Goal: Task Accomplishment & Management: Complete application form

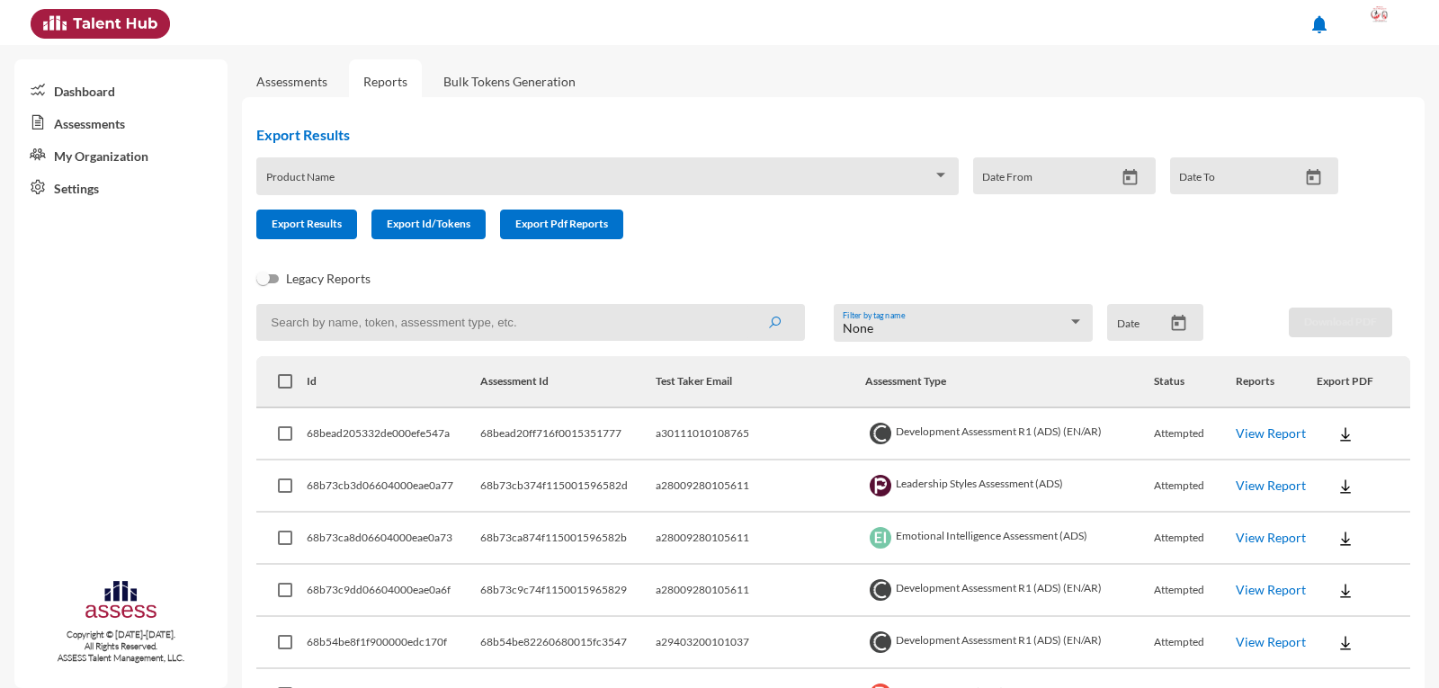
scroll to position [360, 0]
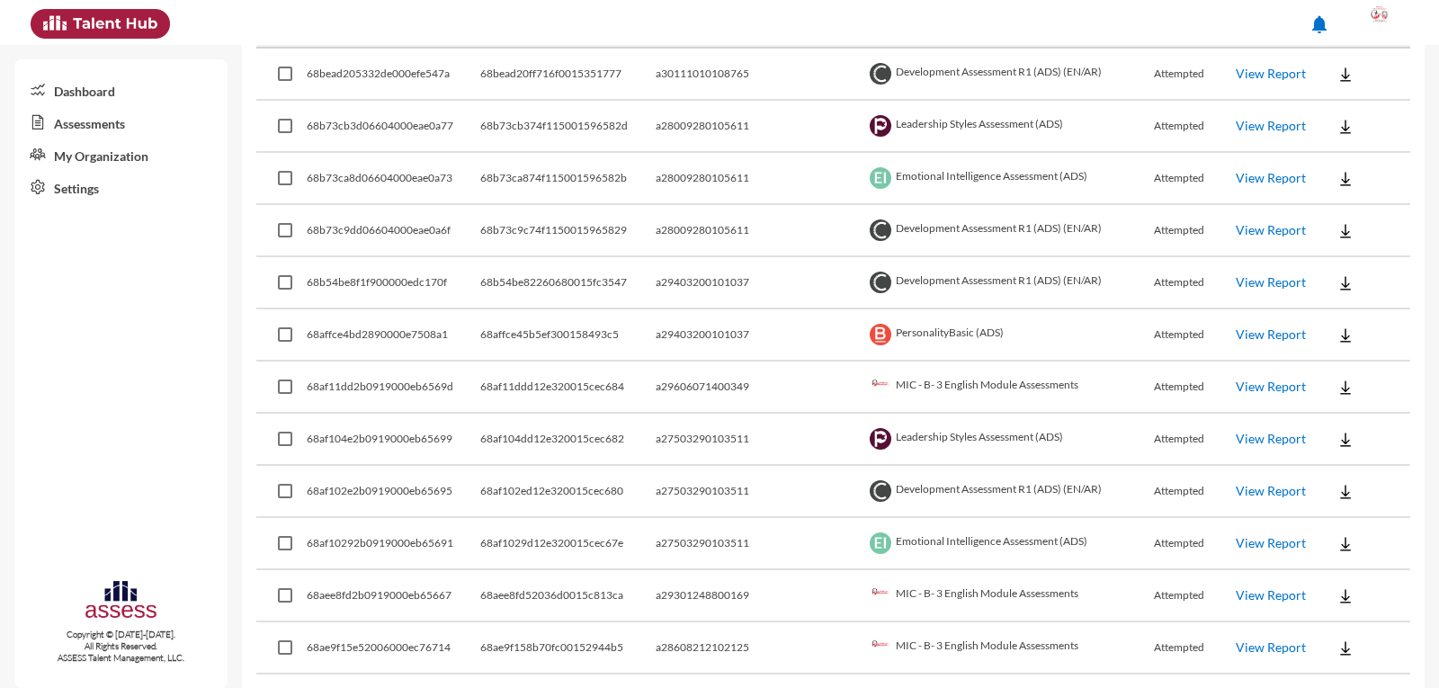
click at [1244, 439] on link "View Report" at bounding box center [1271, 438] width 70 height 15
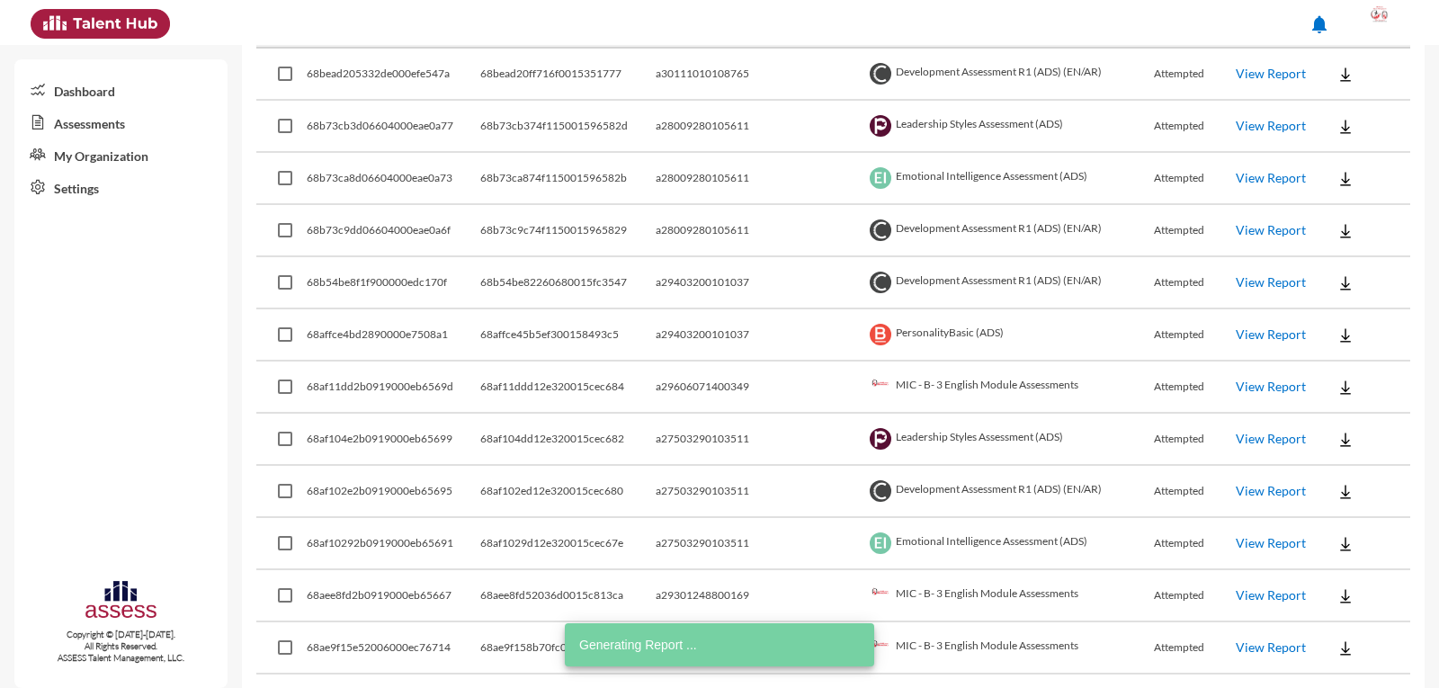
scroll to position [0, 0]
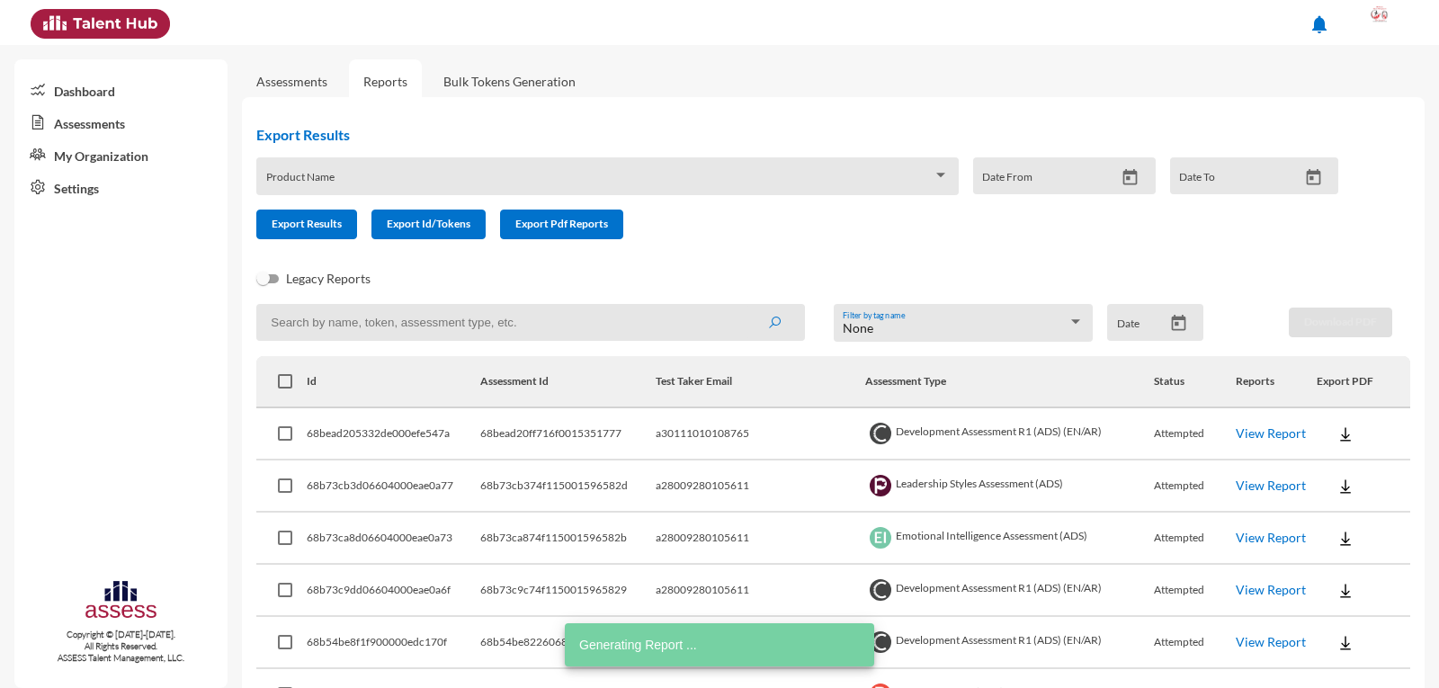
click at [413, 331] on input at bounding box center [530, 322] width 548 height 37
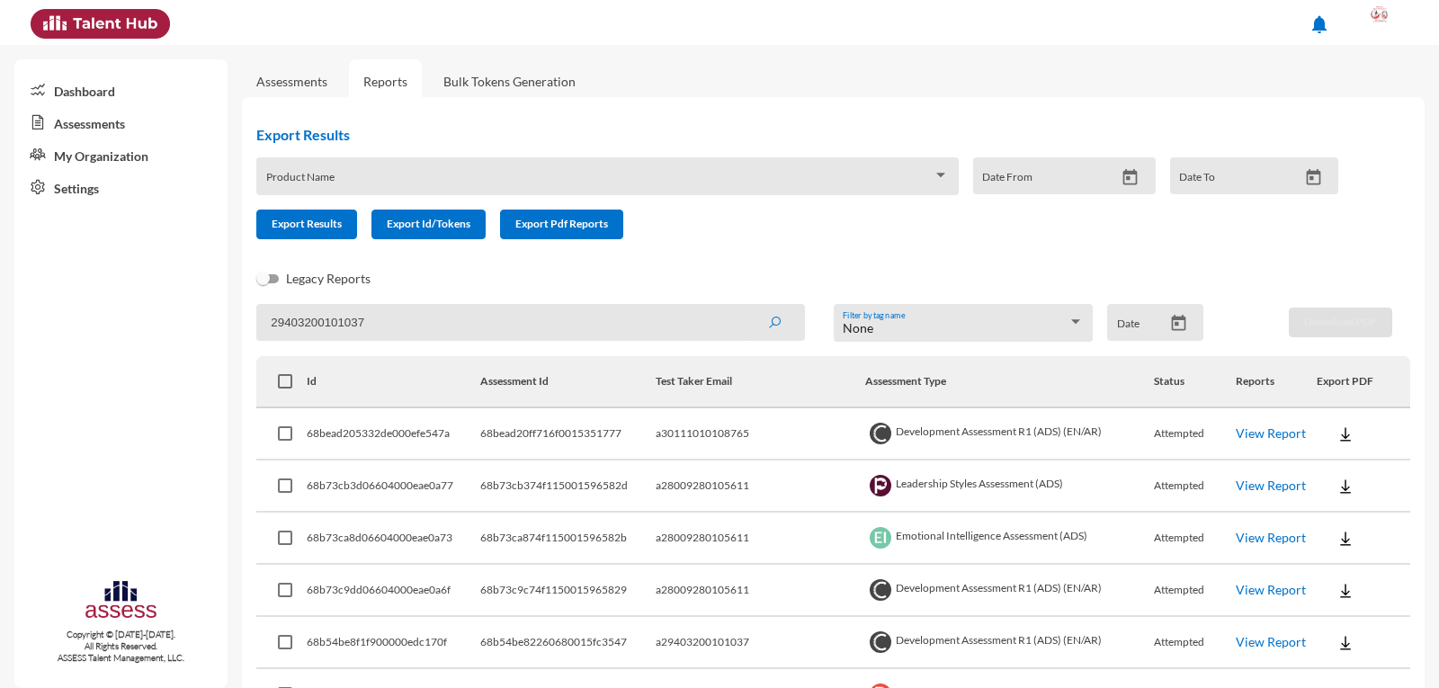
type input "29403200101037"
click at [746, 306] on button "submit" at bounding box center [775, 322] width 58 height 32
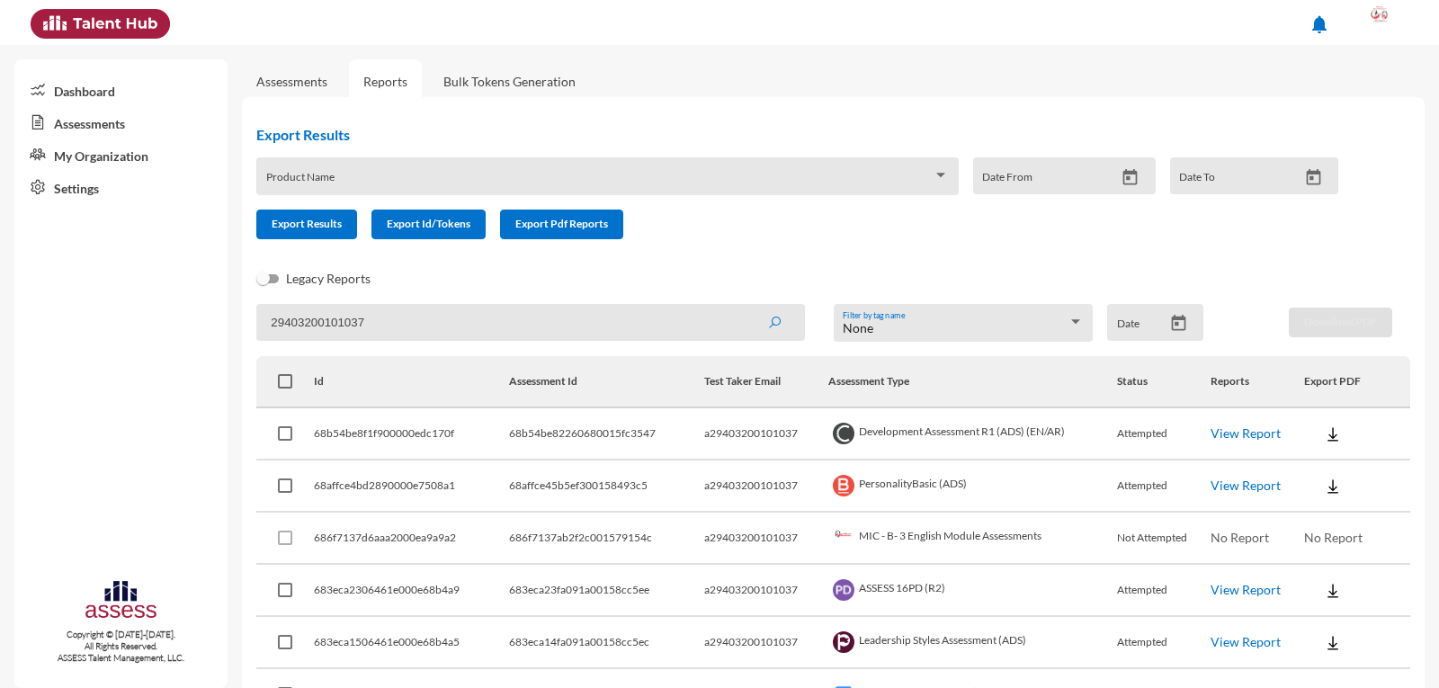
scroll to position [90, 0]
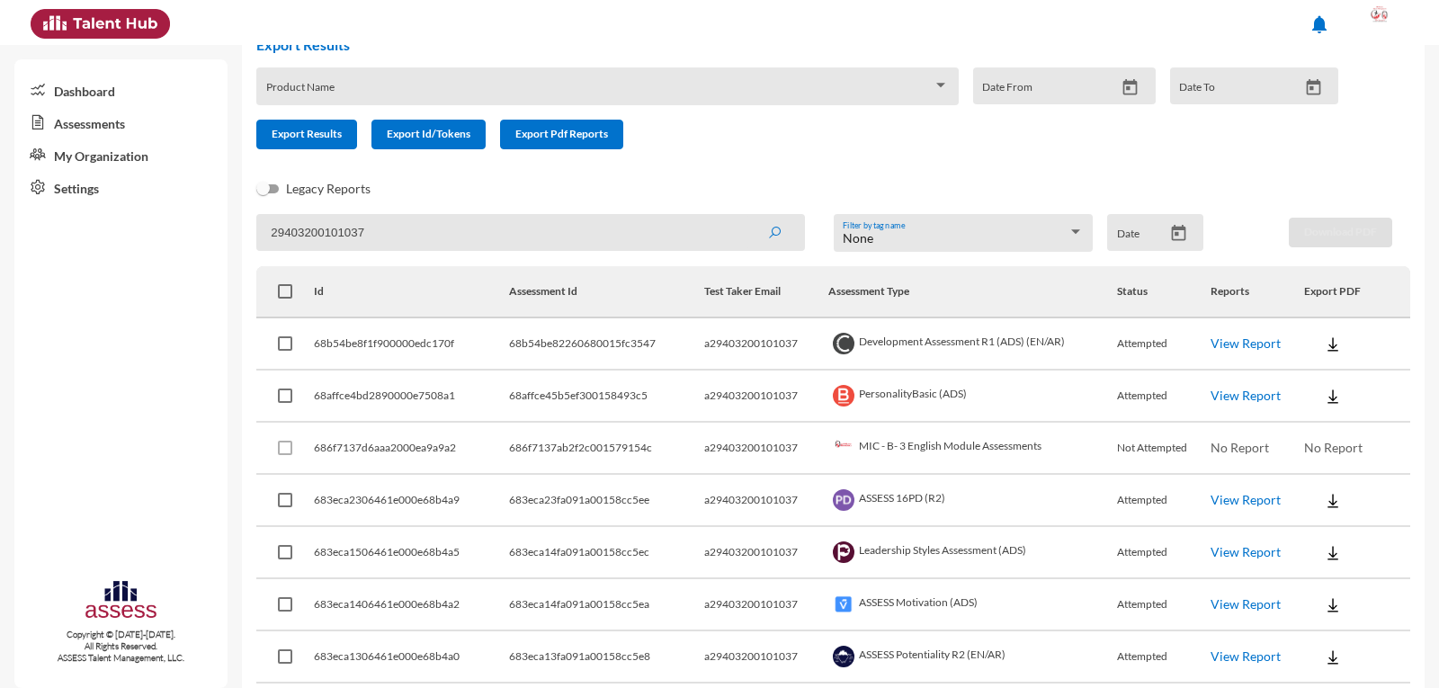
click at [1241, 550] on link "View Report" at bounding box center [1246, 551] width 70 height 15
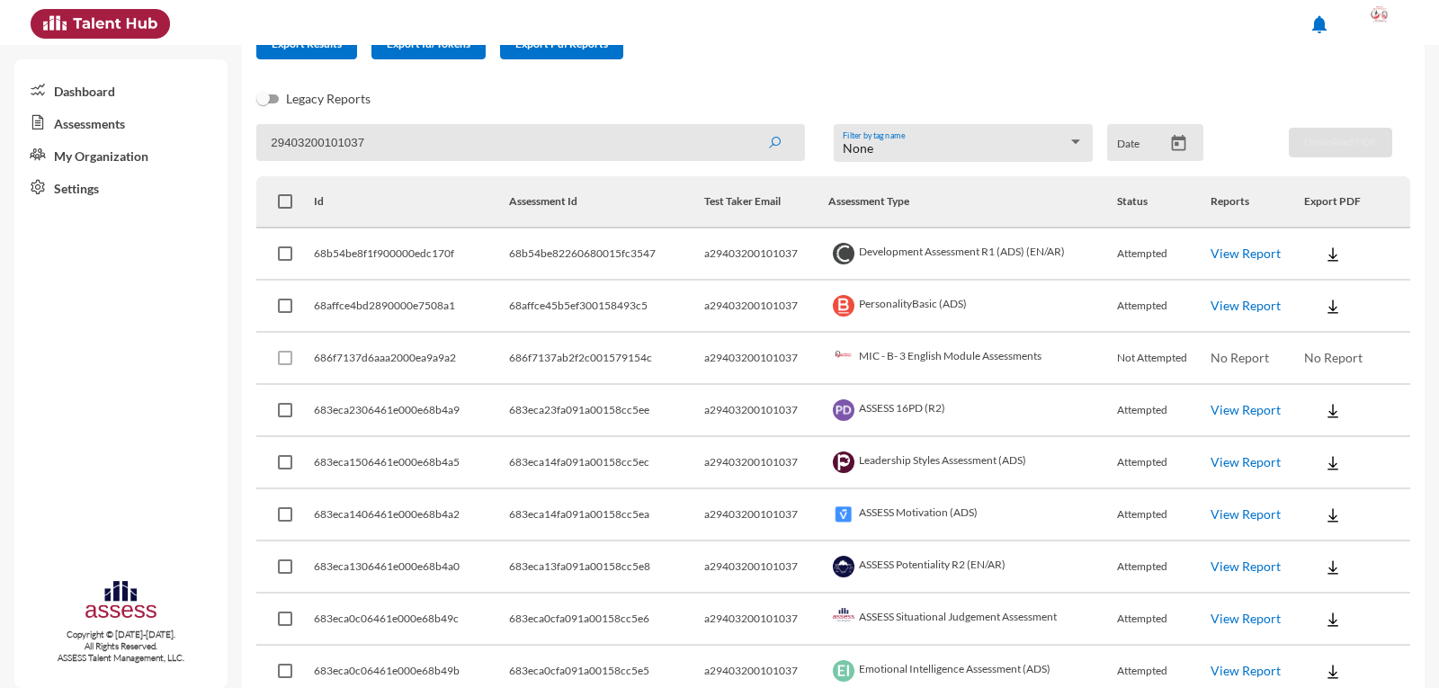
click at [424, 153] on input "29403200101037" at bounding box center [530, 142] width 548 height 37
click at [767, 139] on icon "submit" at bounding box center [774, 143] width 14 height 14
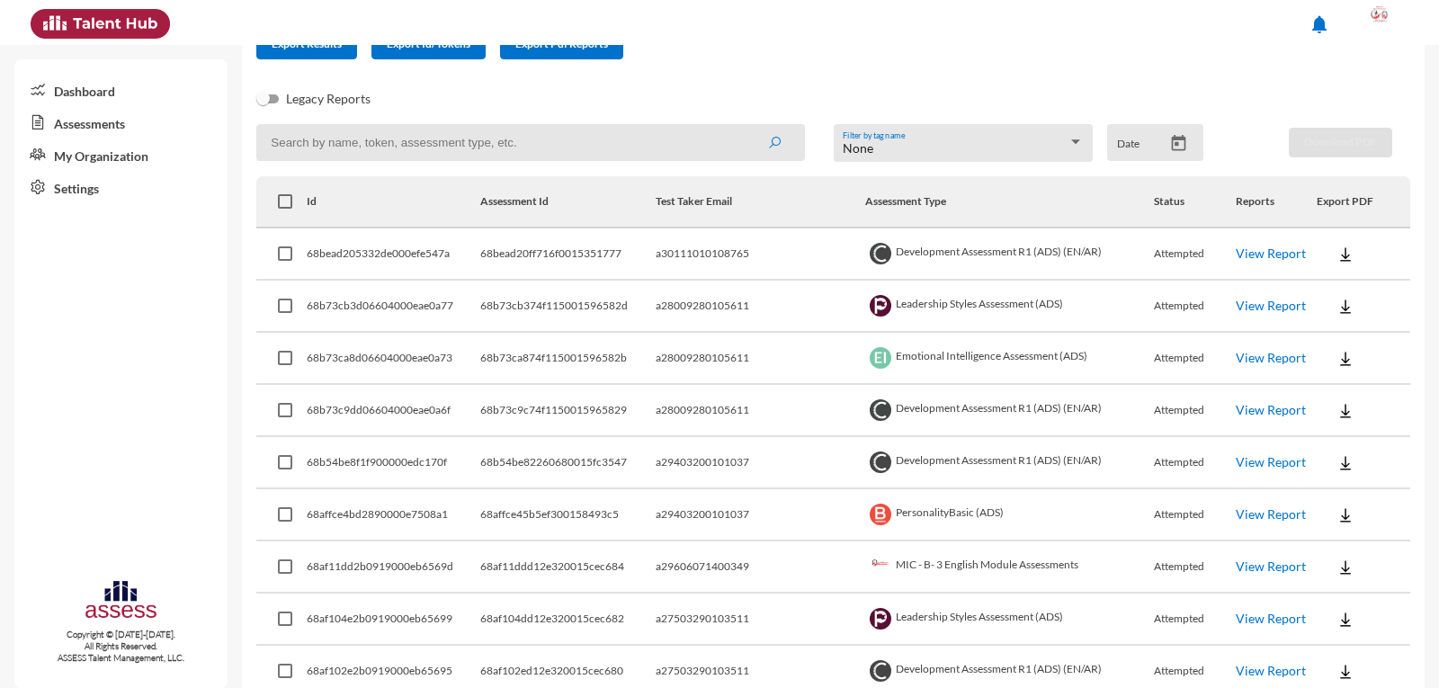
click at [1244, 302] on link "View Report" at bounding box center [1271, 305] width 70 height 15
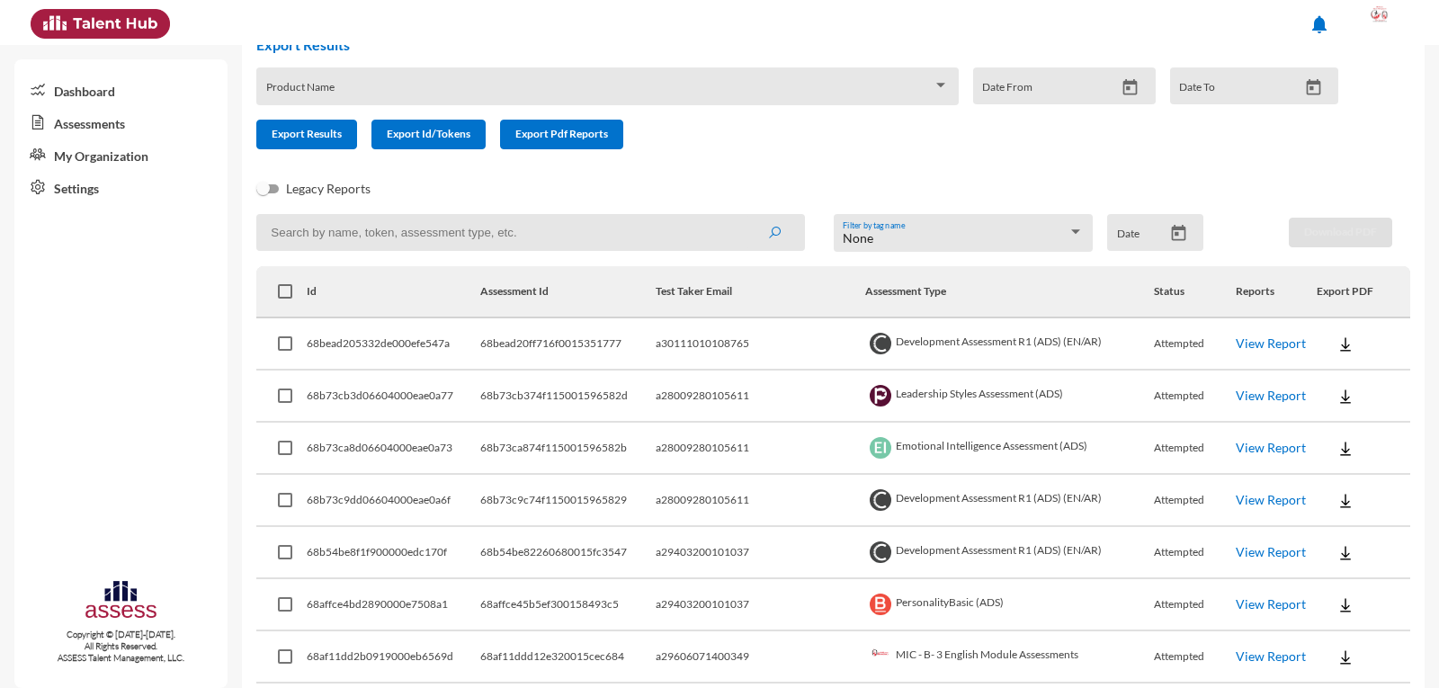
scroll to position [0, 0]
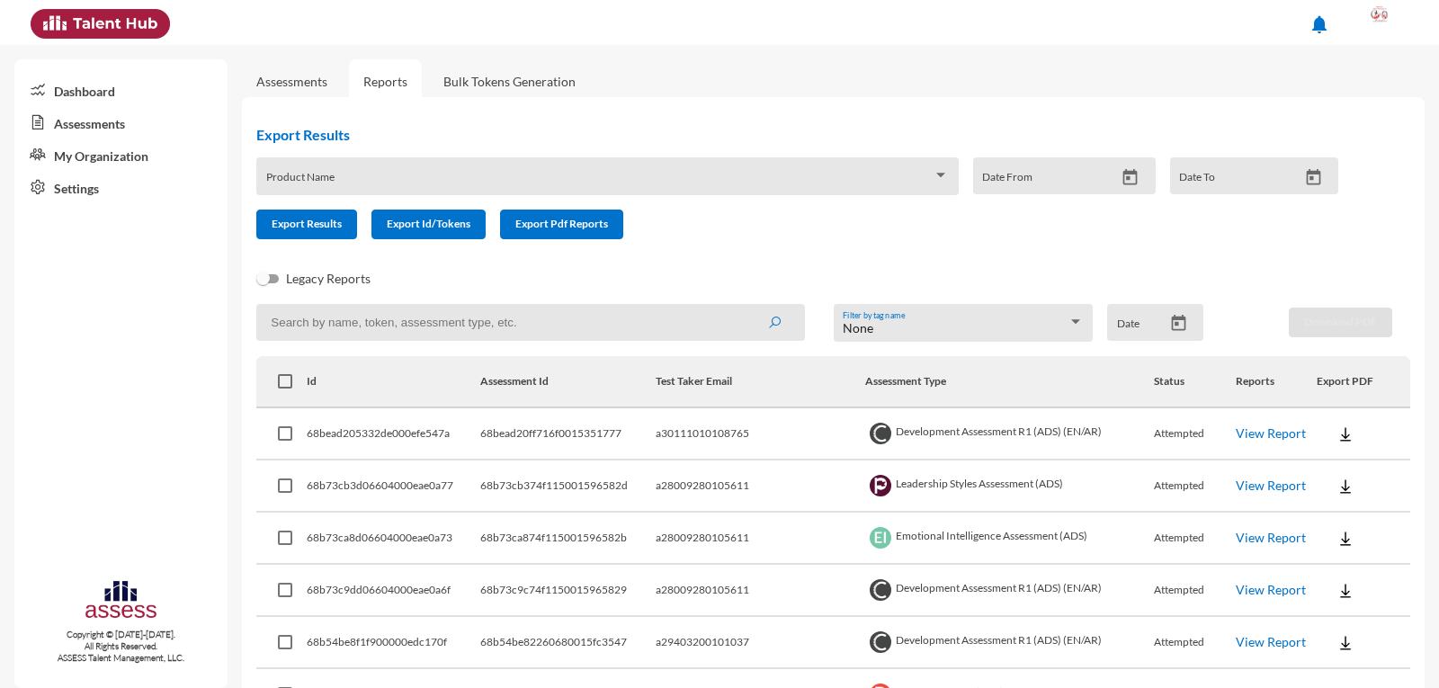
click at [883, 184] on span at bounding box center [599, 182] width 667 height 14
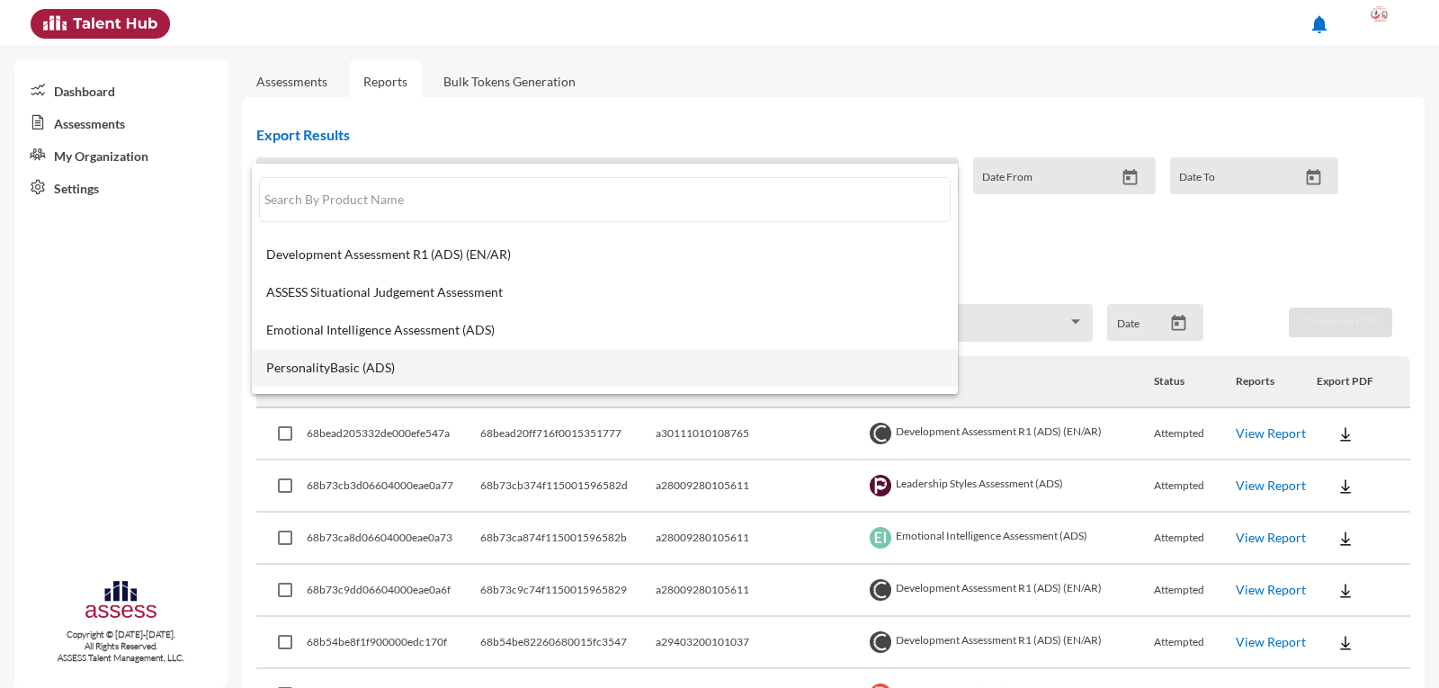
scroll to position [90, 0]
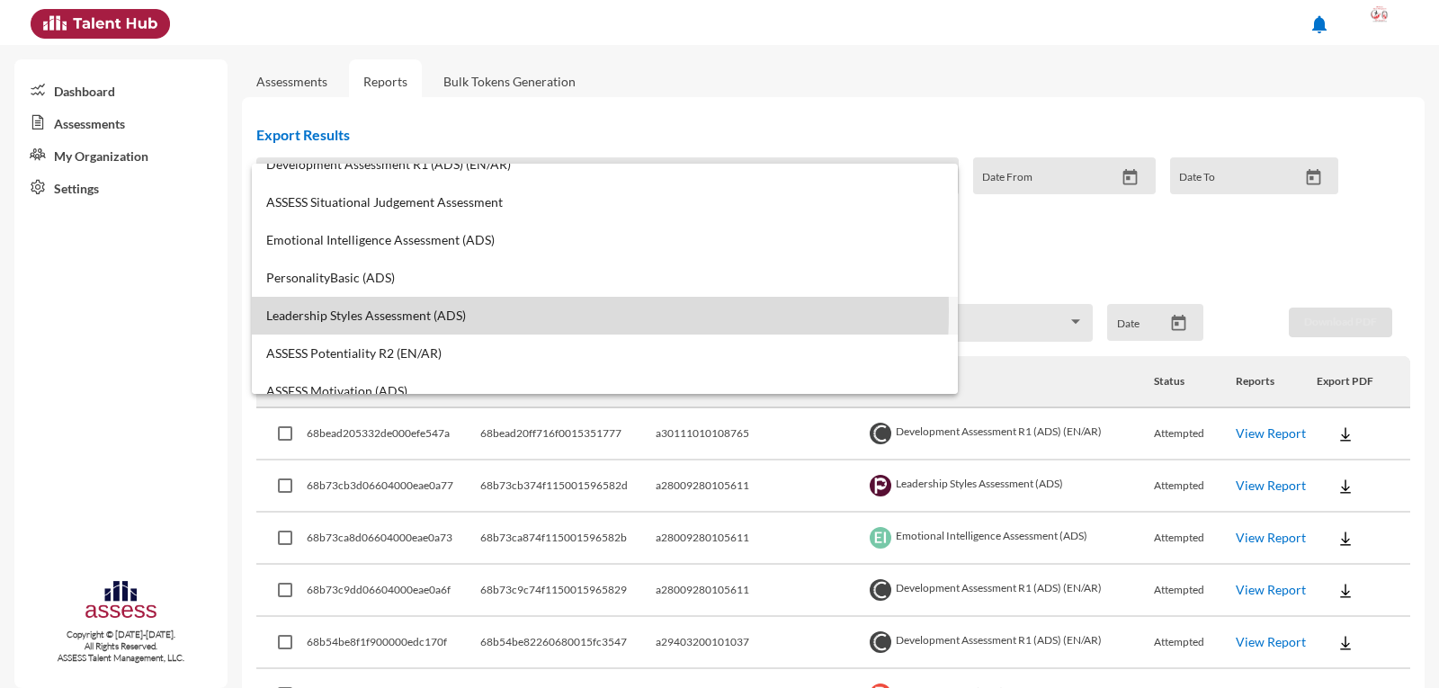
click at [419, 311] on span "Leadership Styles Assessment (ADS)" at bounding box center [604, 316] width 677 height 14
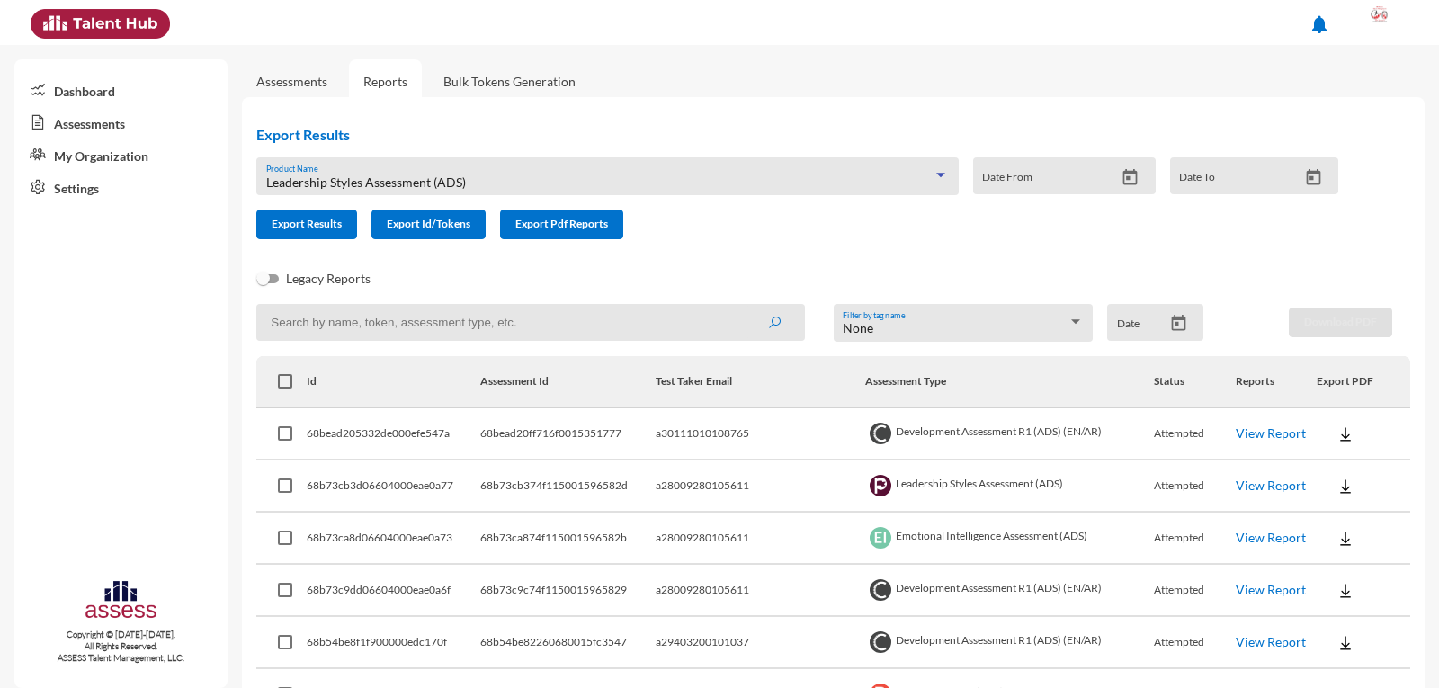
click at [1121, 176] on icon "Open calendar" at bounding box center [1130, 177] width 19 height 19
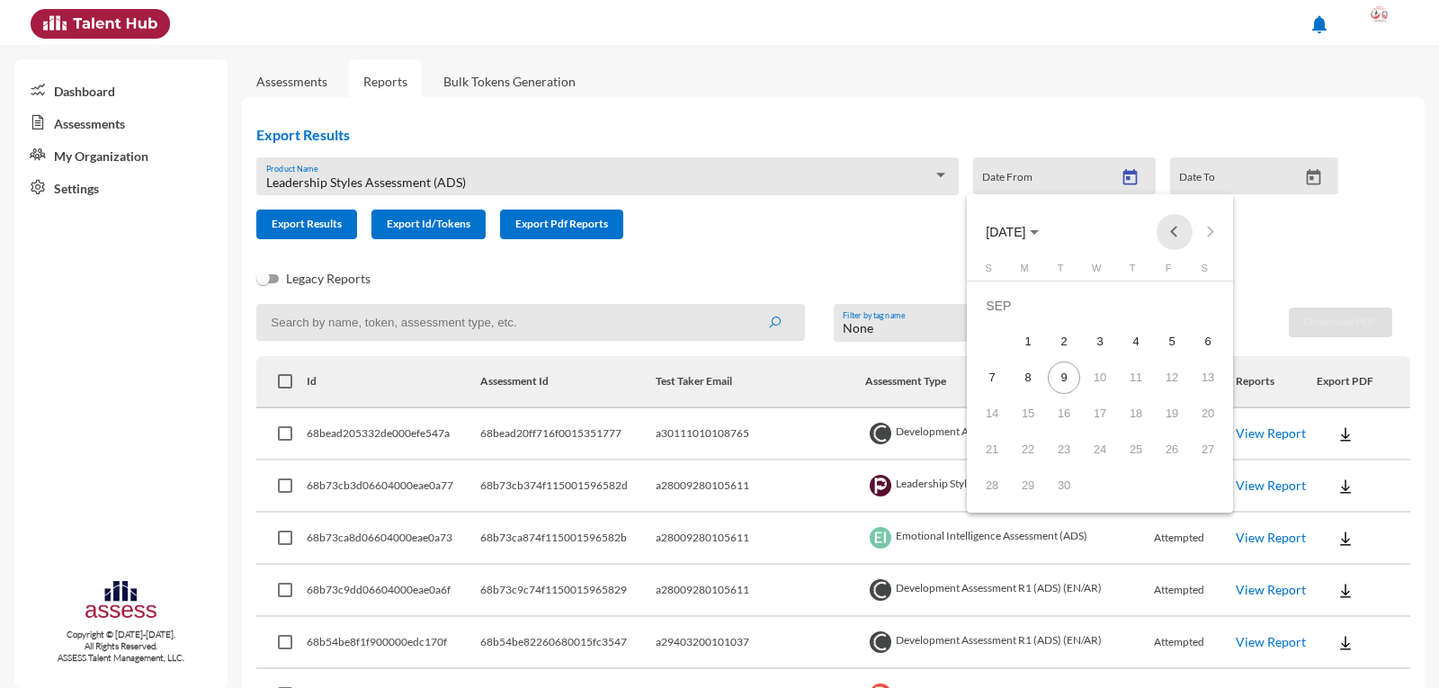
click at [1171, 240] on button "Previous month" at bounding box center [1175, 232] width 36 height 36
click at [990, 340] on div "1" at bounding box center [992, 342] width 32 height 32
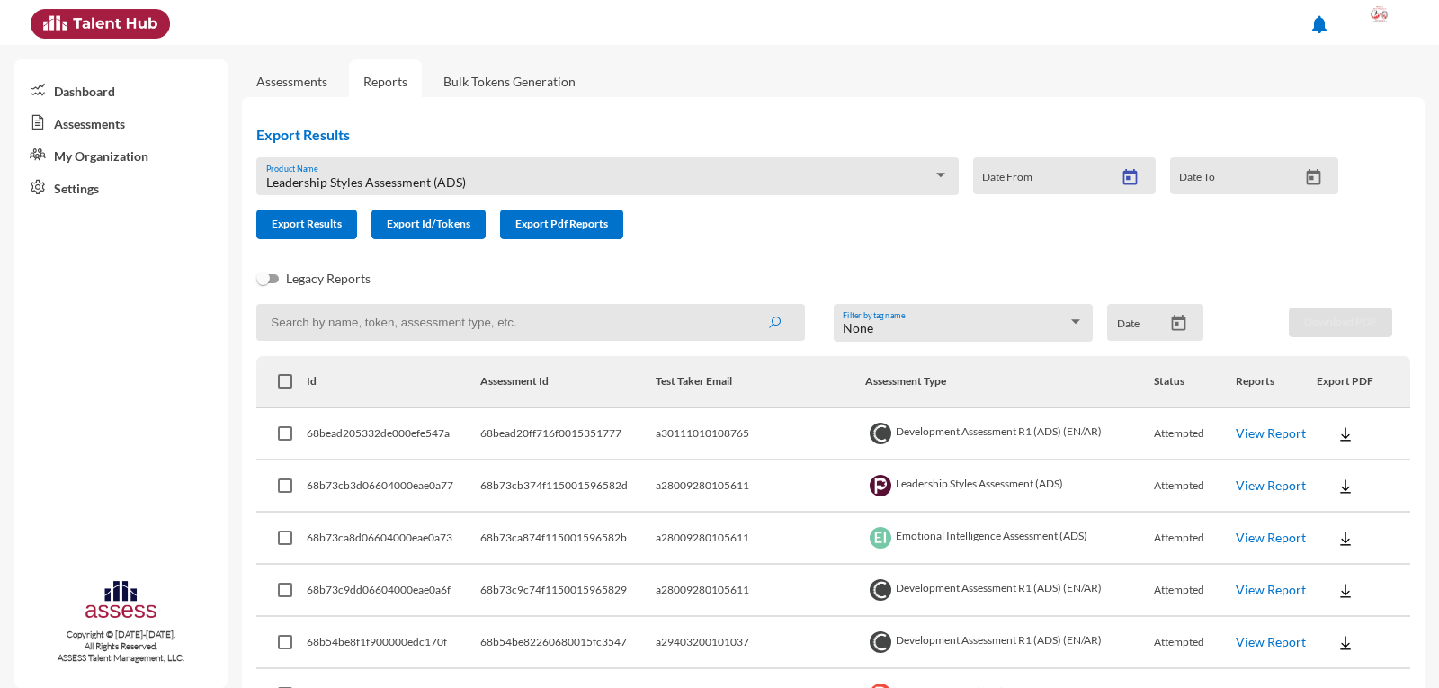
type input "6/1/2025"
click at [1306, 174] on icon "Open calendar" at bounding box center [1313, 176] width 14 height 16
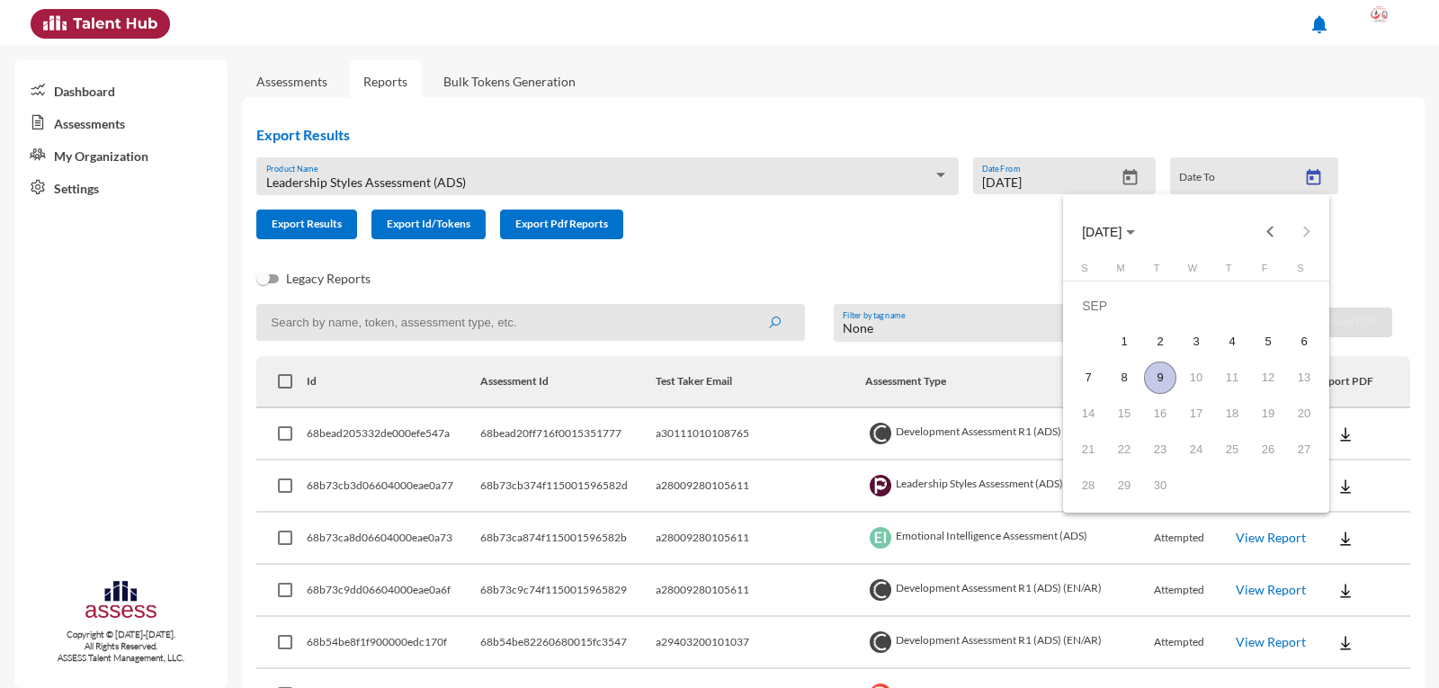
click at [1161, 370] on div "9" at bounding box center [1160, 378] width 32 height 32
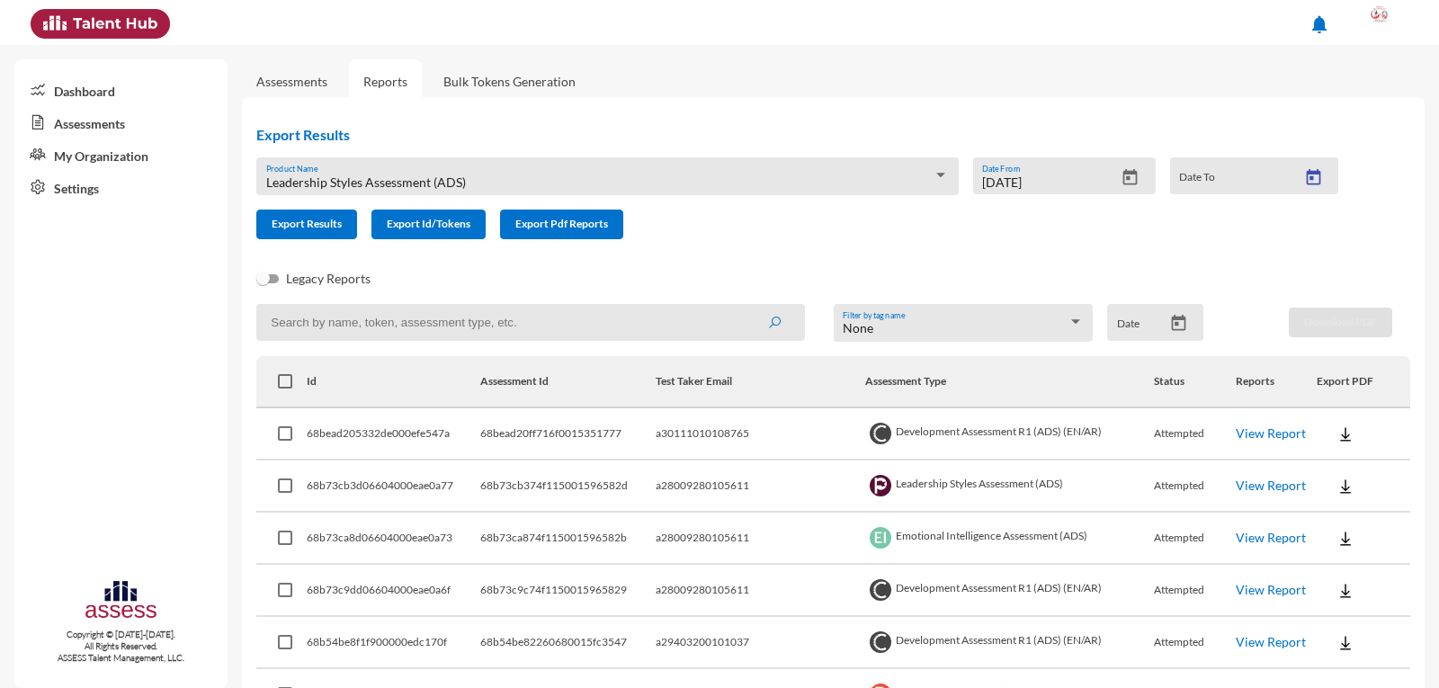
type input "9/9/2025"
click at [313, 224] on span "Export Results" at bounding box center [307, 223] width 70 height 13
click at [1238, 482] on link "View Report" at bounding box center [1271, 485] width 70 height 15
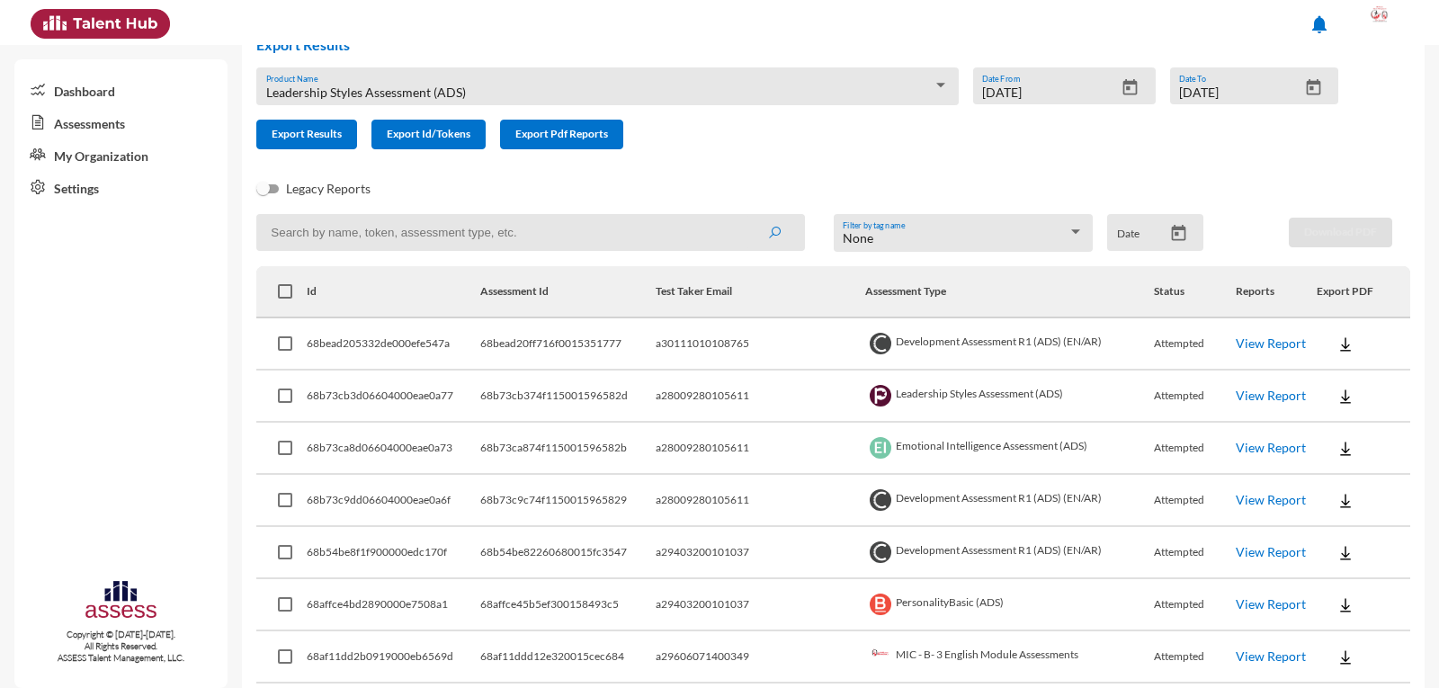
click at [1246, 449] on link "View Report" at bounding box center [1271, 447] width 70 height 15
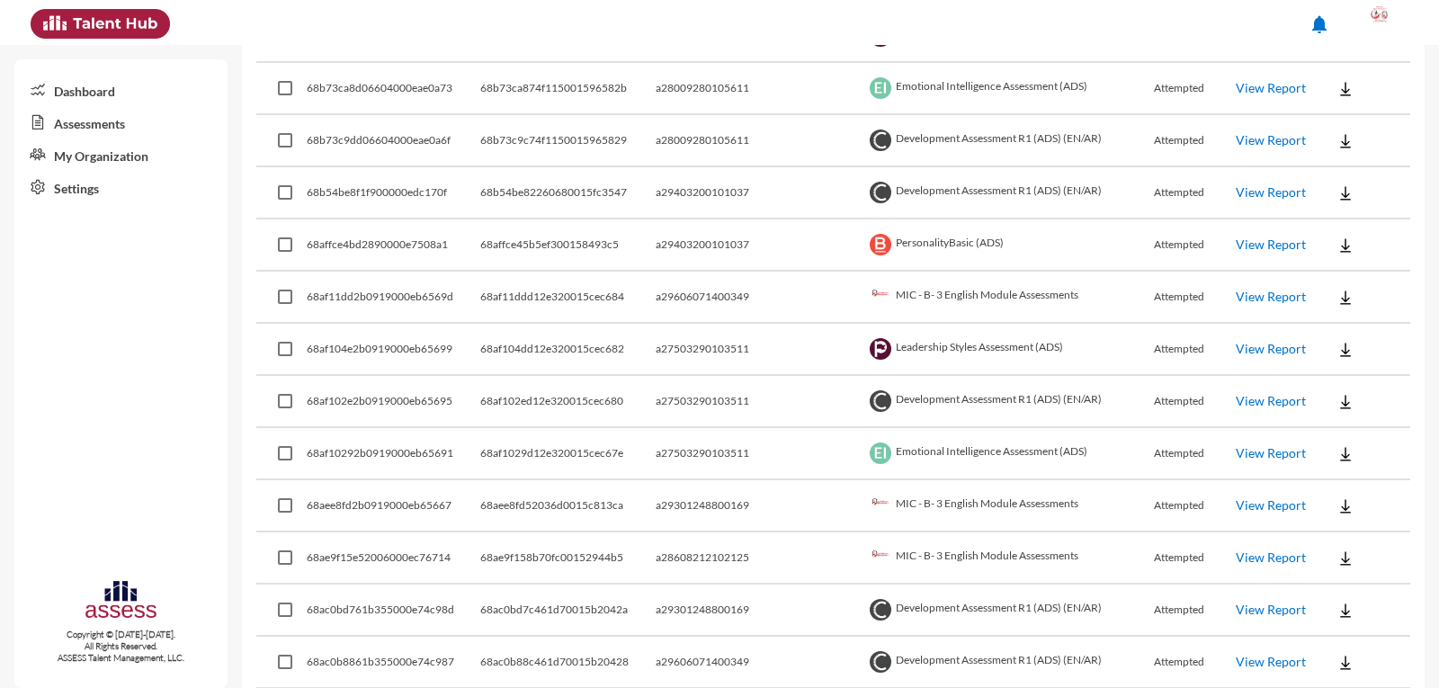
scroll to position [720, 0]
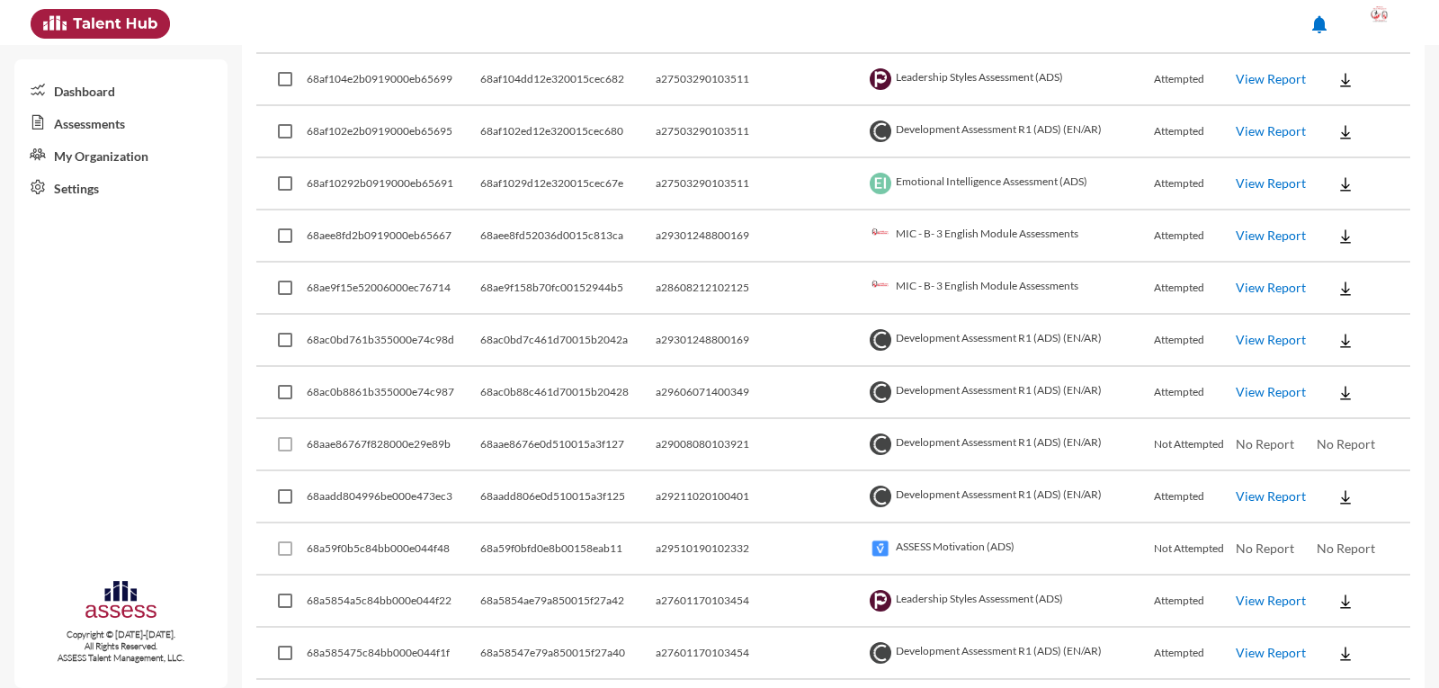
click at [1250, 497] on link "View Report" at bounding box center [1271, 495] width 70 height 15
click at [1251, 394] on link "View Report" at bounding box center [1271, 391] width 70 height 15
click at [1239, 336] on link "View Report" at bounding box center [1271, 339] width 70 height 15
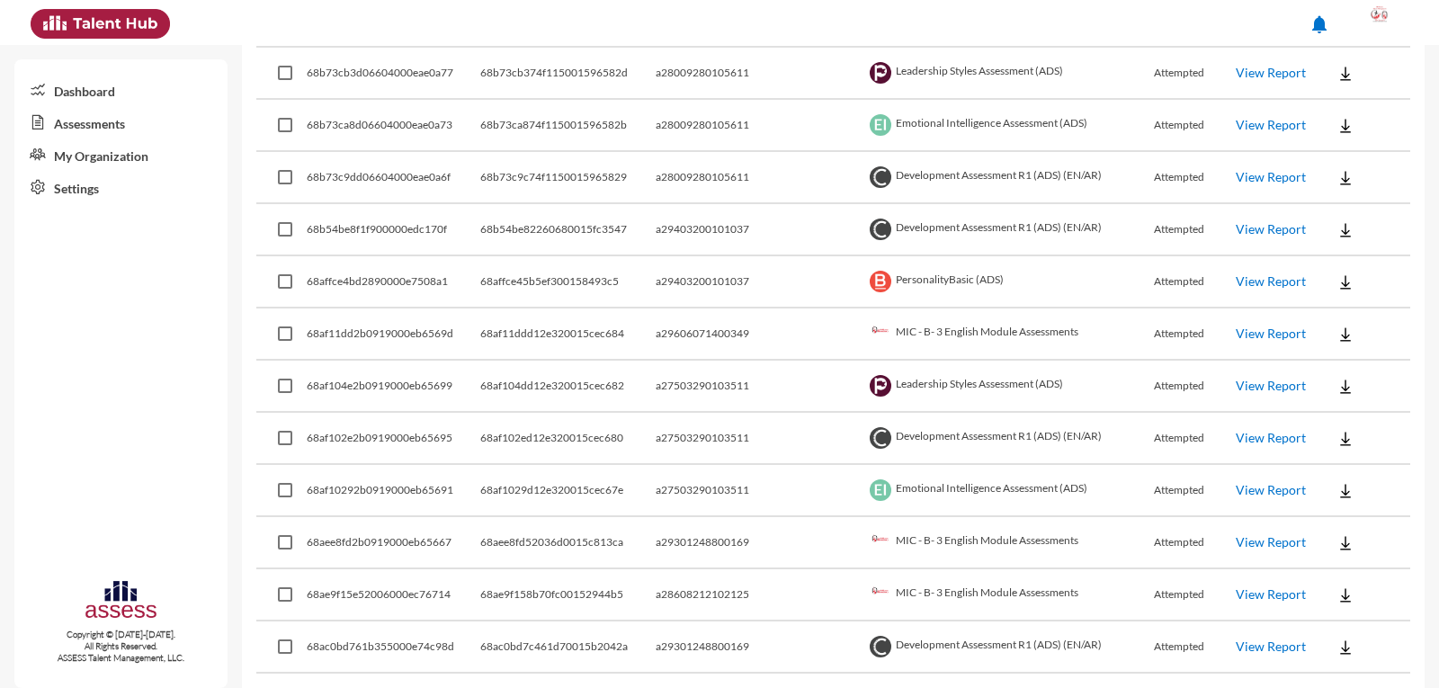
scroll to position [0, 0]
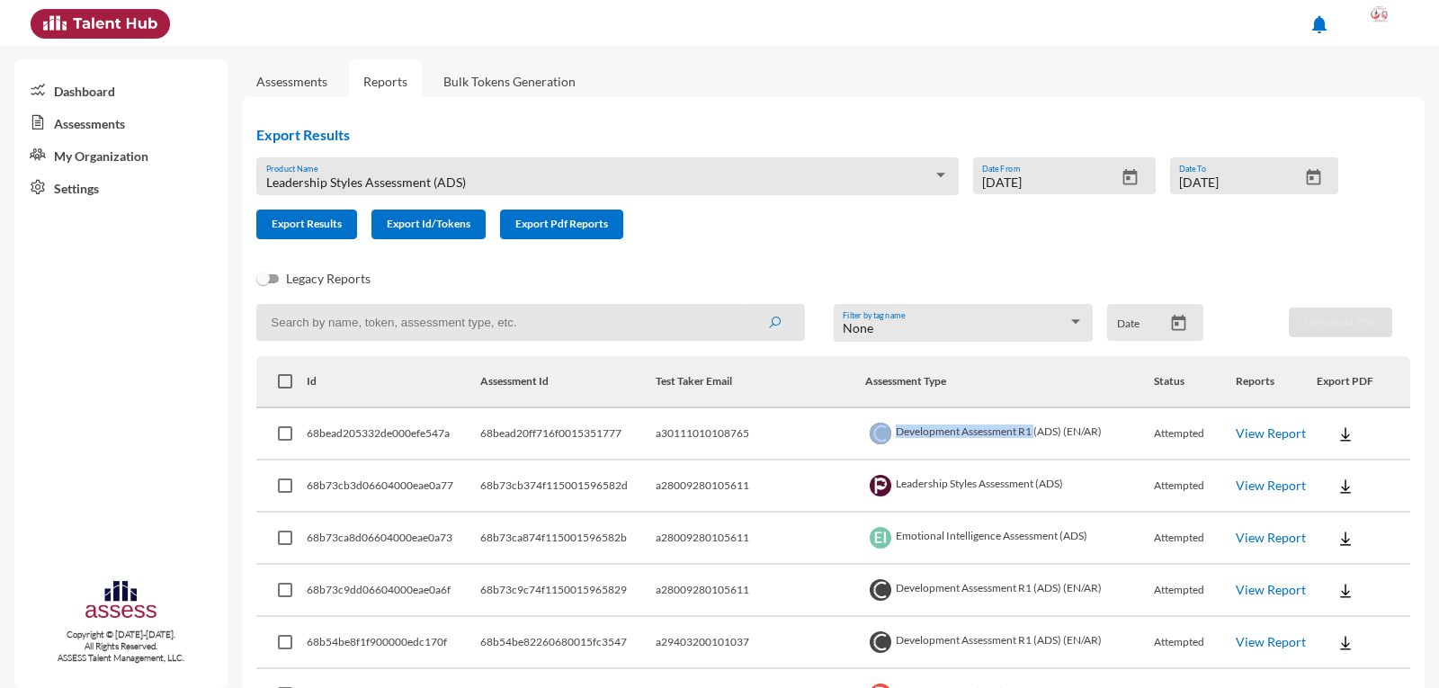
drag, startPoint x: 1008, startPoint y: 429, endPoint x: 822, endPoint y: 450, distance: 186.5
click at [822, 450] on tr "68bead205332de000efe547a 68bead20ff716f0015351777 a30111010108765 Development A…" at bounding box center [833, 434] width 1154 height 52
copy tr "Development Assessment R1"
click at [464, 330] on input at bounding box center [530, 322] width 548 height 37
paste input "Development Assessment R1"
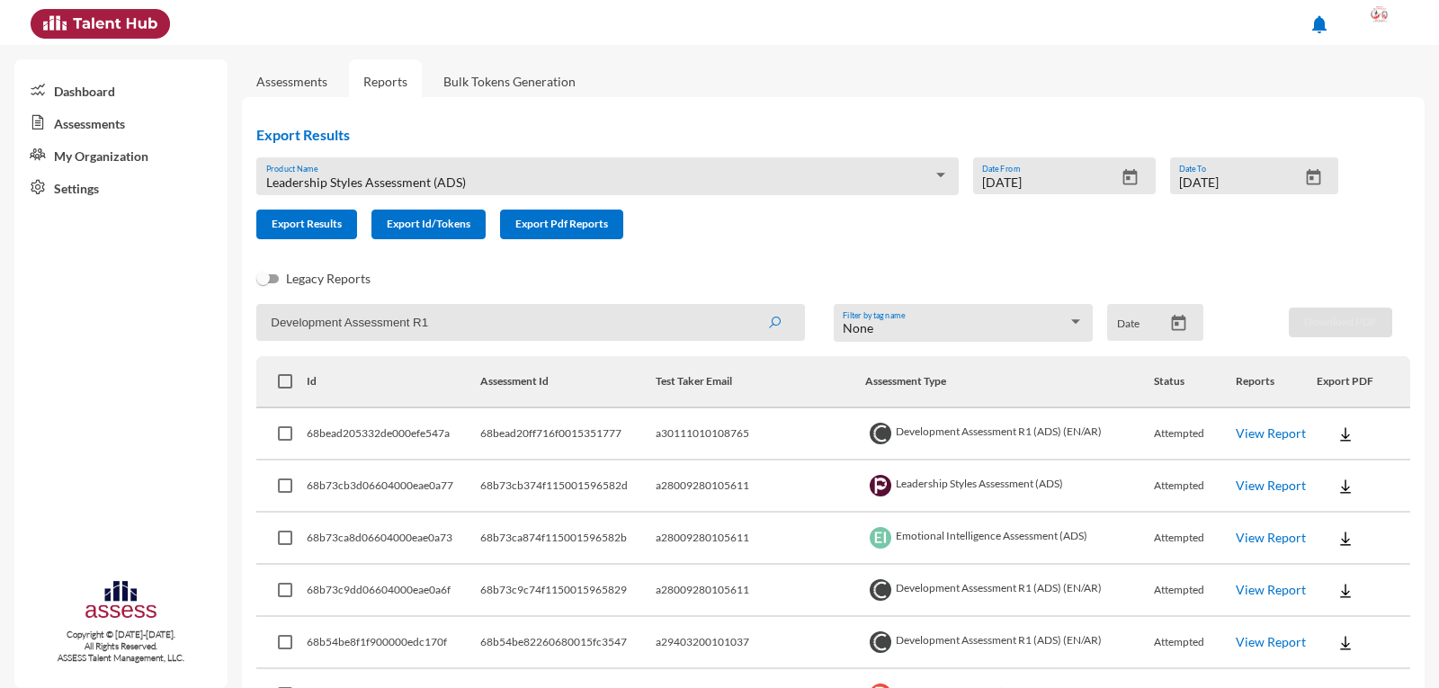
click at [746, 306] on button "submit" at bounding box center [775, 322] width 58 height 32
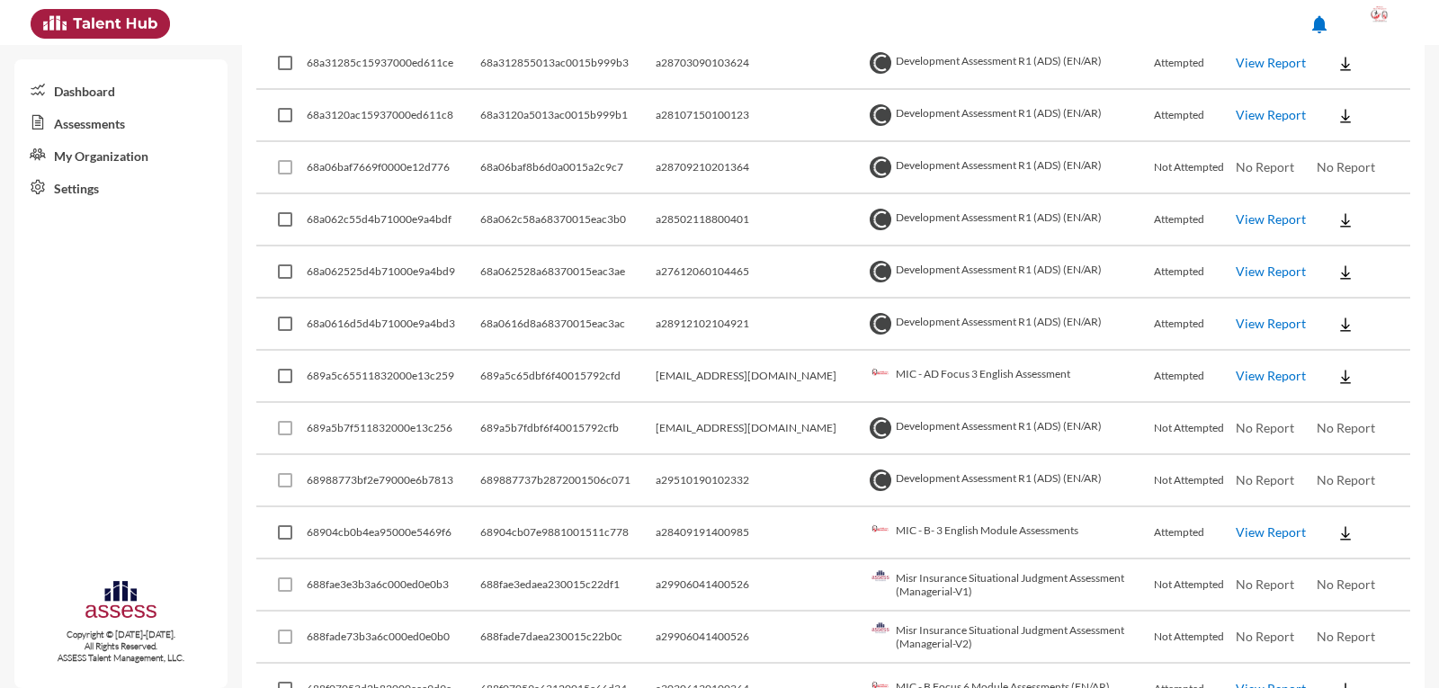
scroll to position [1527, 0]
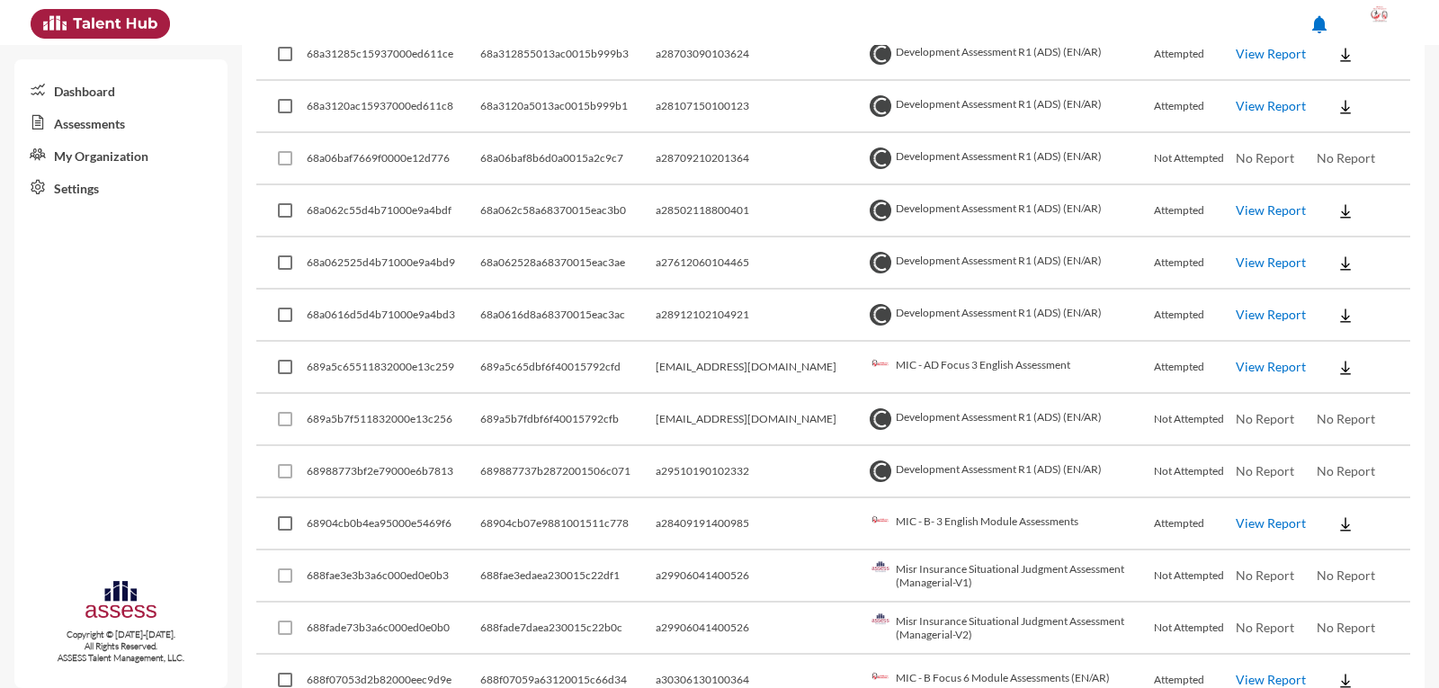
click at [1269, 367] on link "View Report" at bounding box center [1271, 366] width 70 height 15
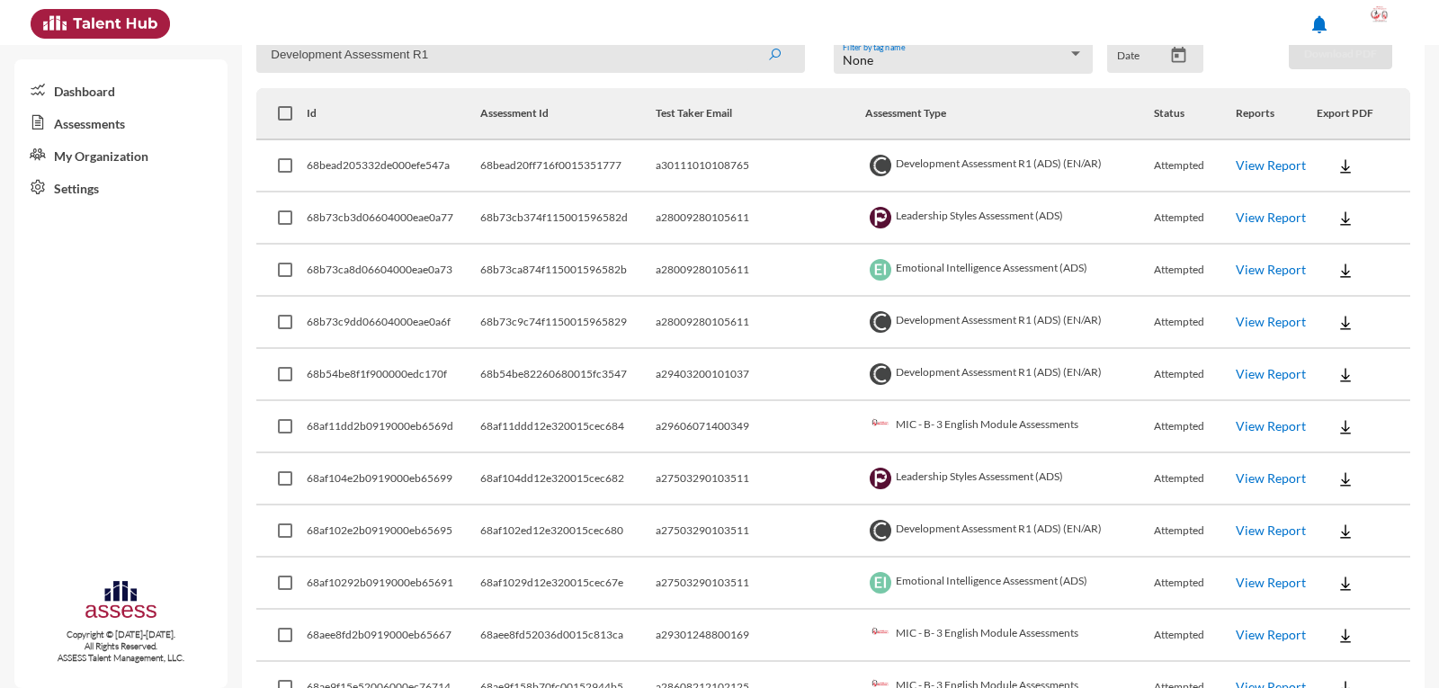
scroll to position [0, 0]
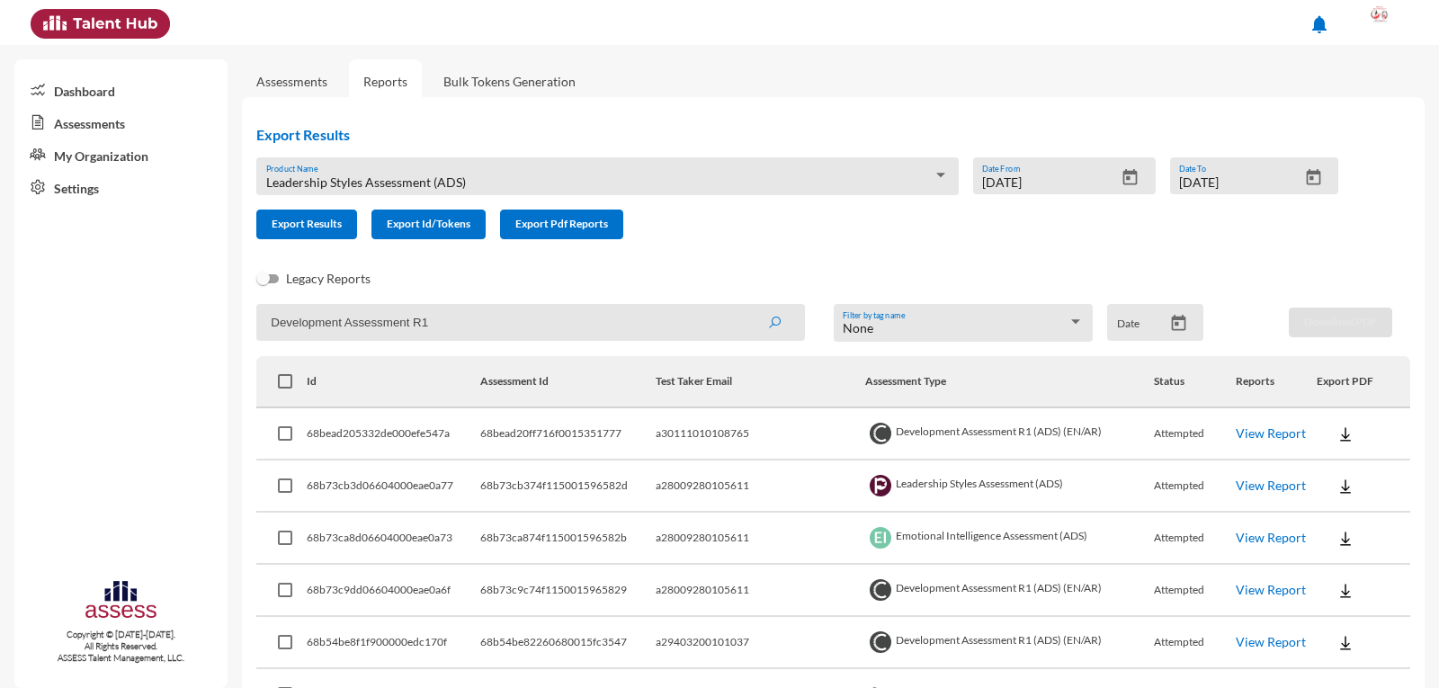
click at [504, 327] on input "Development Assessment R1" at bounding box center [530, 322] width 548 height 37
type input "29403200101037"
click at [746, 306] on button "submit" at bounding box center [775, 322] width 58 height 32
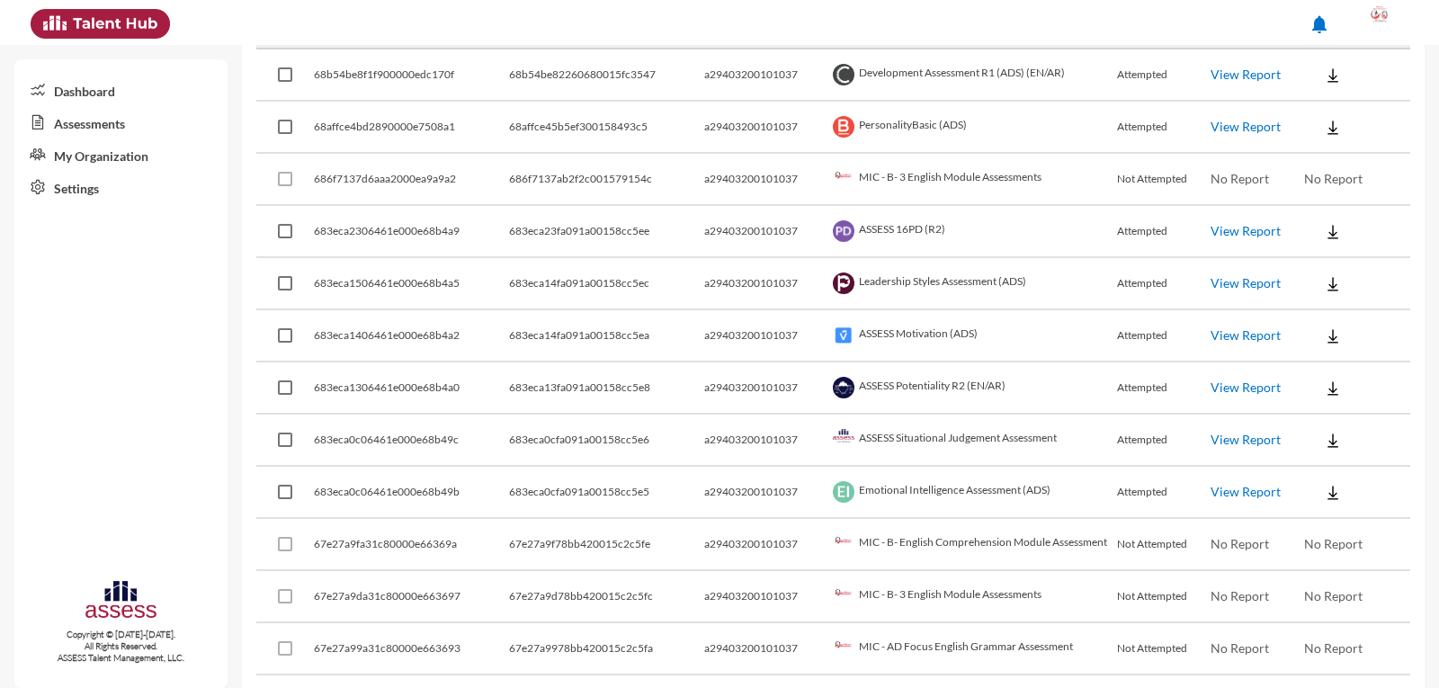
scroll to position [360, 0]
click at [1233, 441] on link "View Report" at bounding box center [1246, 438] width 70 height 15
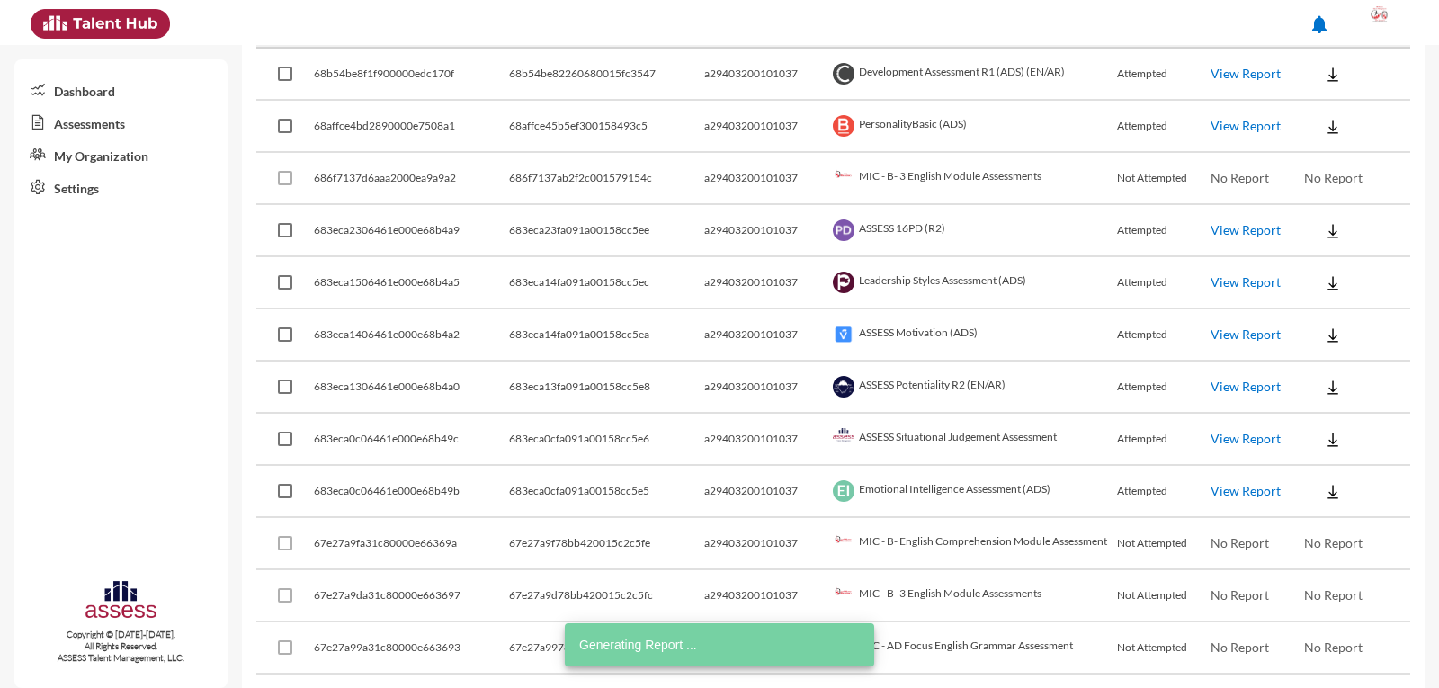
scroll to position [270, 0]
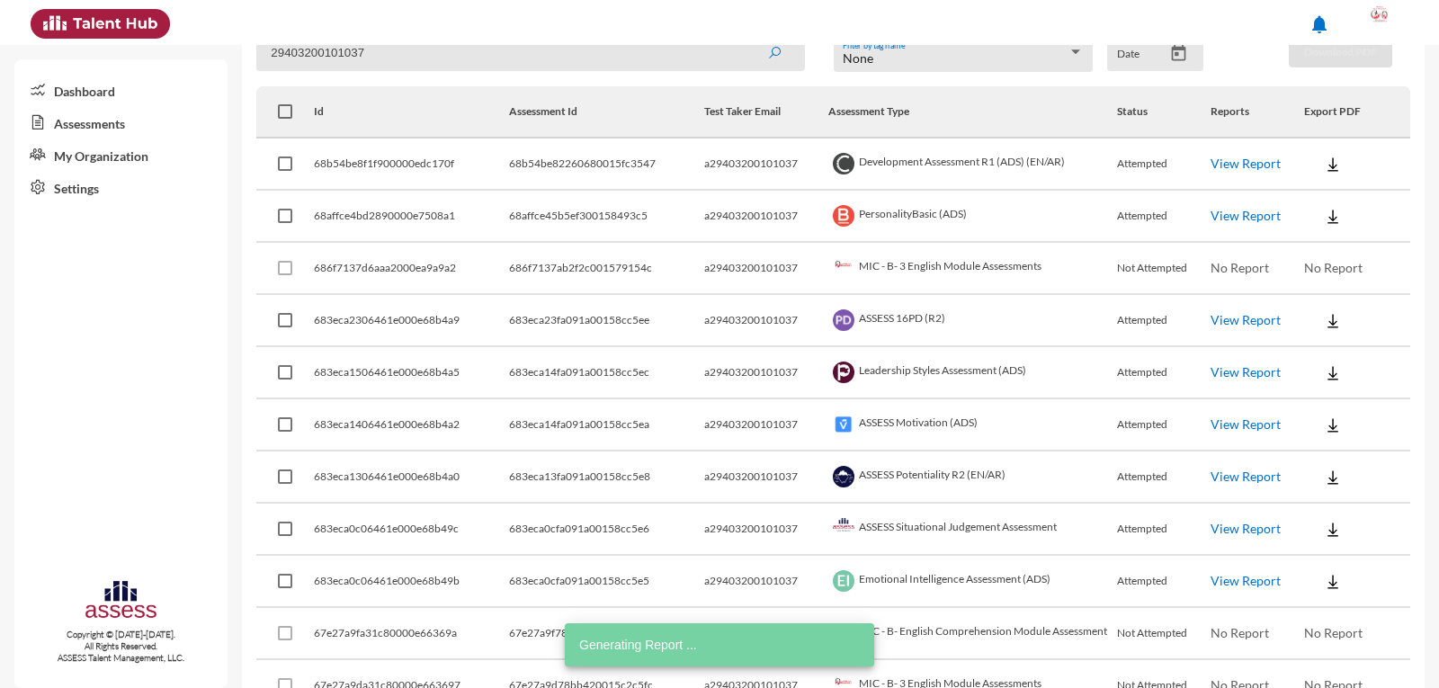
click at [113, 120] on link "Assessments" at bounding box center [120, 122] width 213 height 32
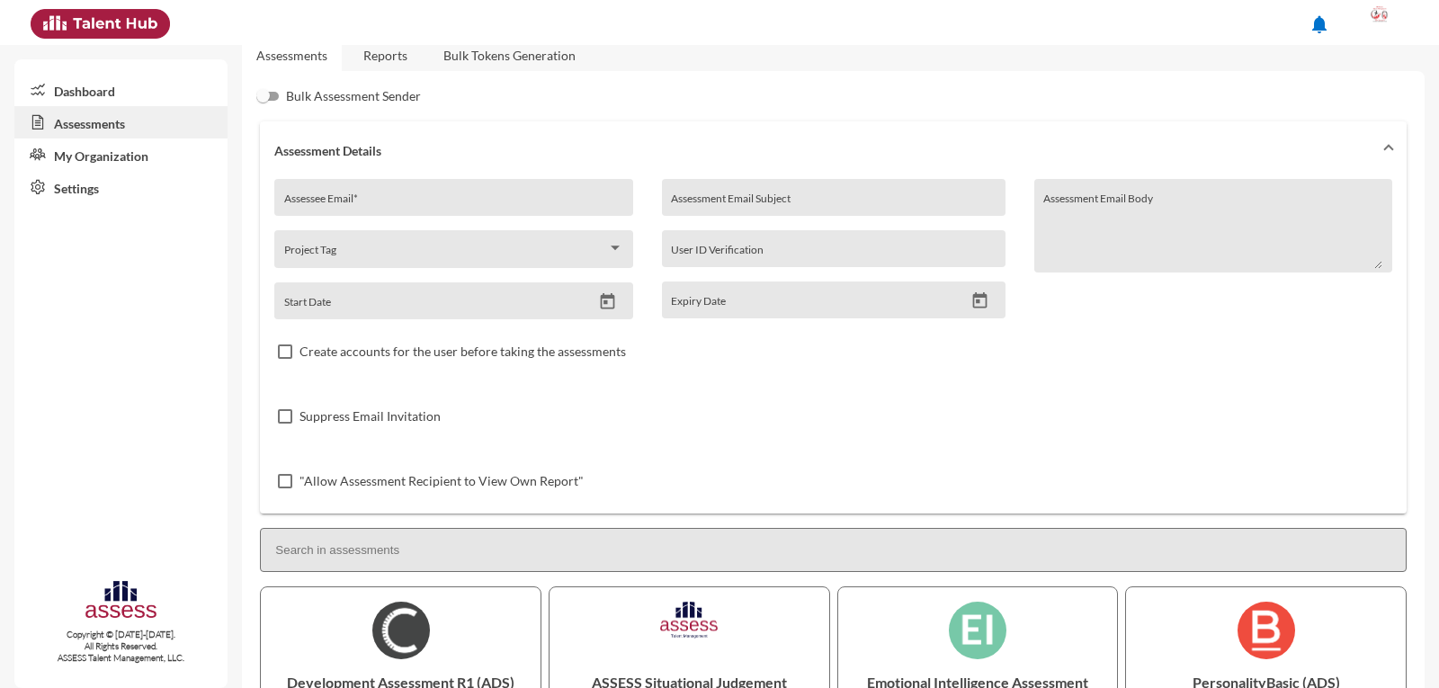
scroll to position [5, 0]
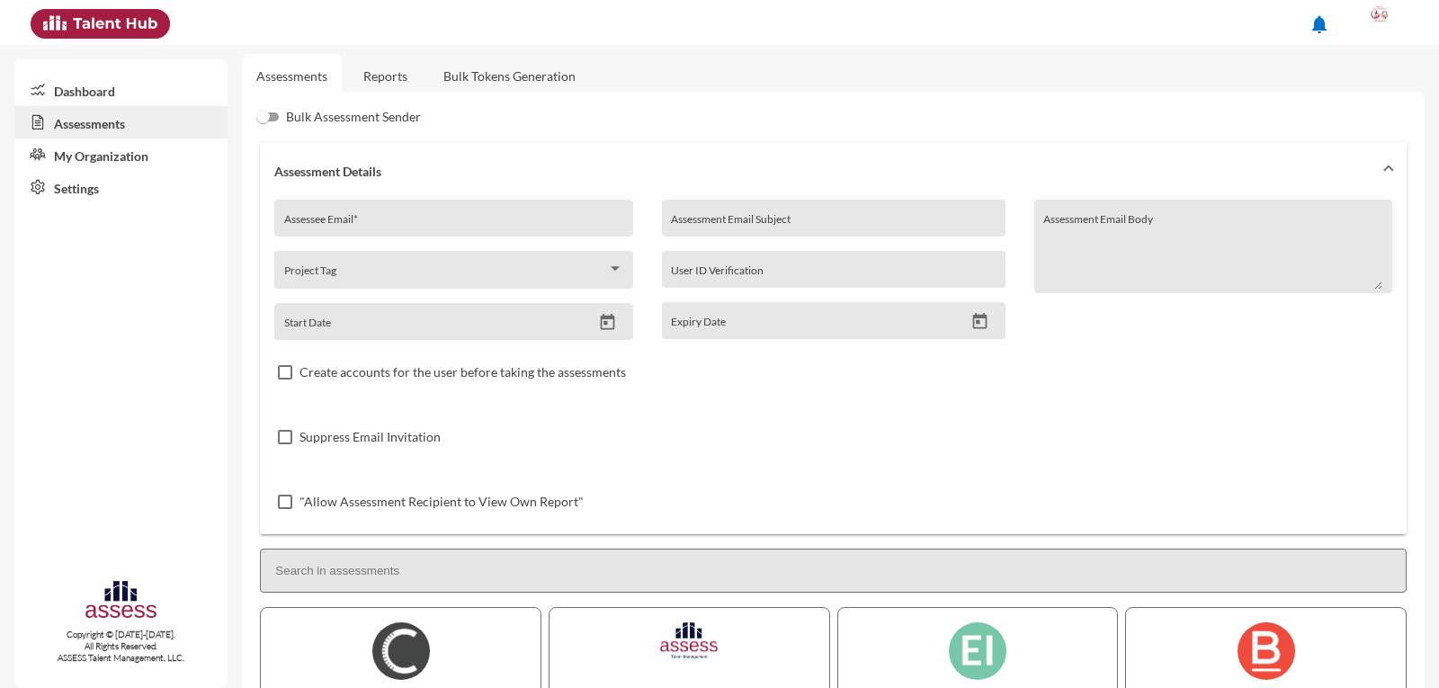
click at [395, 222] on input "Assessee Email *" at bounding box center [453, 225] width 339 height 14
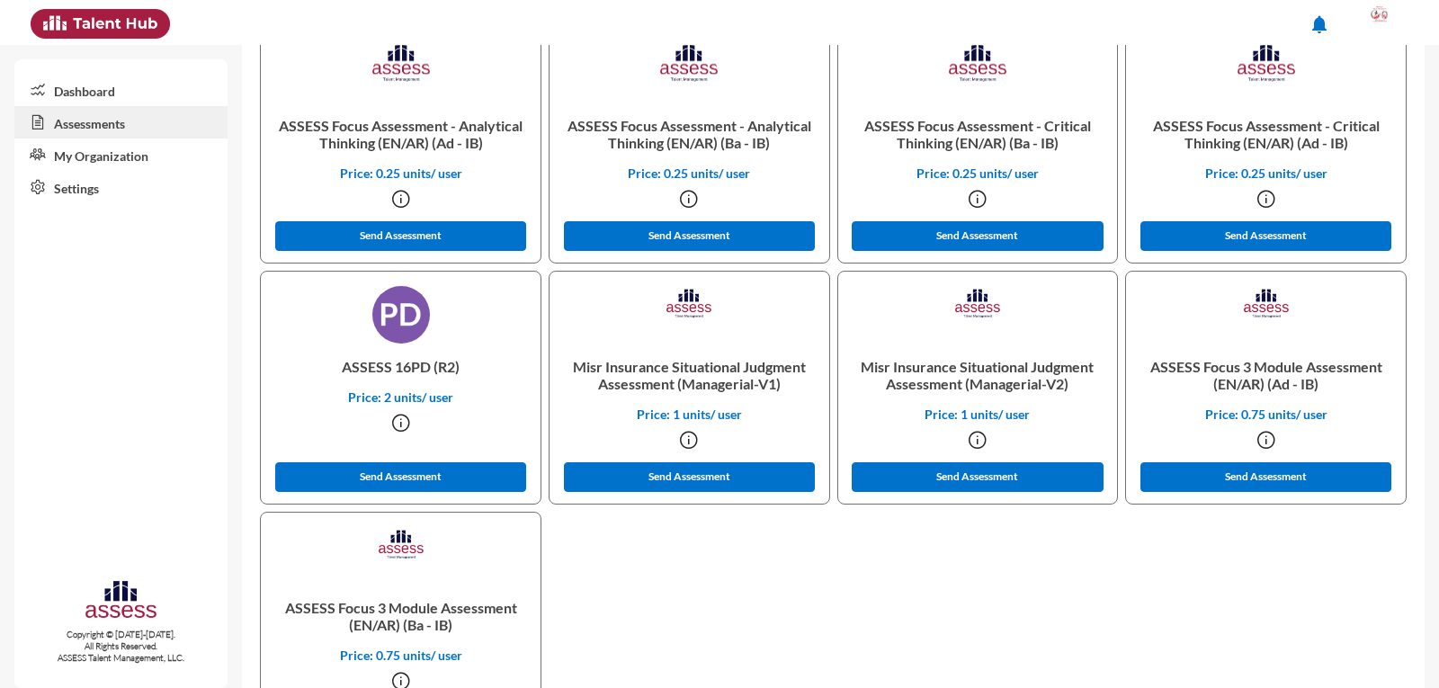
scroll to position [3087, 0]
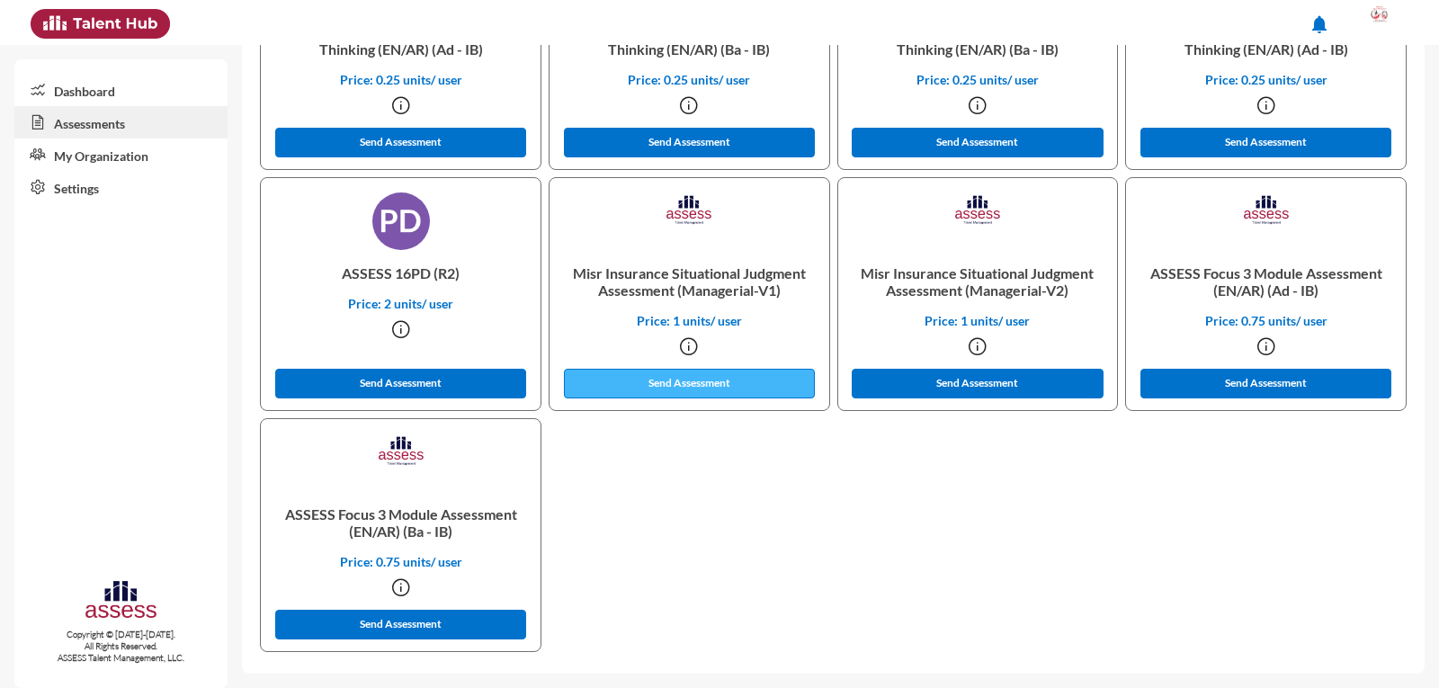
type input "a29403200101037"
click at [694, 389] on button "Send Assessment" at bounding box center [690, 384] width 252 height 30
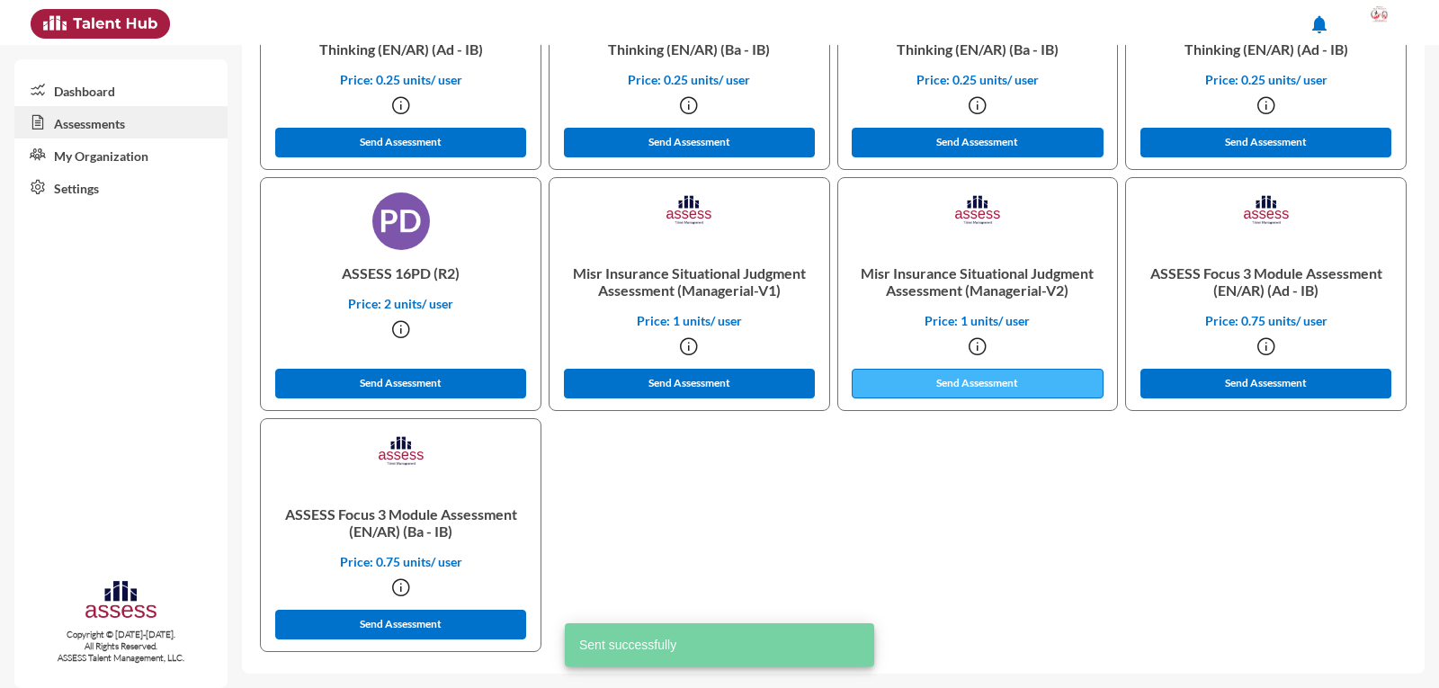
click at [980, 393] on button "Send Assessment" at bounding box center [978, 384] width 252 height 30
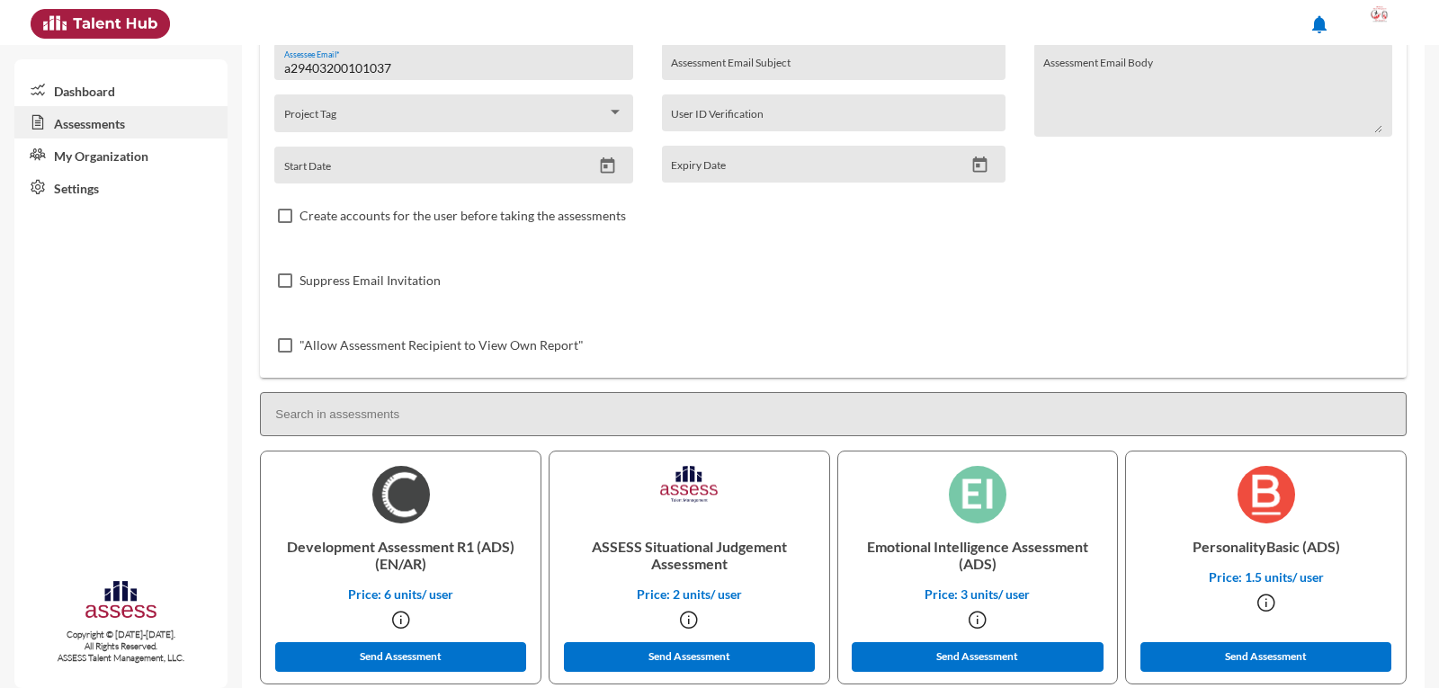
scroll to position [0, 0]
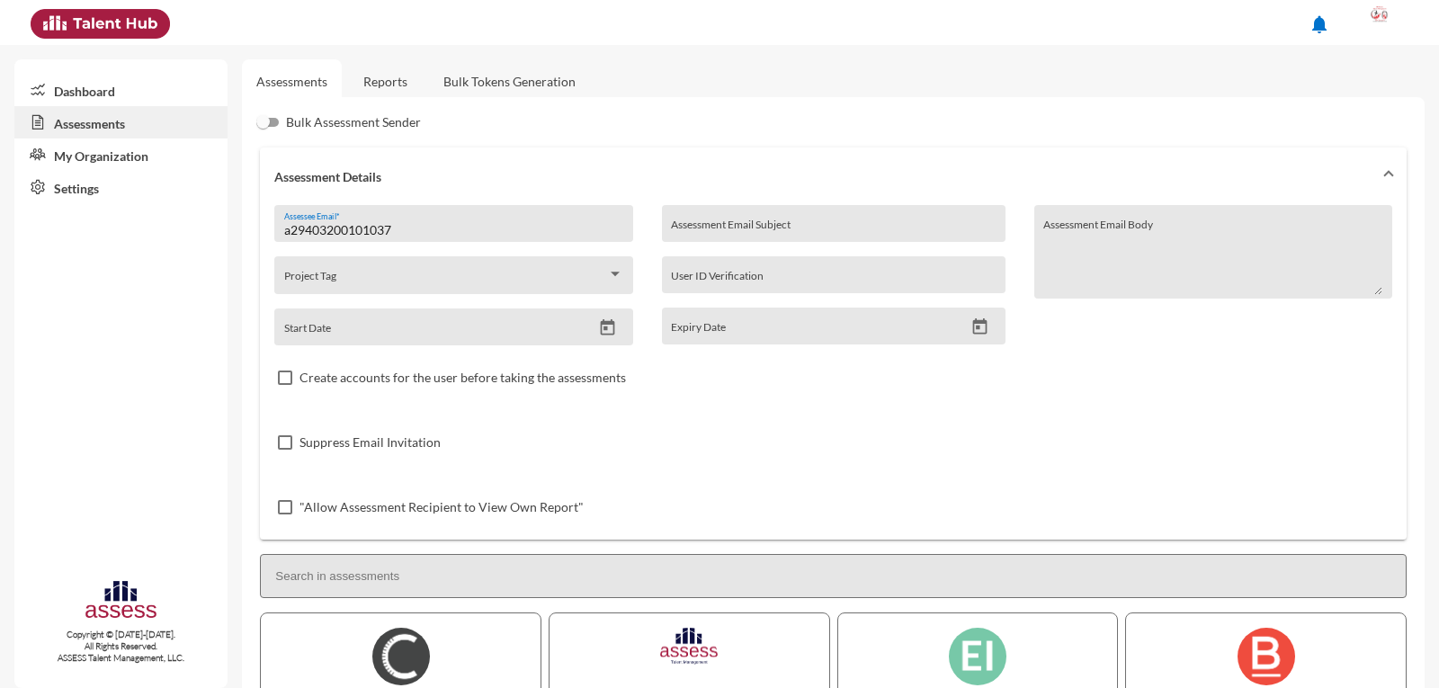
click at [382, 85] on link "Reports" at bounding box center [385, 81] width 73 height 44
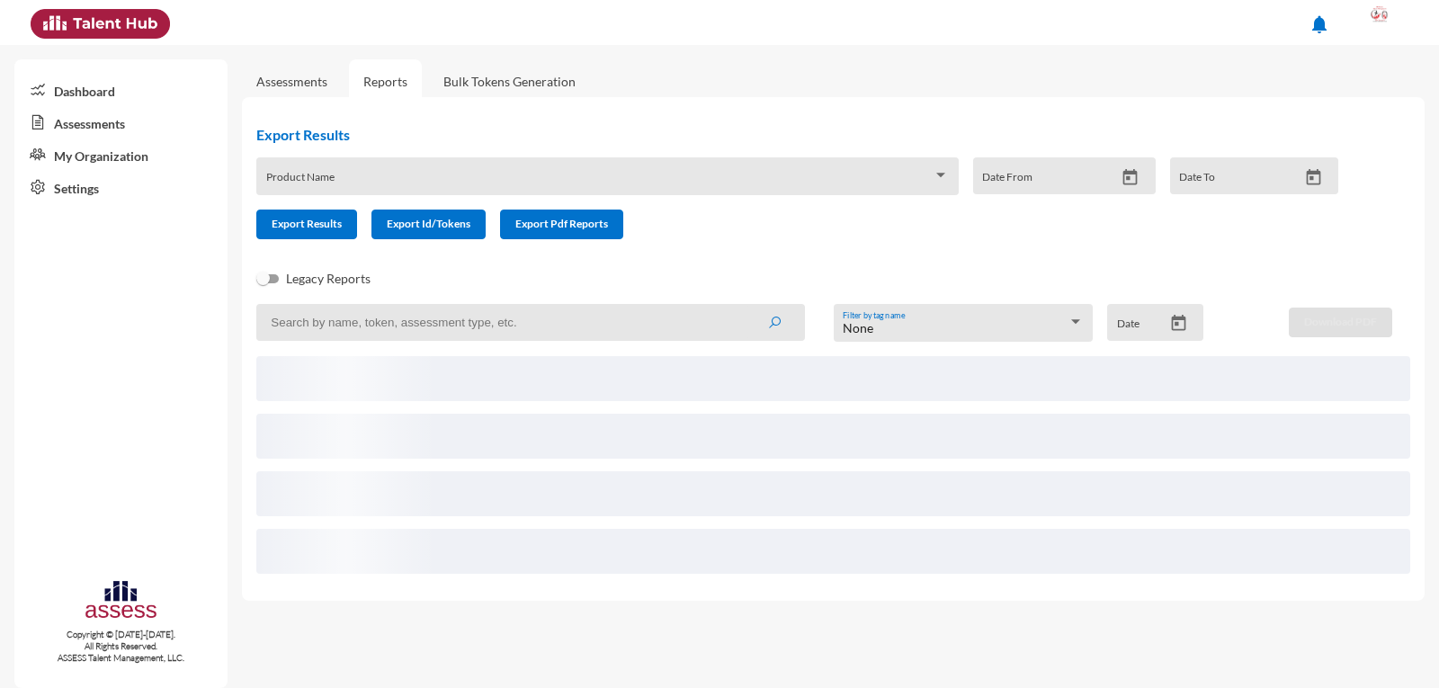
click at [577, 324] on input at bounding box center [530, 322] width 548 height 37
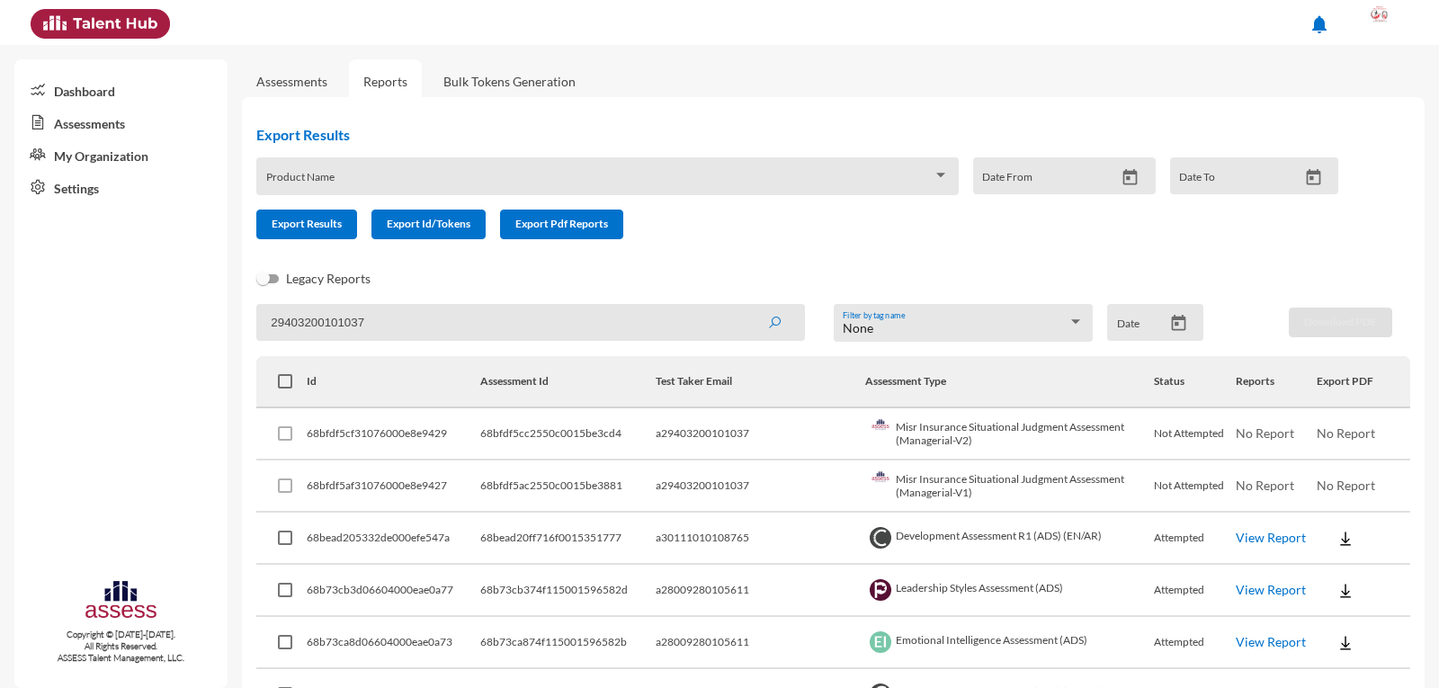
type input "29403200101037"
click at [746, 306] on button "submit" at bounding box center [775, 322] width 58 height 32
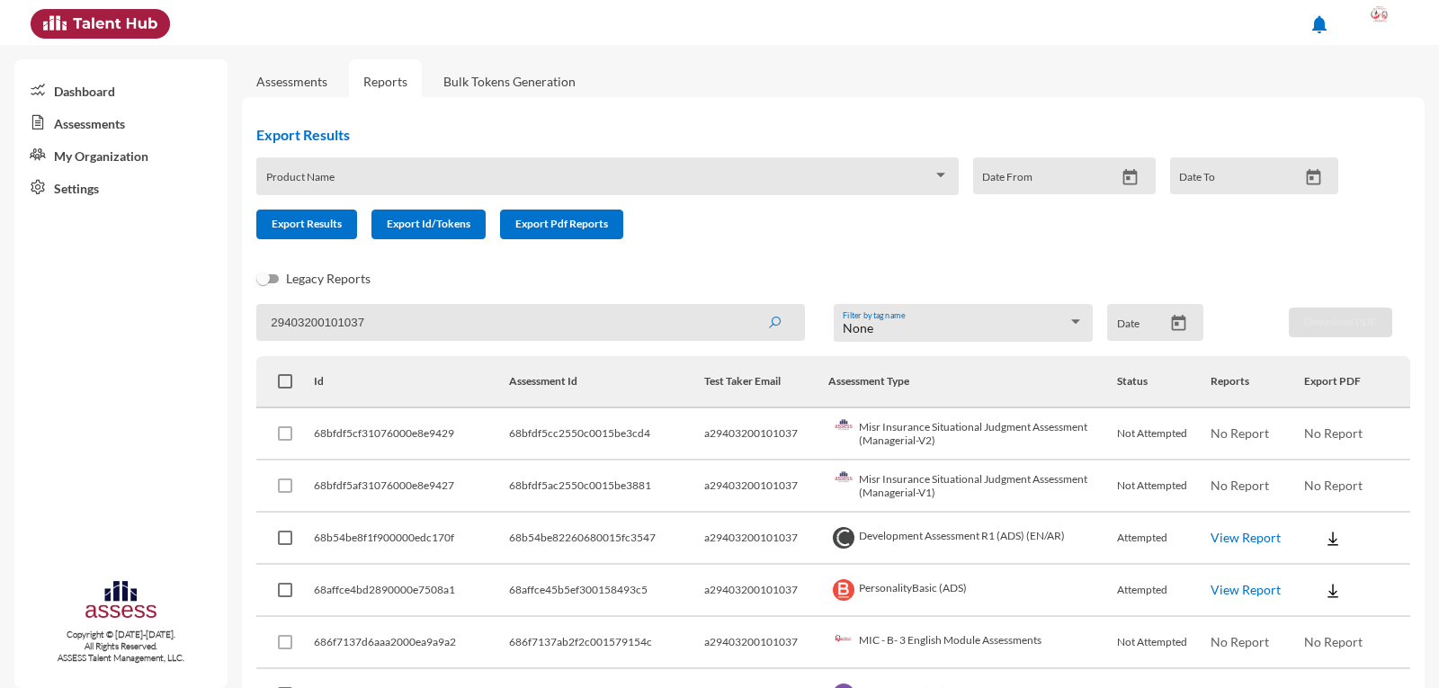
click at [1395, 24] on div at bounding box center [1381, 22] width 36 height 36
click at [1354, 163] on link "Logout" at bounding box center [1361, 165] width 94 height 34
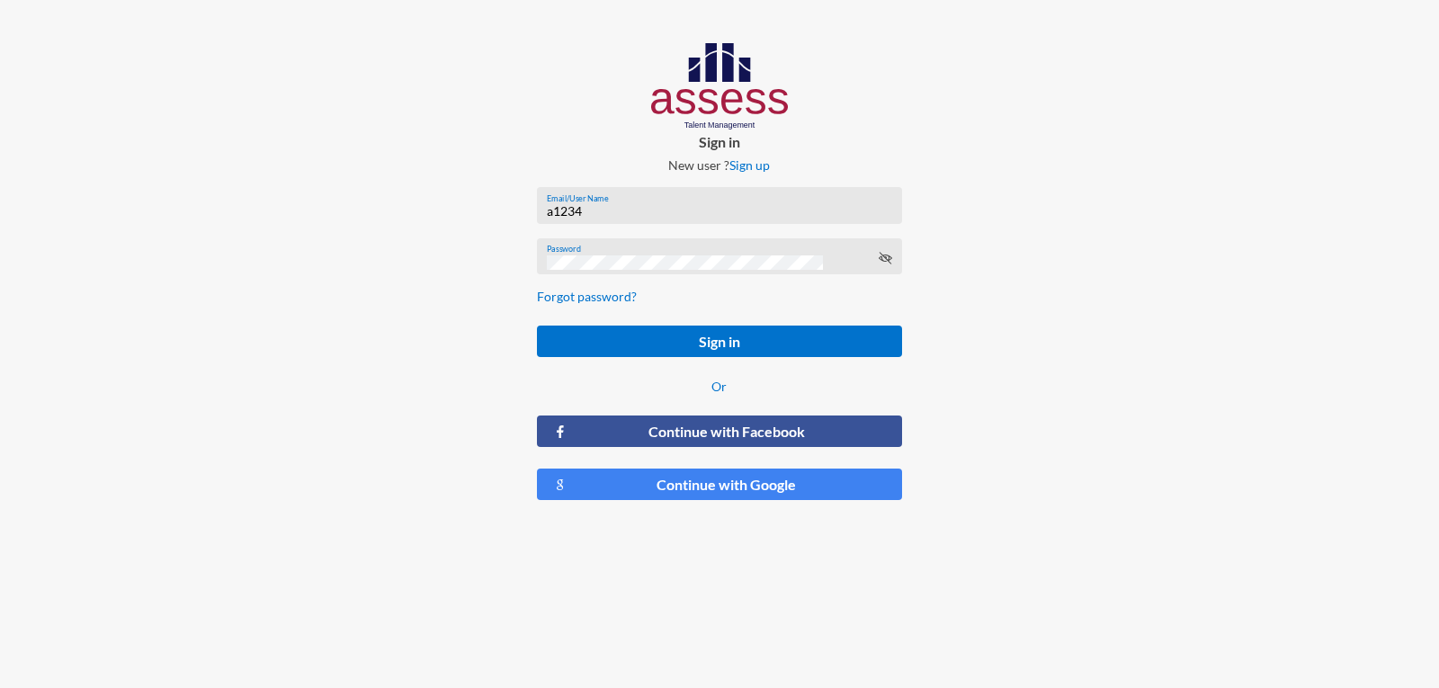
click at [701, 215] on input "a1234" at bounding box center [719, 211] width 345 height 14
type input "a29403200101037"
click at [537, 326] on button "Sign in" at bounding box center [719, 341] width 364 height 31
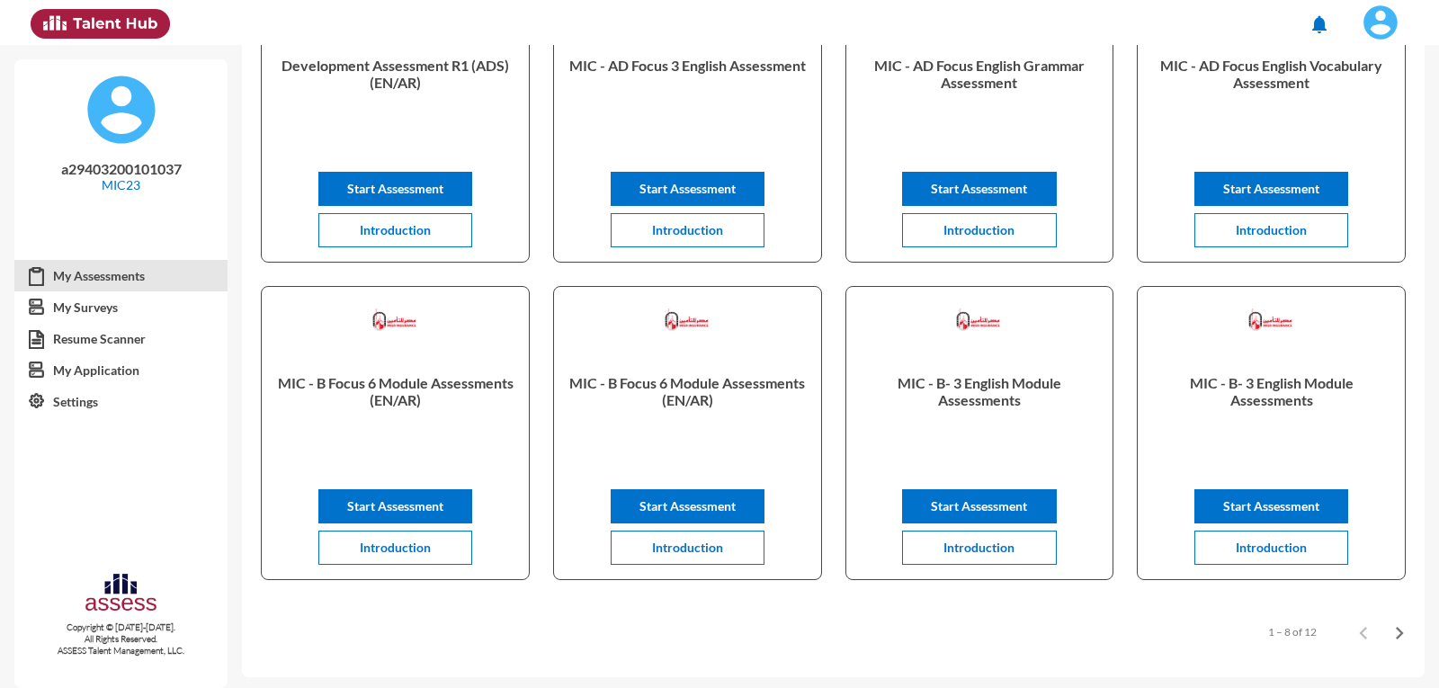
scroll to position [258, 0]
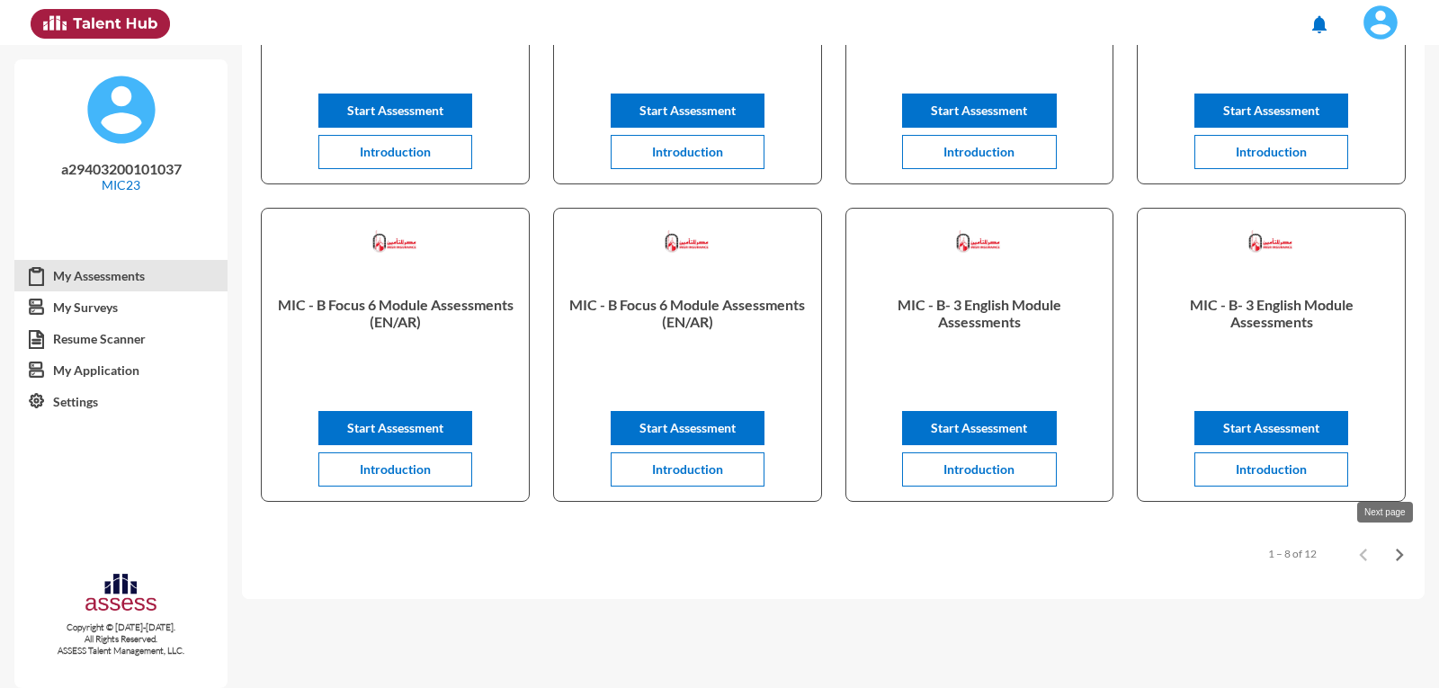
click at [1396, 557] on icon "Next page" at bounding box center [1400, 555] width 8 height 13
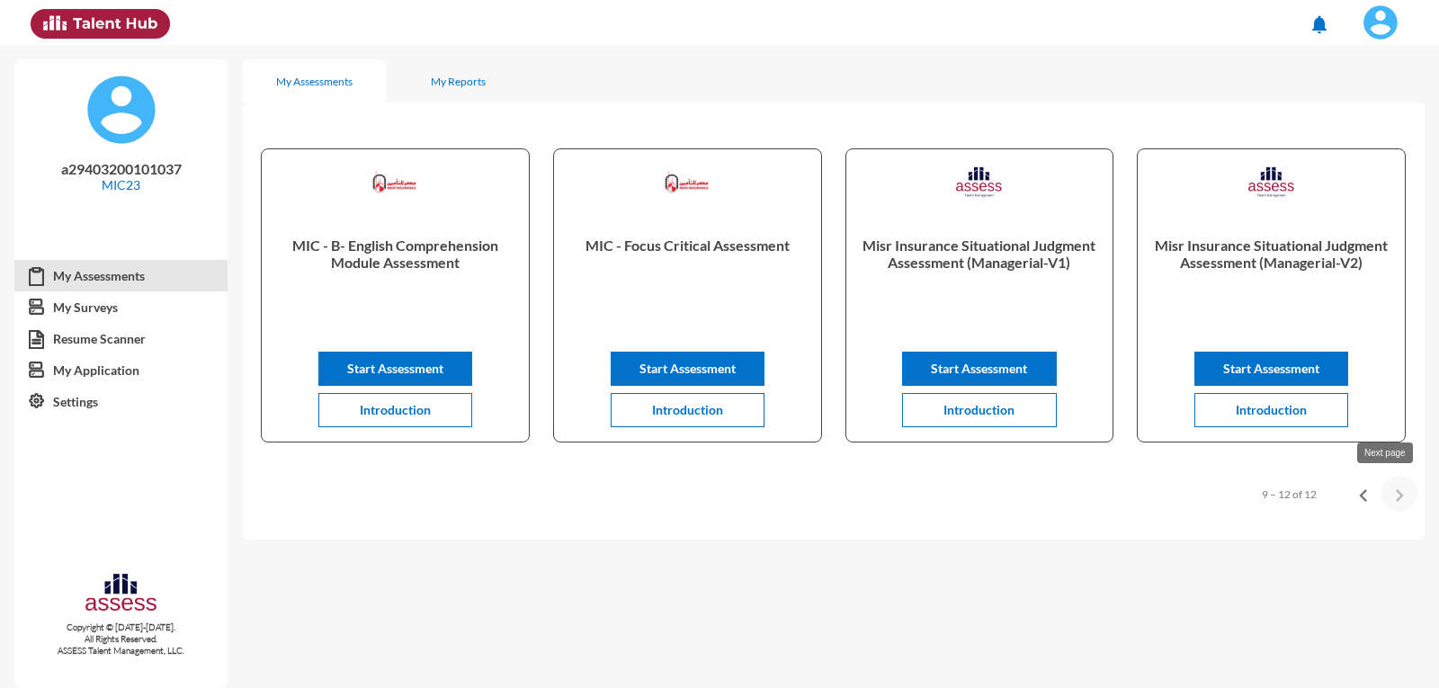
scroll to position [0, 0]
click at [1365, 510] on button "Previous page" at bounding box center [1364, 494] width 36 height 36
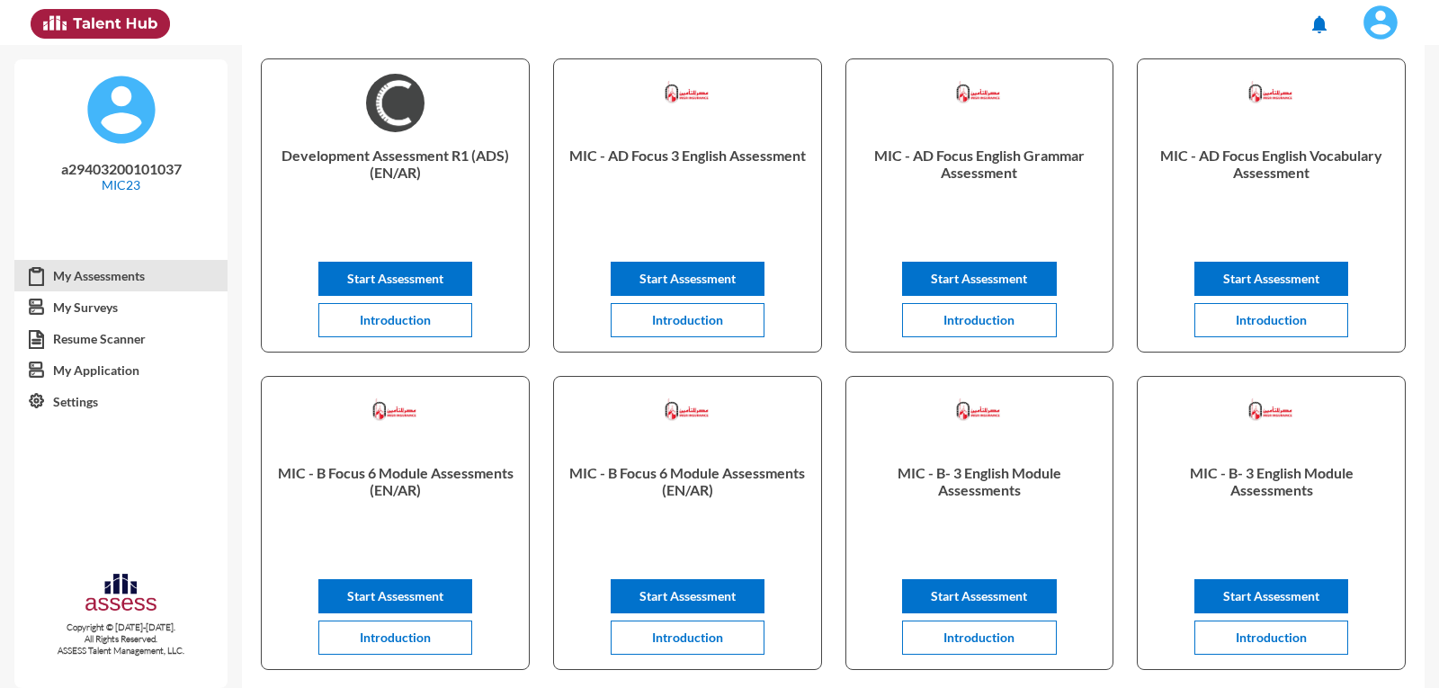
scroll to position [180, 0]
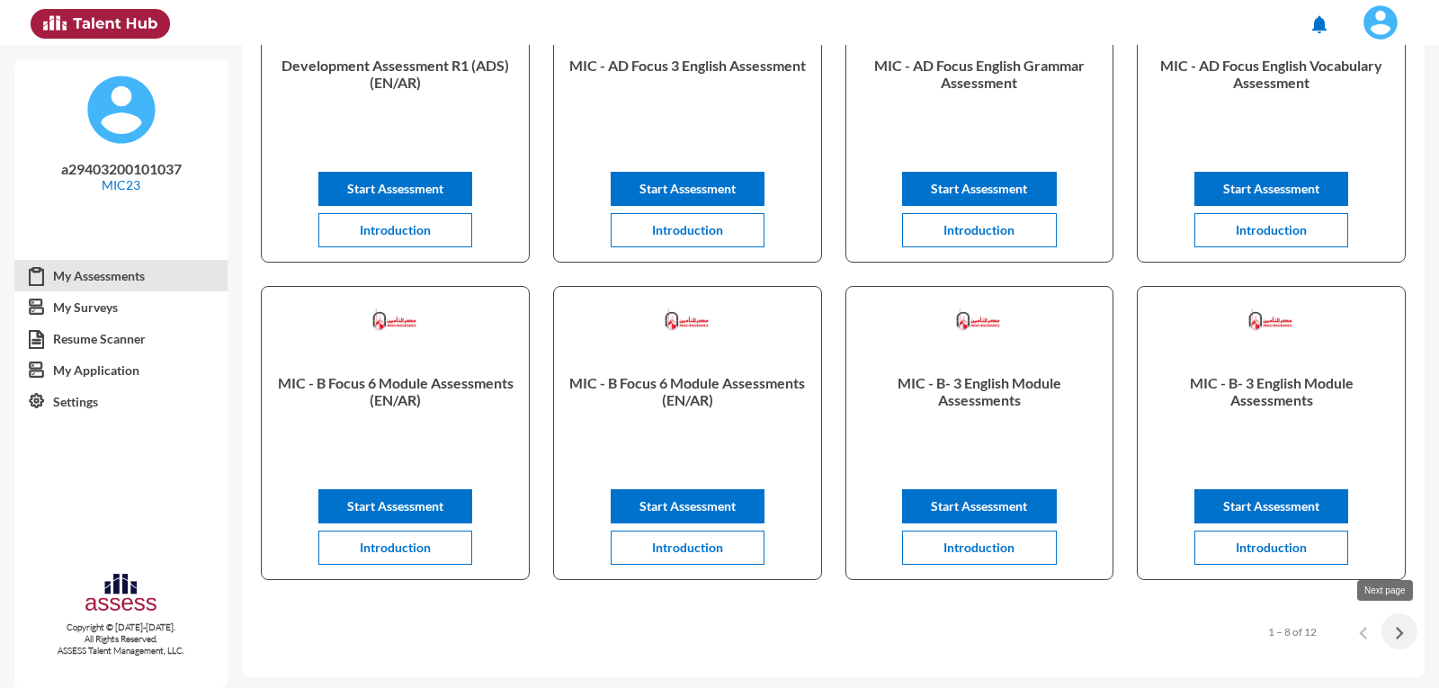
click at [1397, 639] on icon "Next page" at bounding box center [1399, 633] width 25 height 25
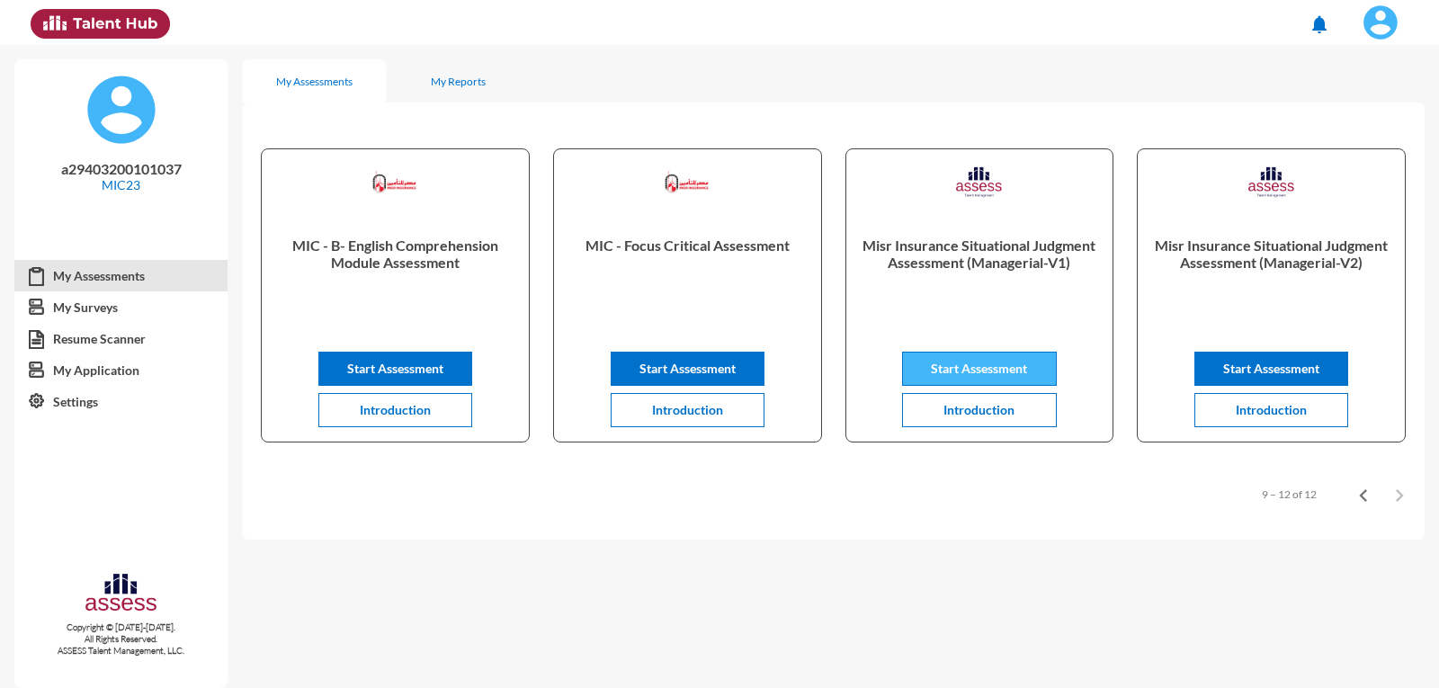
click at [1007, 365] on span "Start Assessment" at bounding box center [979, 368] width 96 height 15
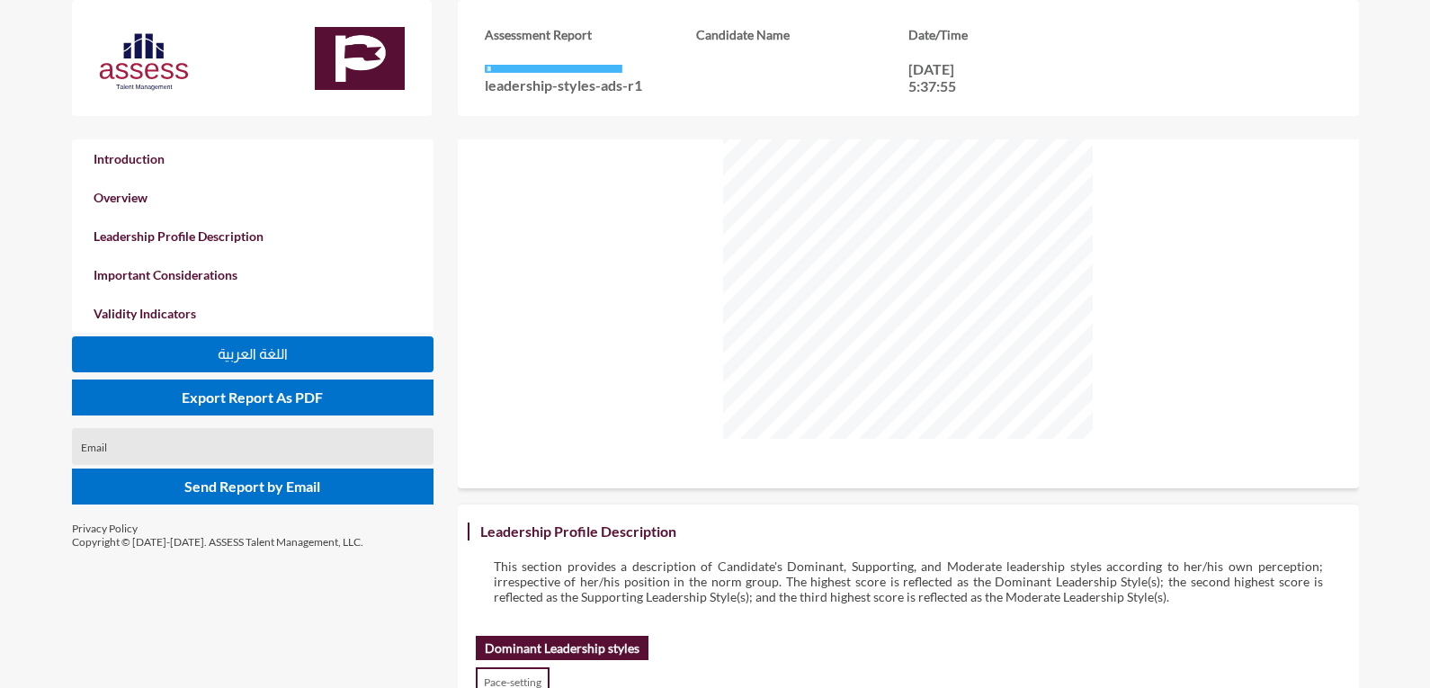
scroll to position [450, 0]
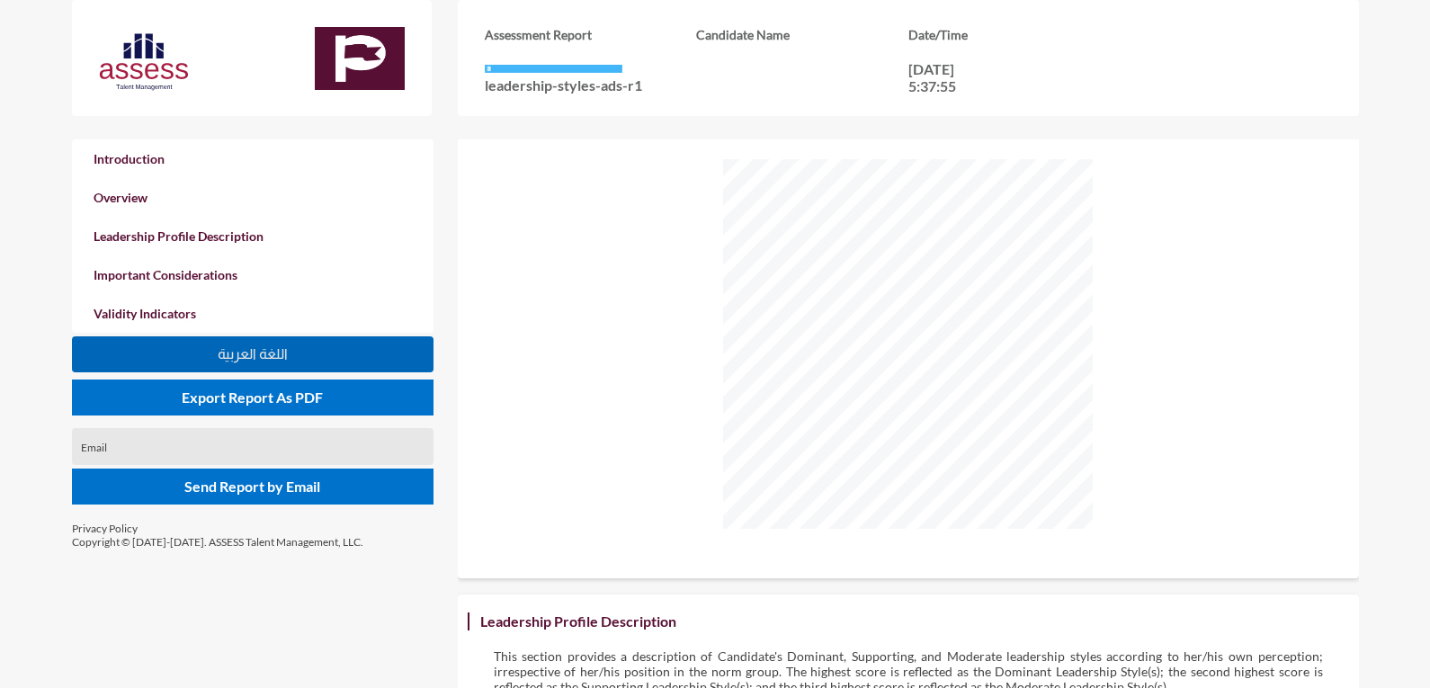
click at [338, 365] on button "اللغة العربية" at bounding box center [253, 354] width 362 height 36
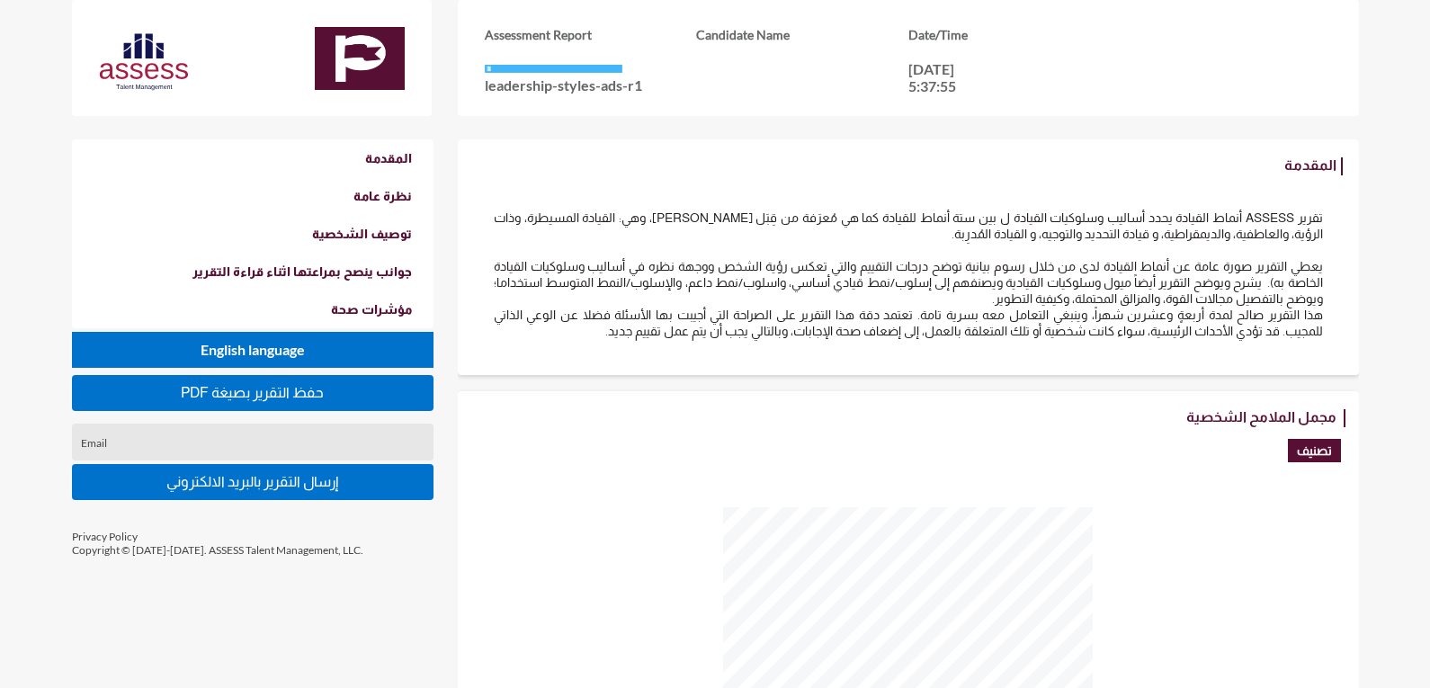
scroll to position [270, 0]
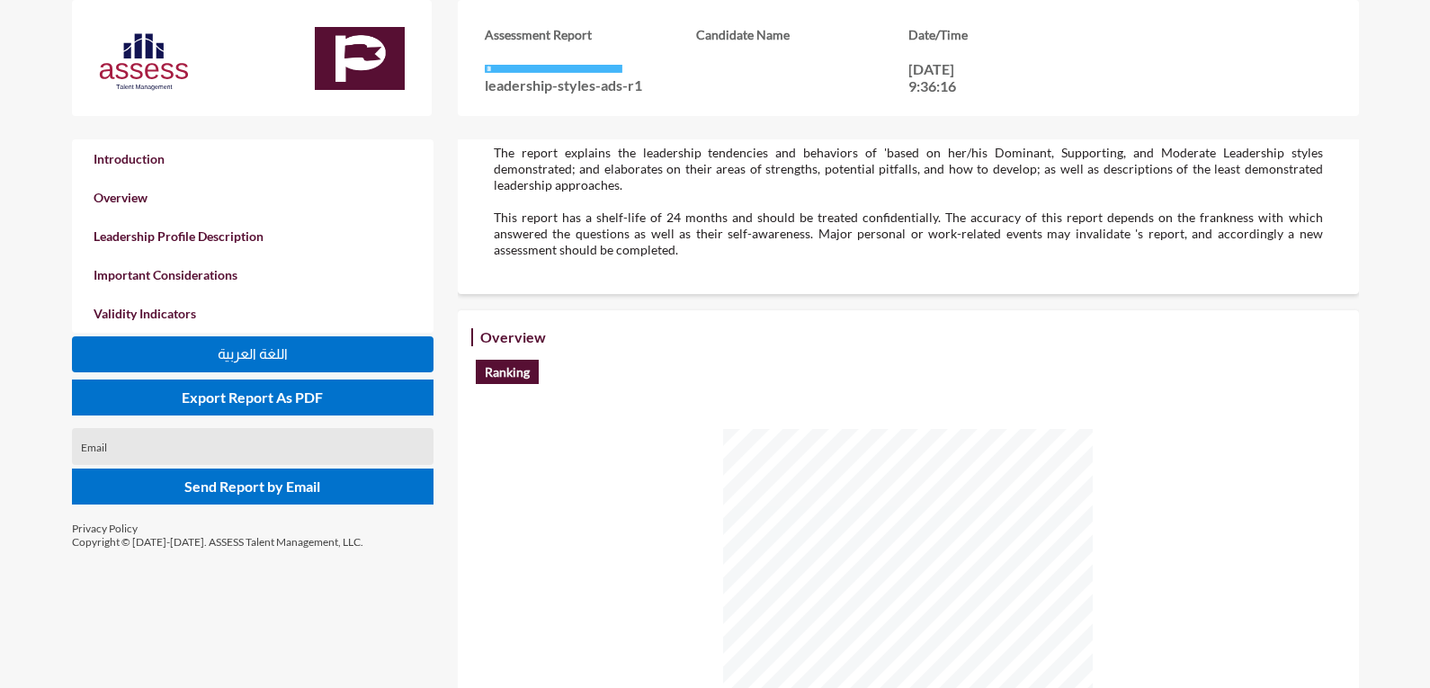
scroll to position [360, 0]
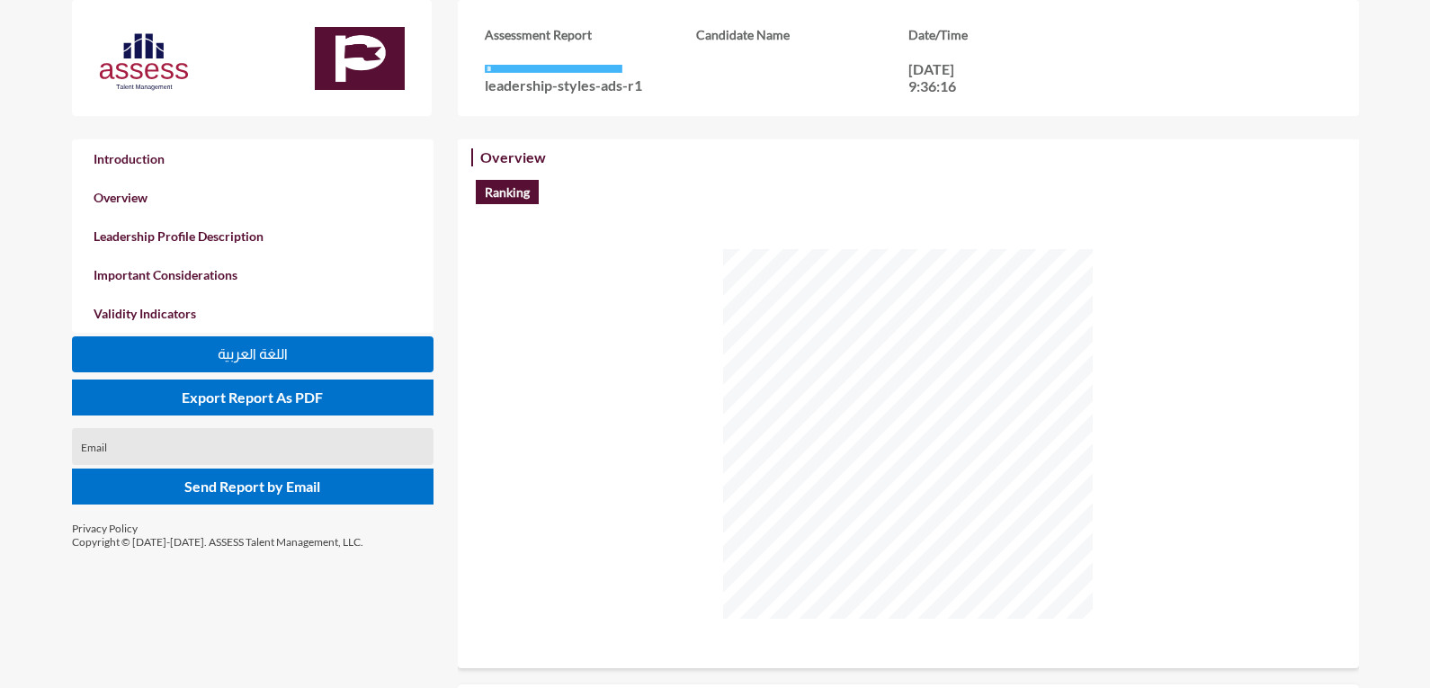
click at [363, 354] on button "اللغة العربية" at bounding box center [253, 354] width 362 height 36
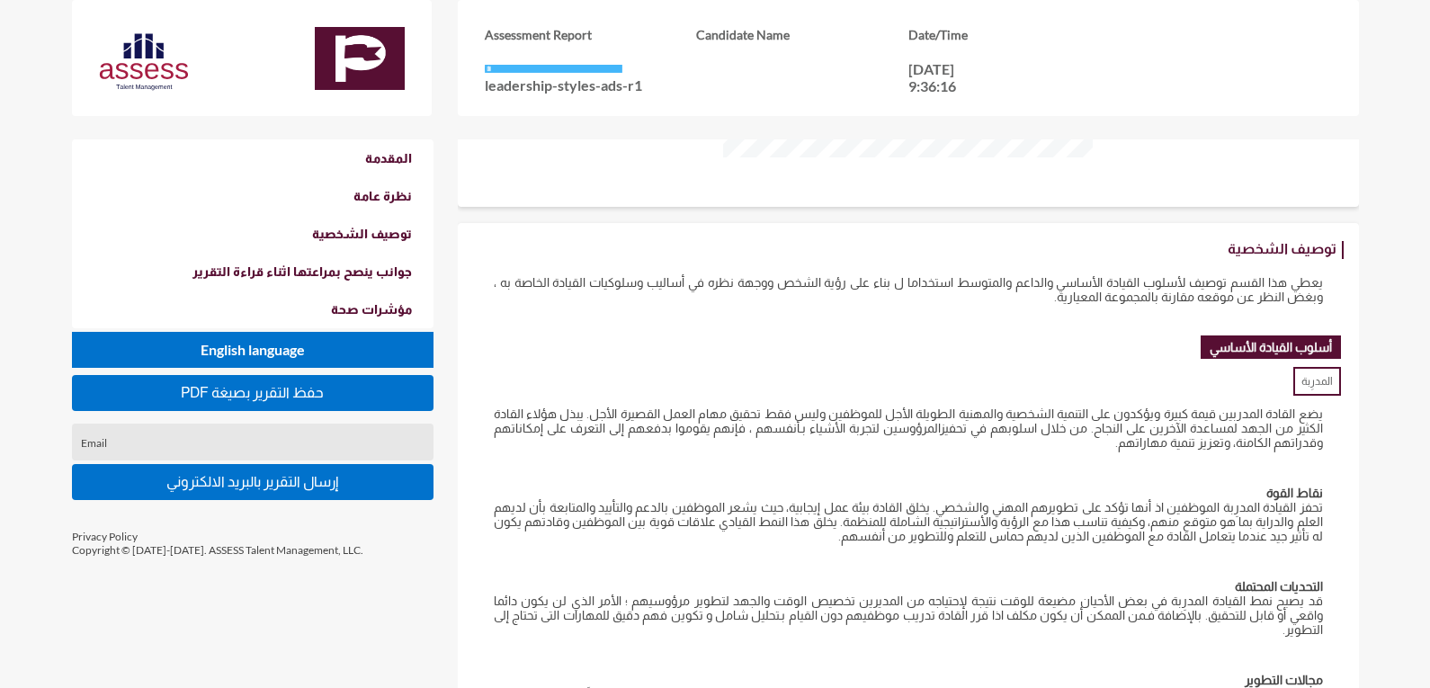
scroll to position [270, 0]
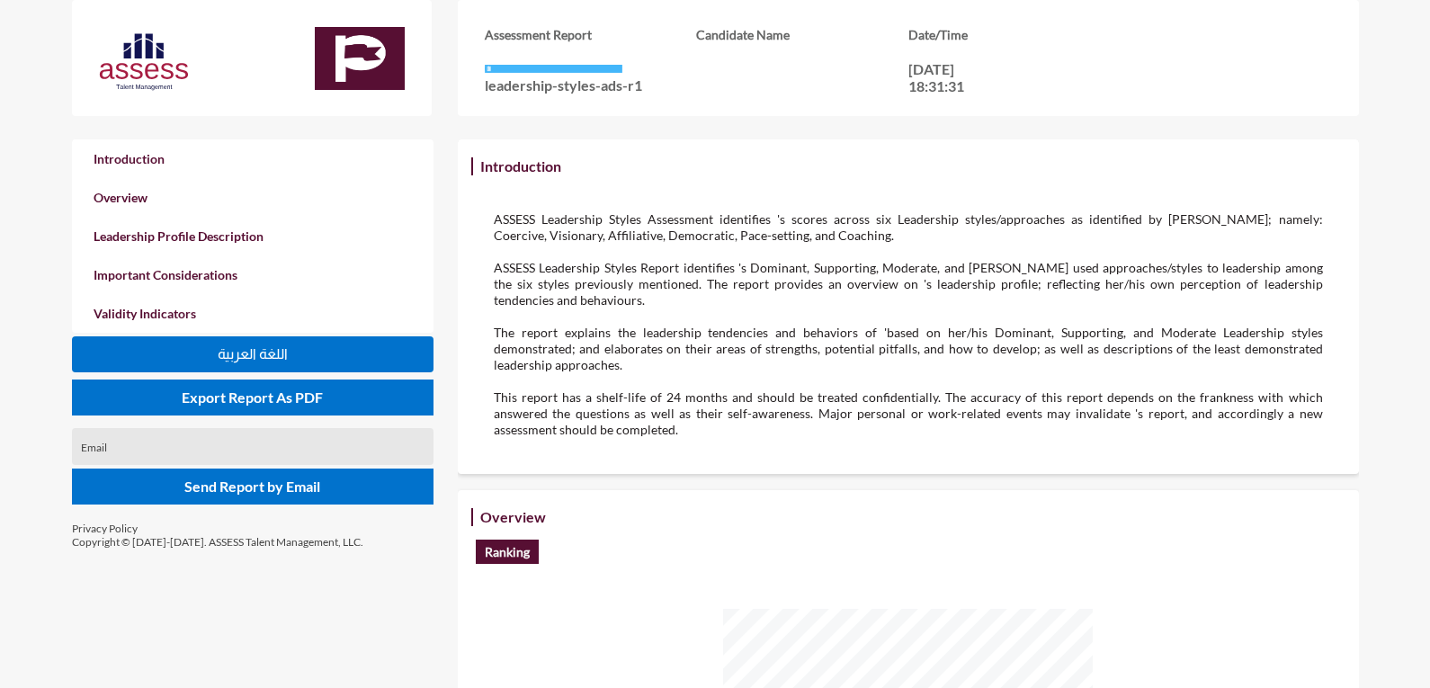
scroll to position [450, 0]
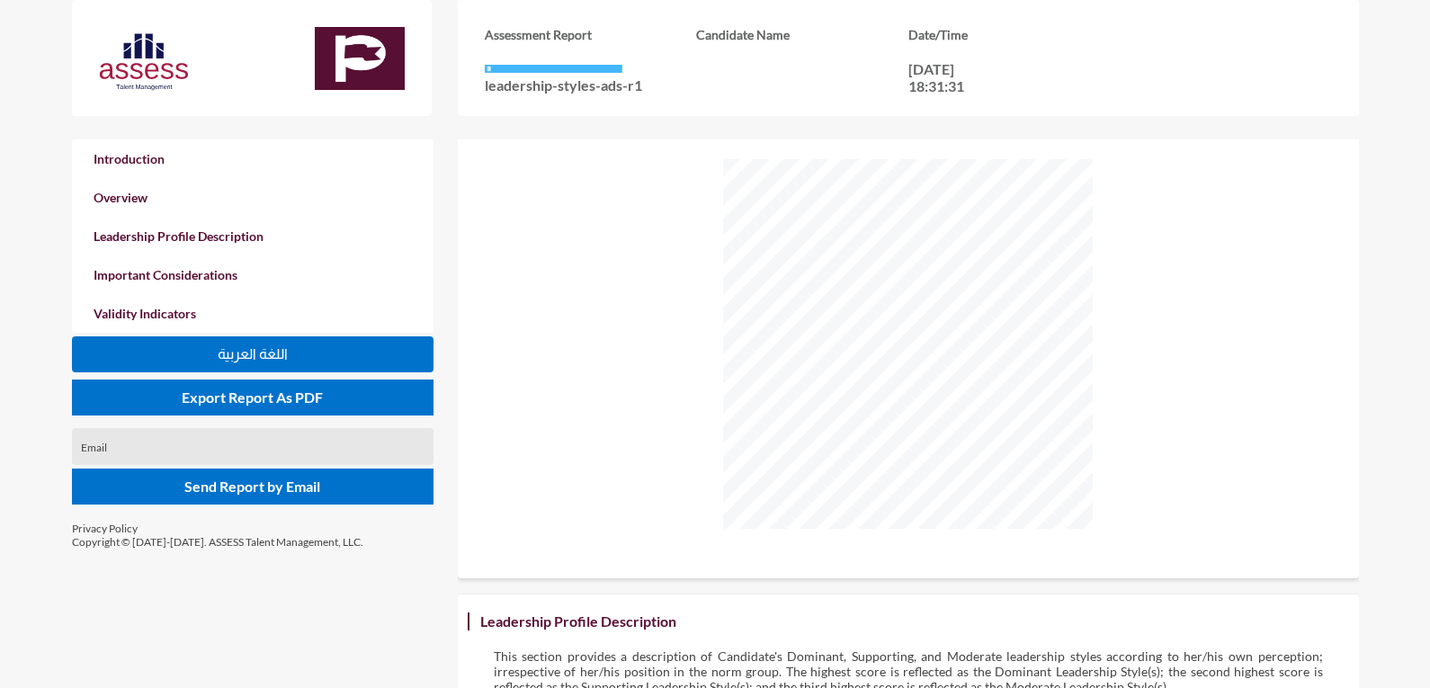
click at [396, 352] on button "اللغة العربية" at bounding box center [253, 354] width 362 height 36
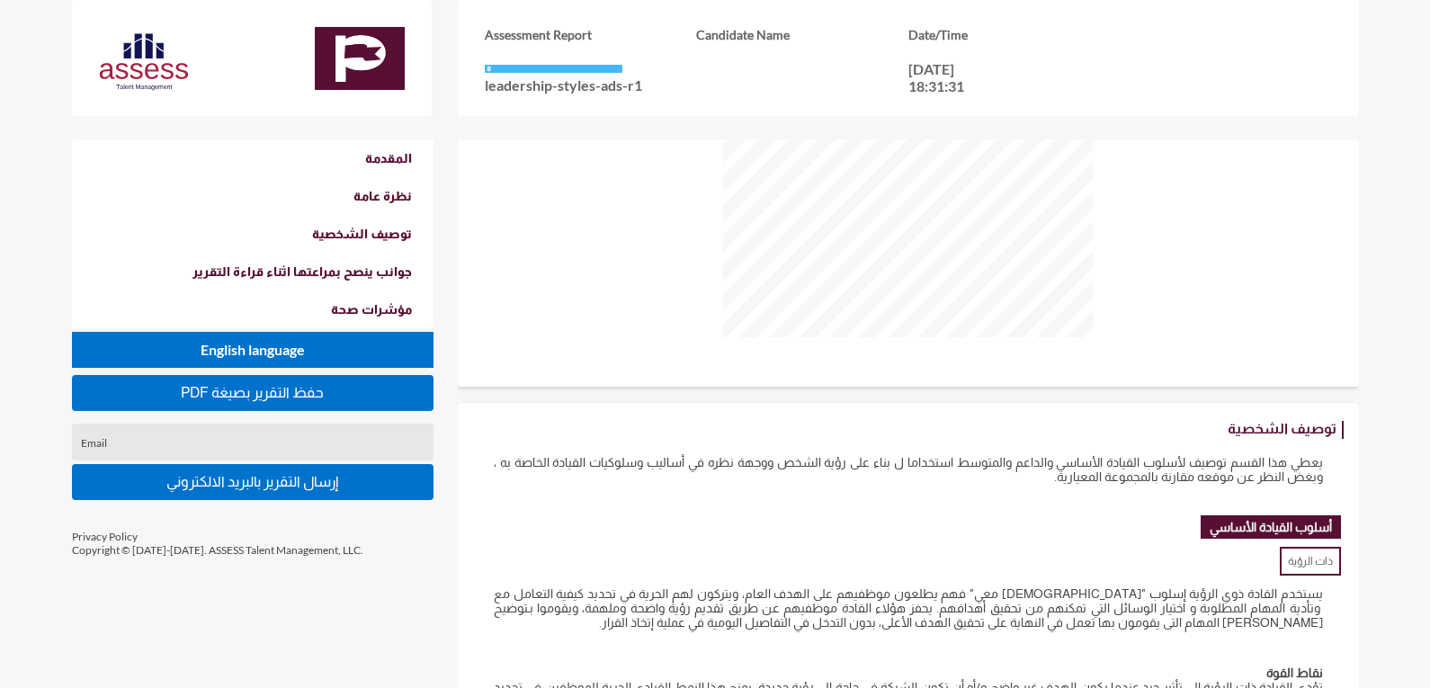
scroll to position [360, 0]
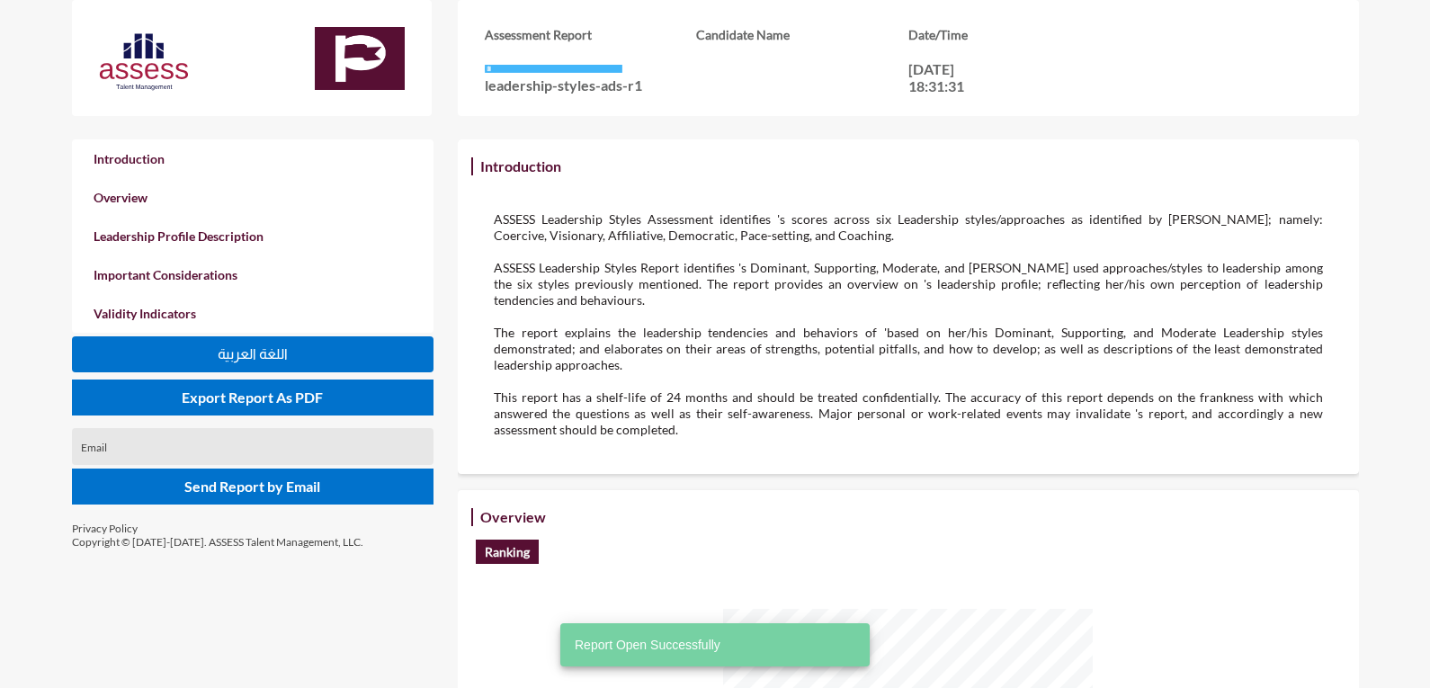
scroll to position [360, 0]
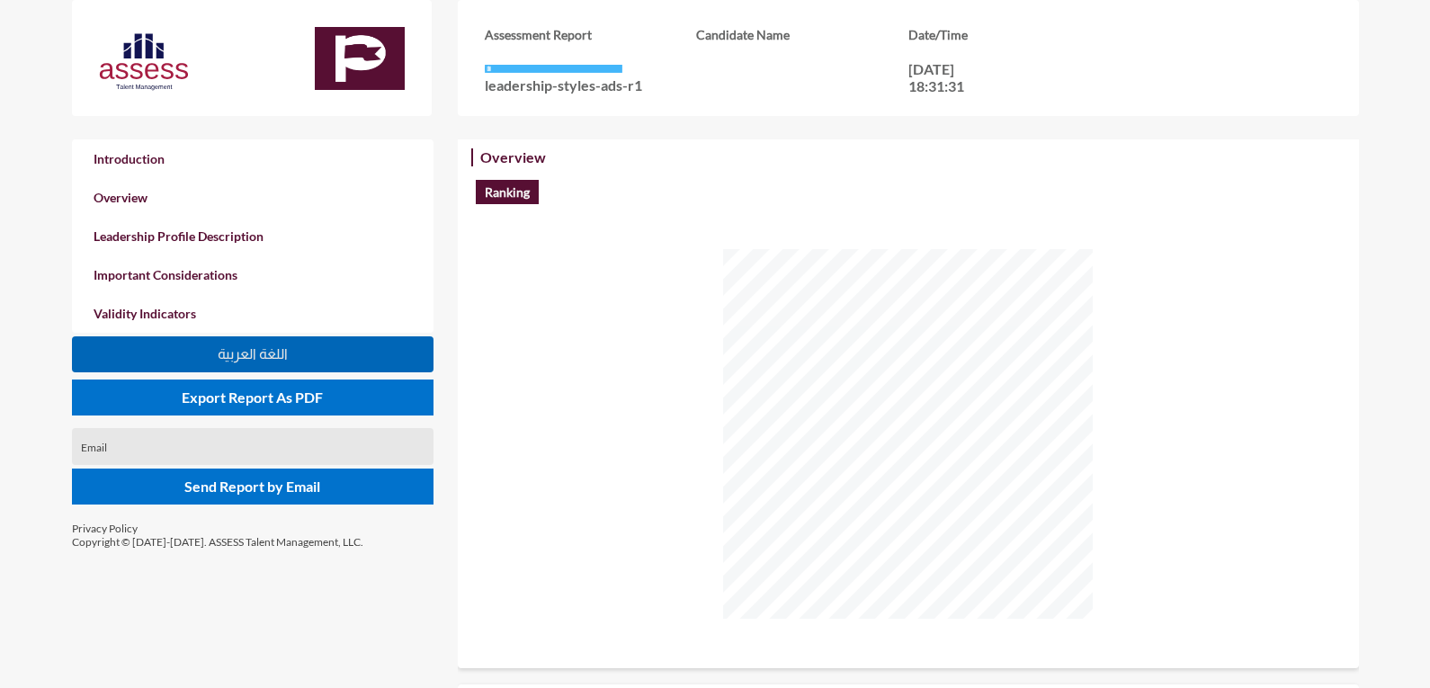
click at [260, 358] on span "اللغة العربية" at bounding box center [253, 353] width 70 height 15
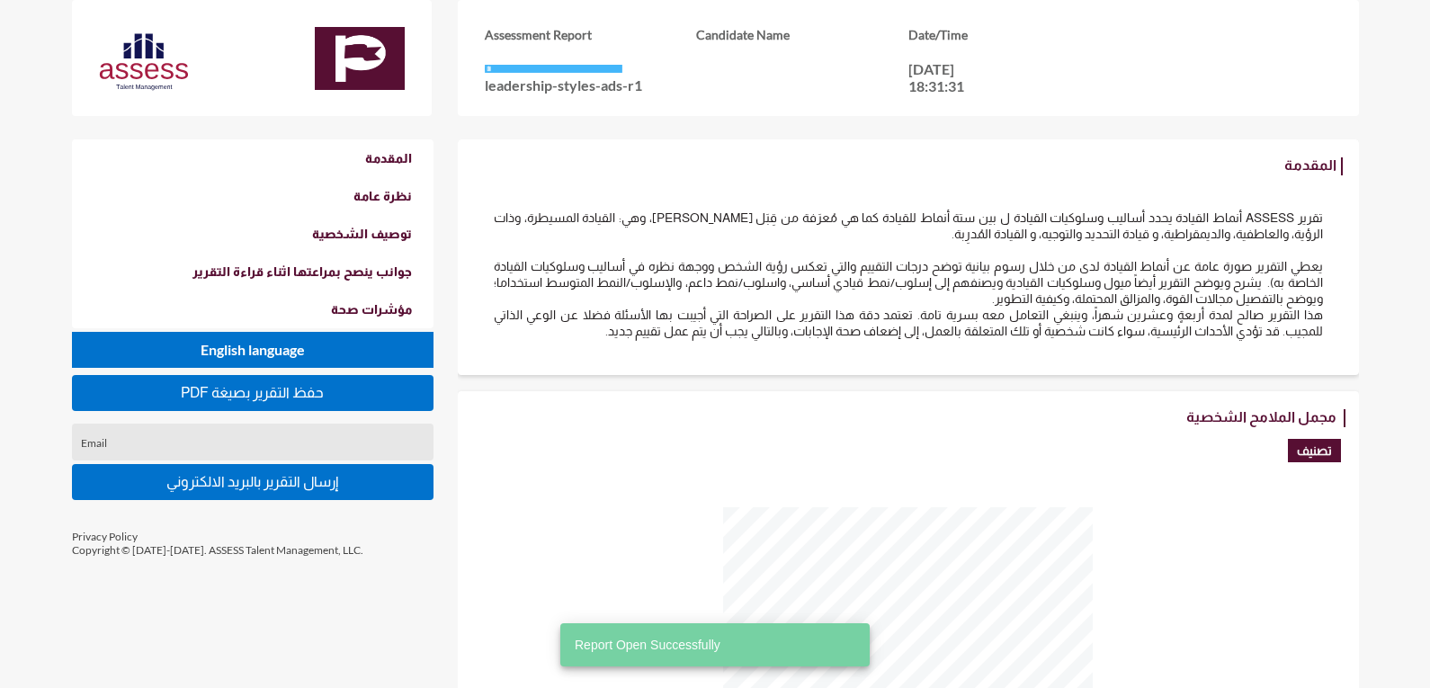
scroll to position [270, 0]
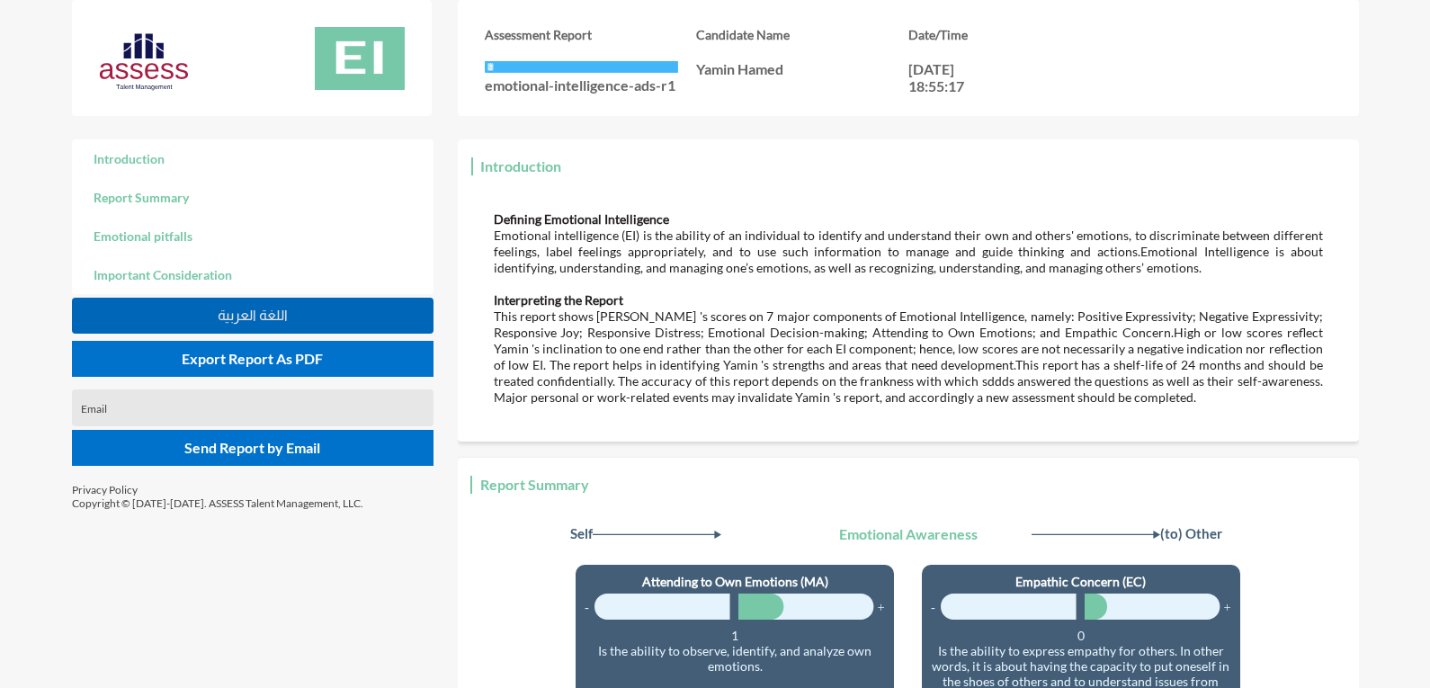
click at [288, 315] on span "اللغة العربية" at bounding box center [253, 315] width 70 height 15
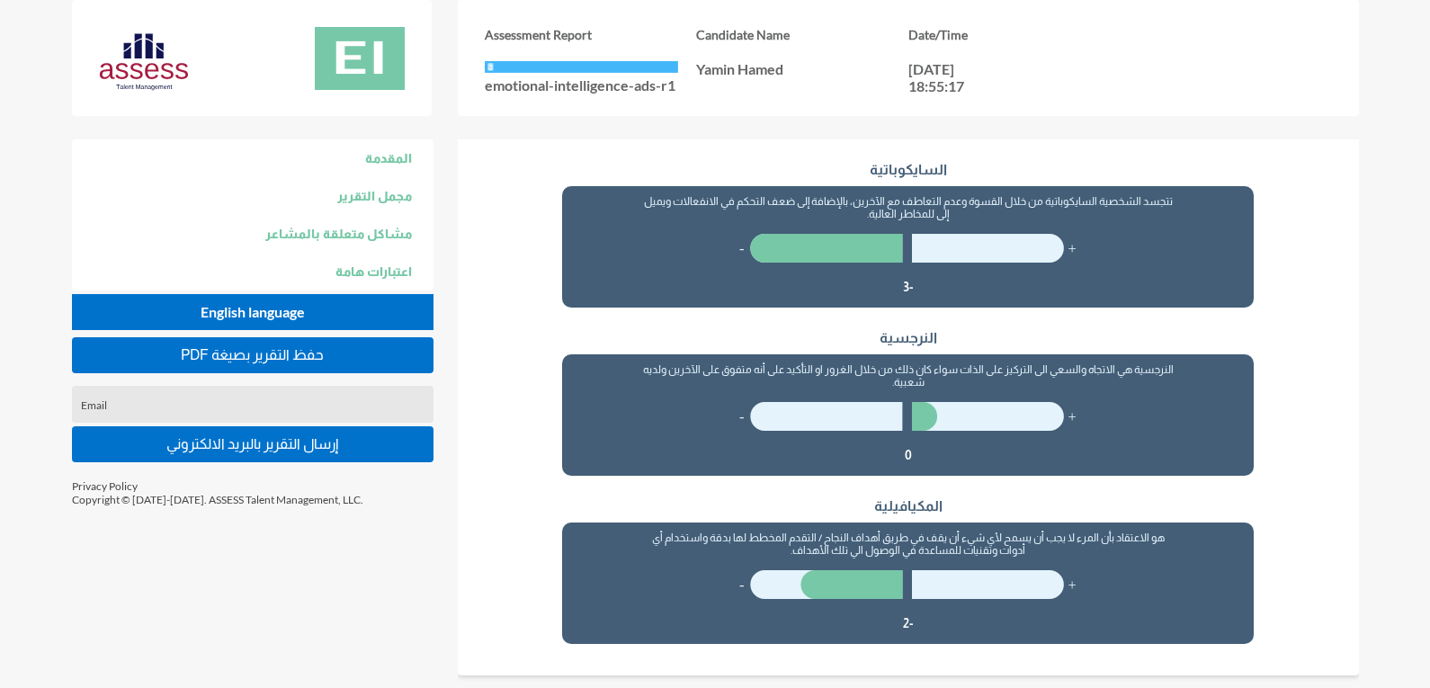
scroll to position [1979, 0]
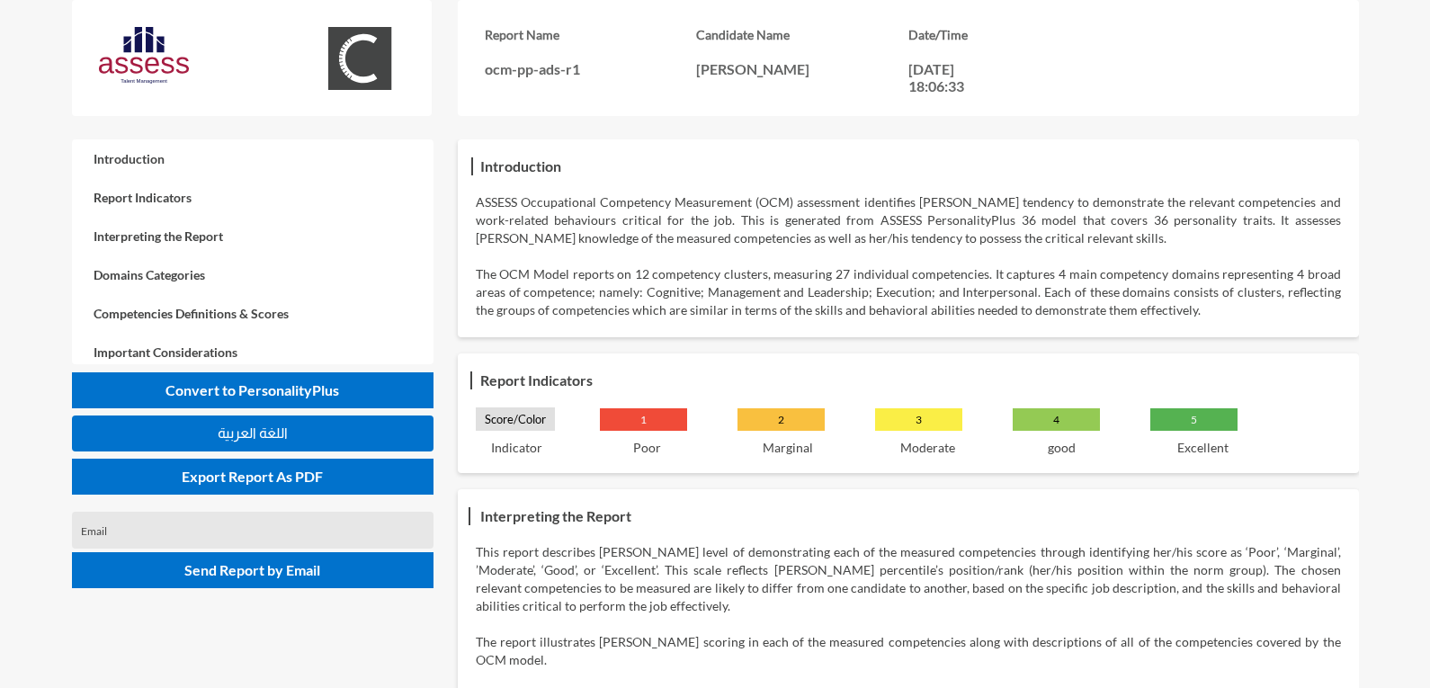
click at [328, 427] on button "اللغة العربية" at bounding box center [253, 434] width 362 height 36
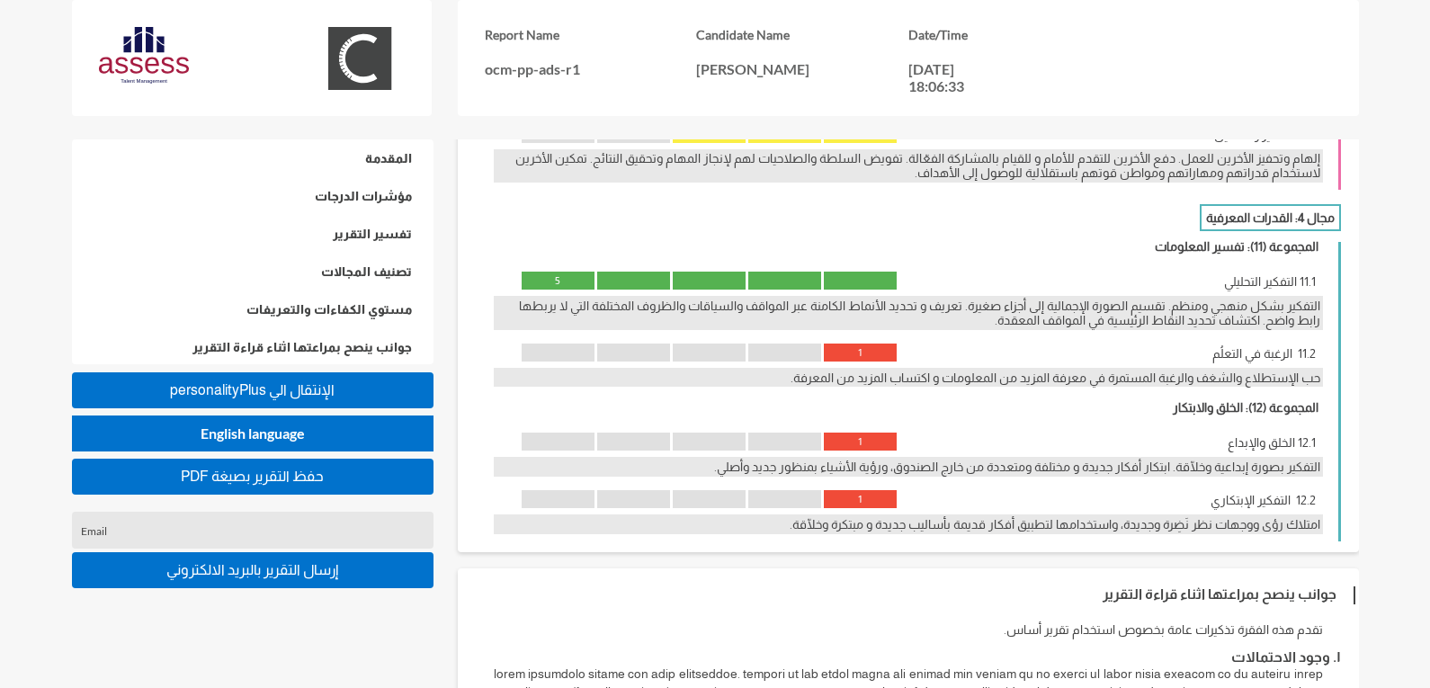
scroll to position [3149, 0]
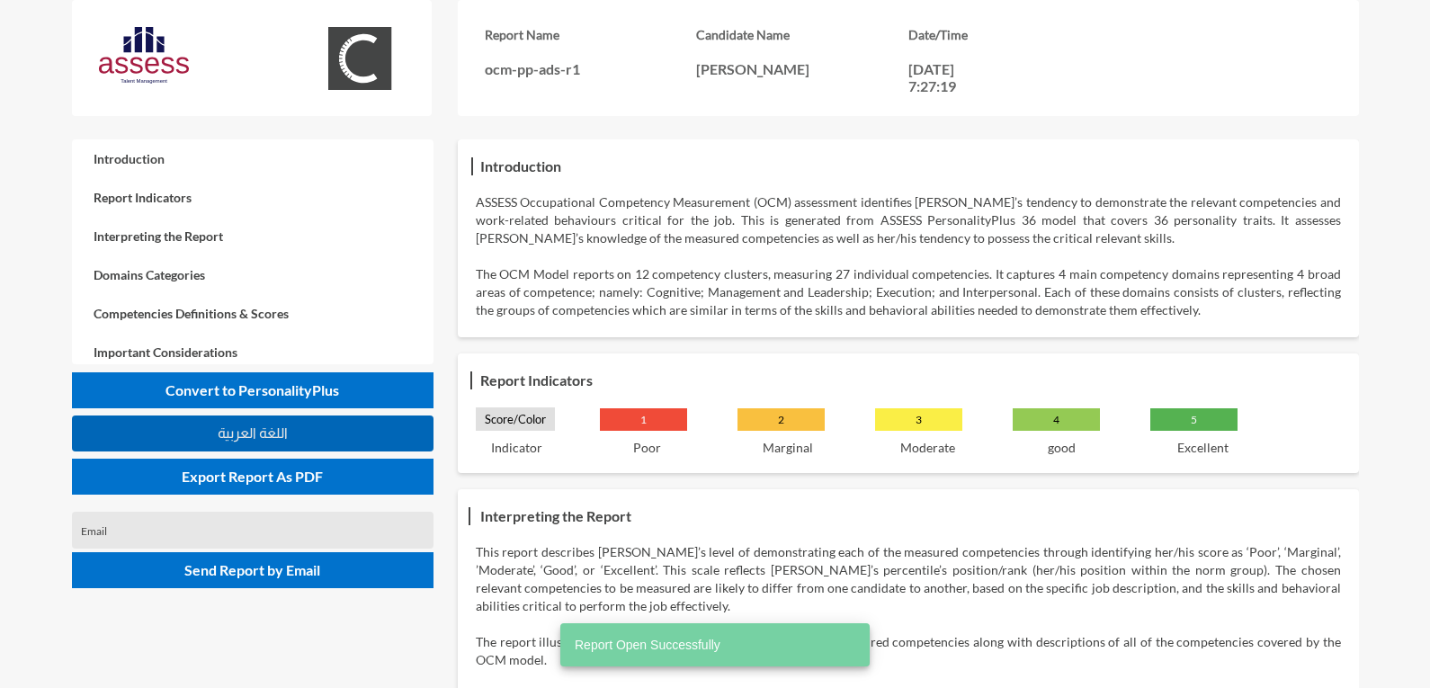
click at [317, 438] on button "اللغة العربية" at bounding box center [253, 434] width 362 height 36
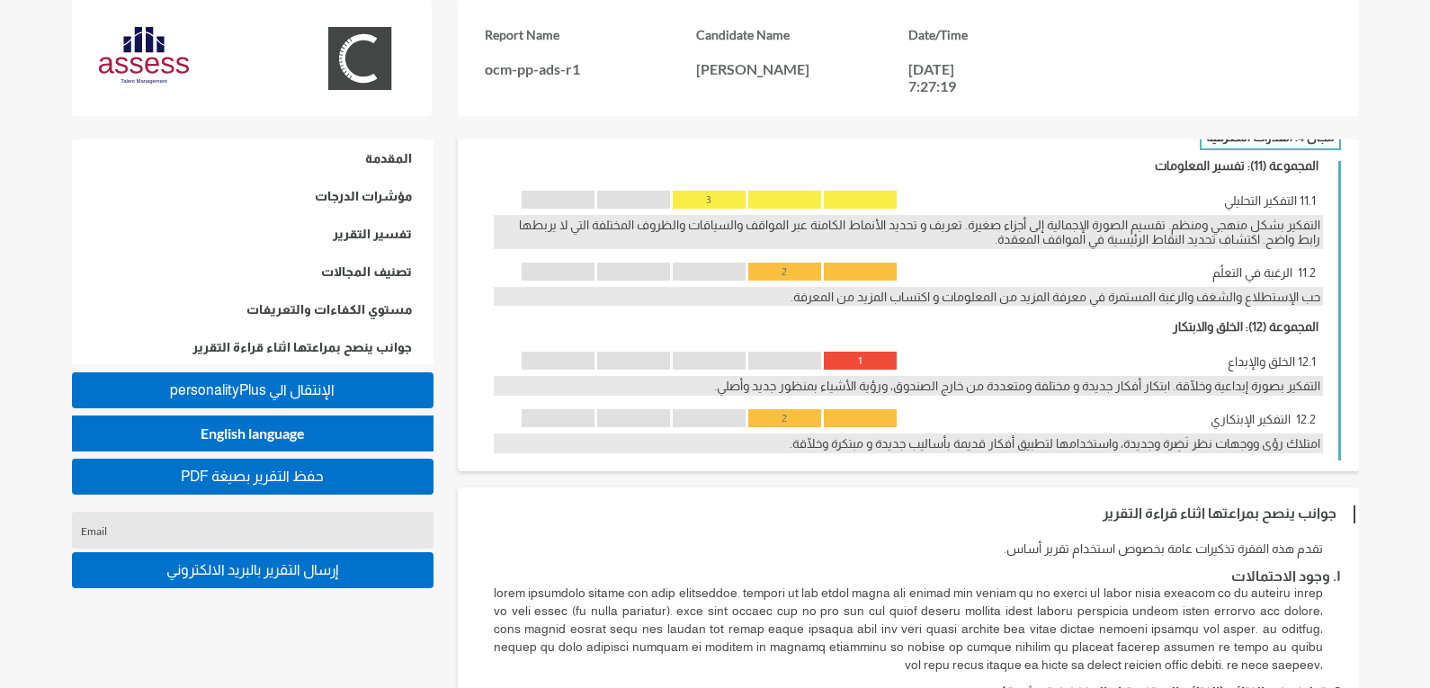
scroll to position [3032, 0]
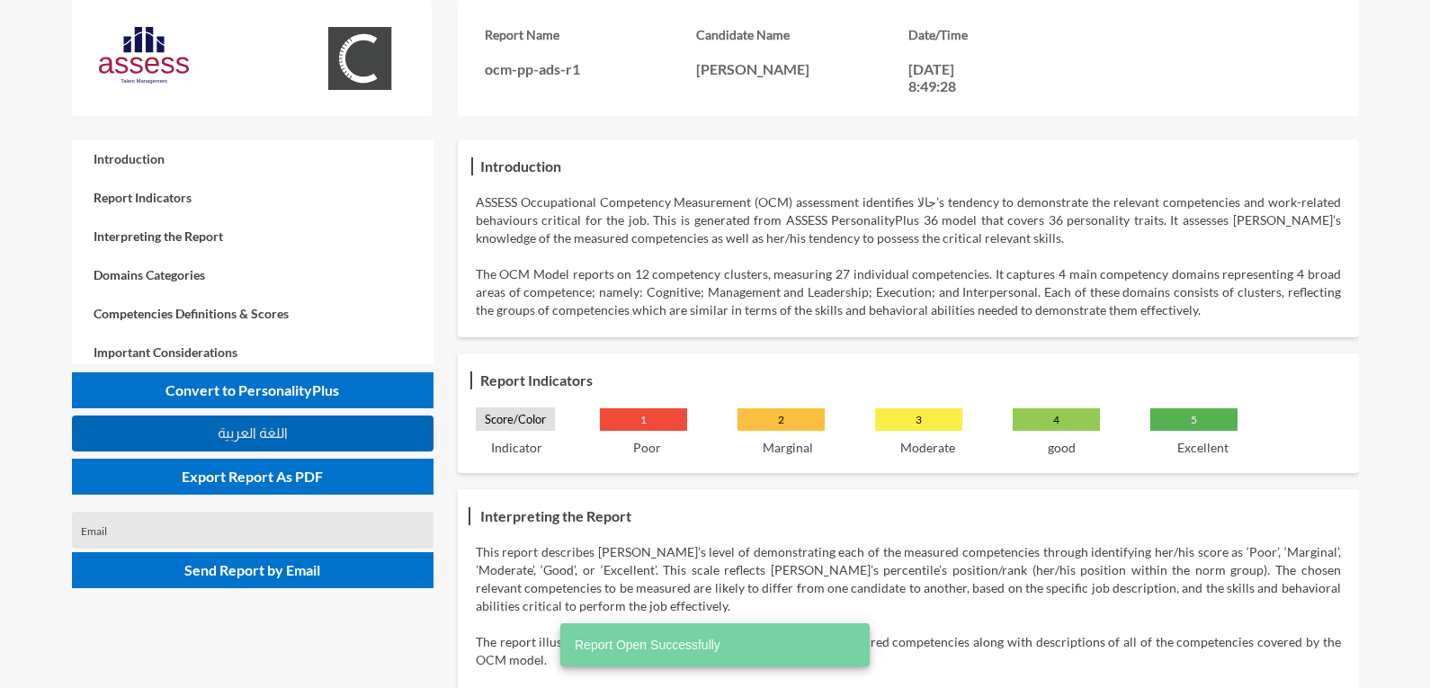
click at [321, 429] on button "اللغة العربية" at bounding box center [253, 434] width 362 height 36
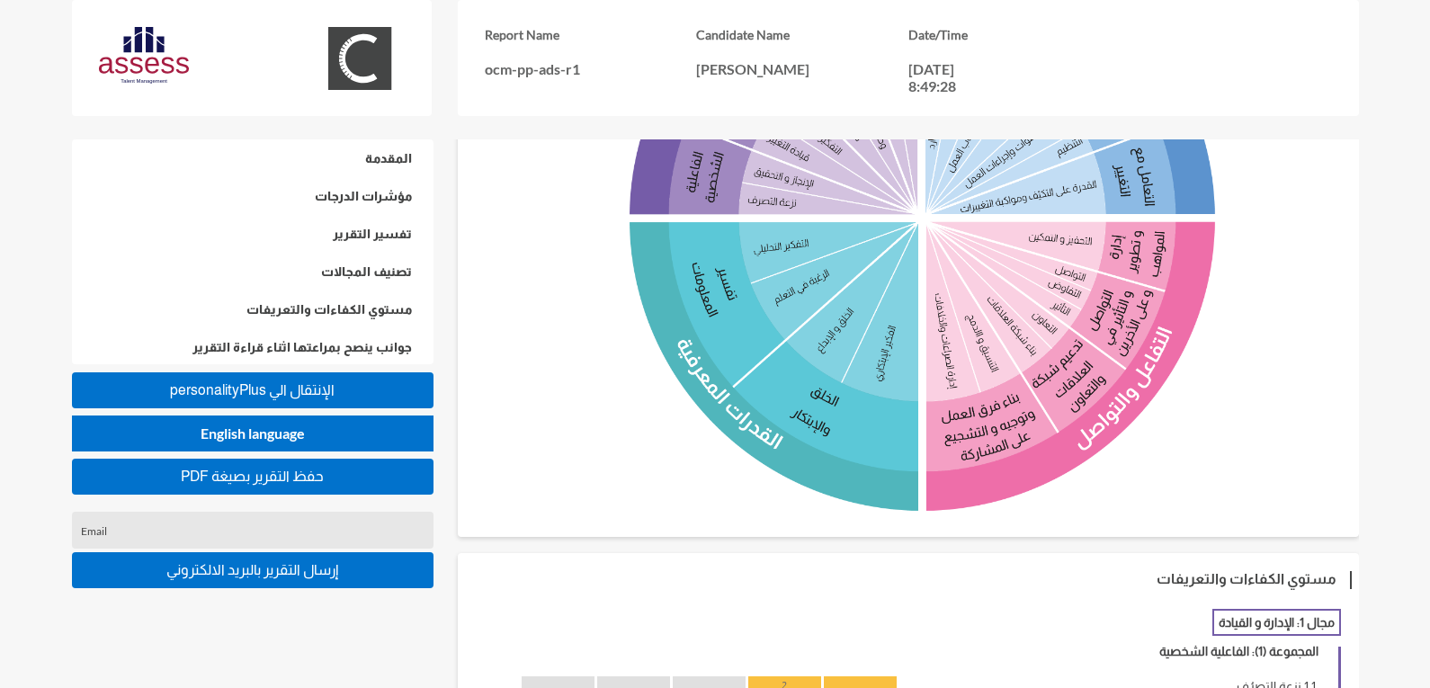
scroll to position [450, 0]
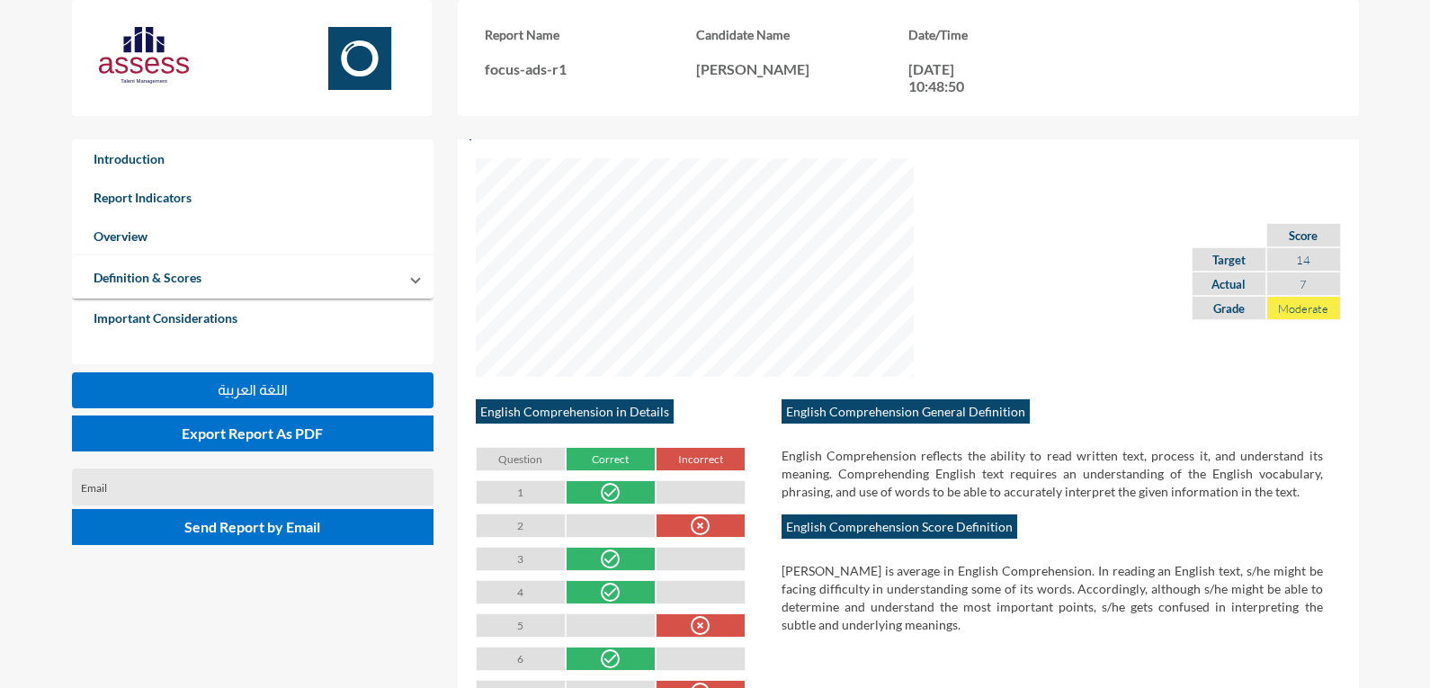
scroll to position [2879, 0]
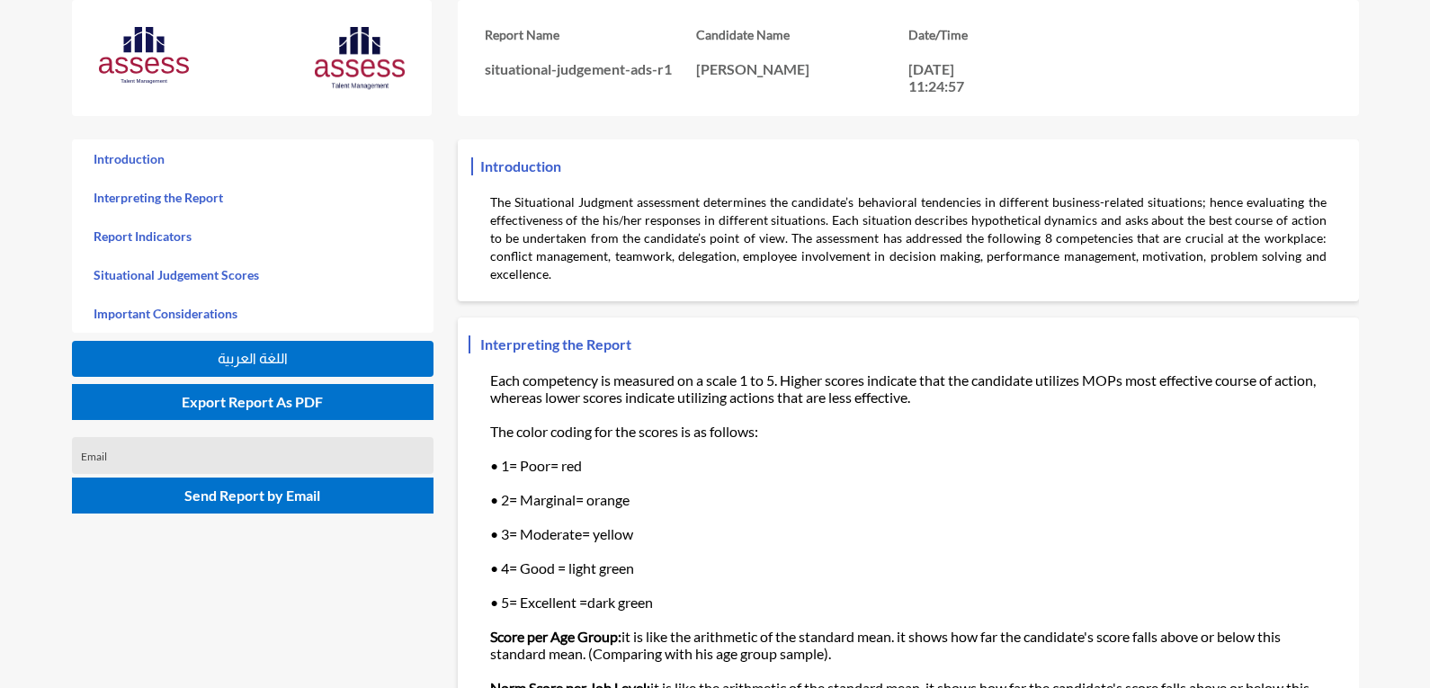
click at [267, 354] on span "اللغة العربية" at bounding box center [253, 358] width 70 height 15
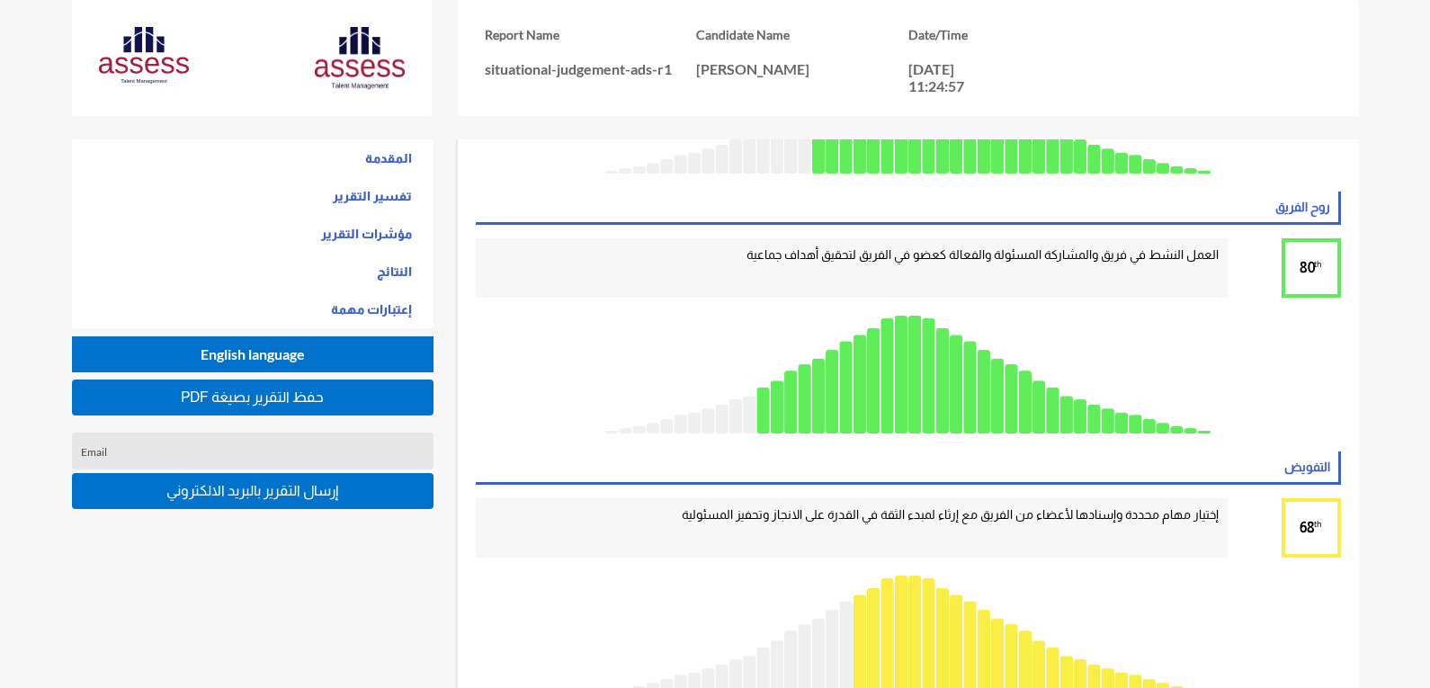
scroll to position [1529, 0]
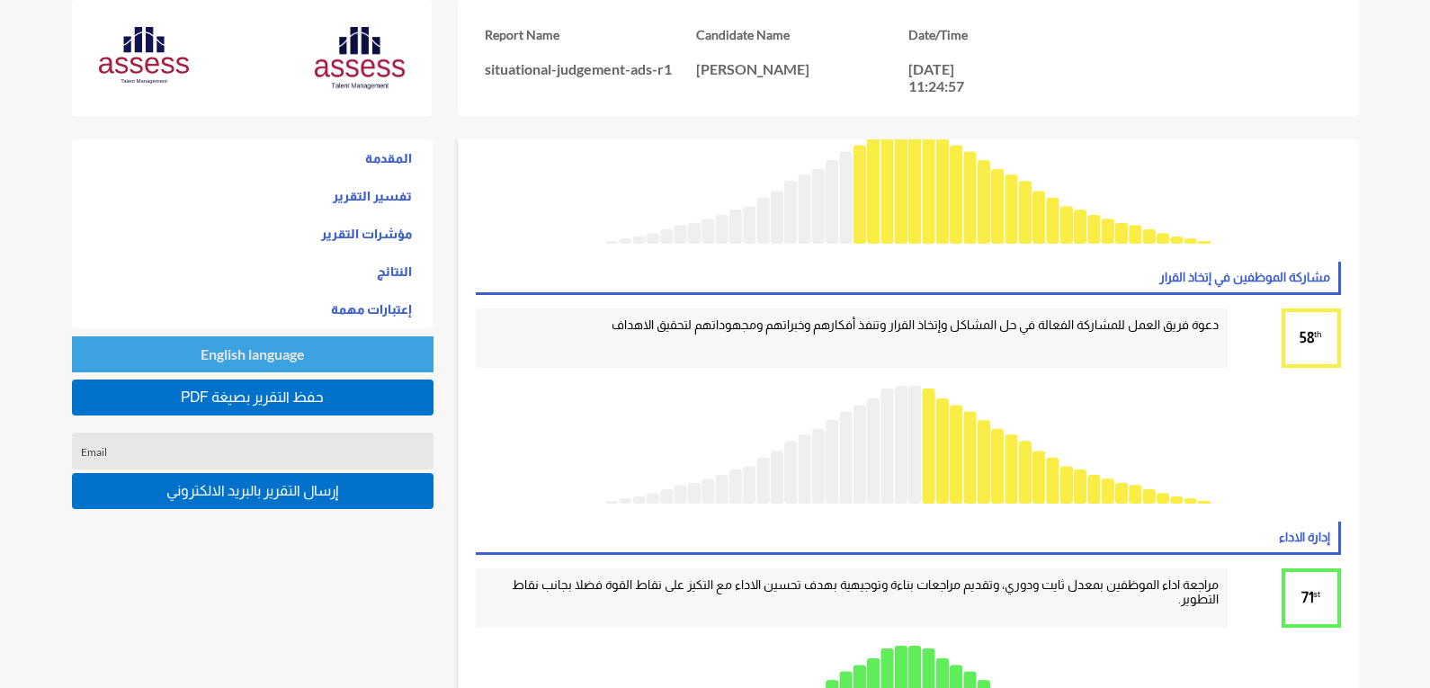
click at [307, 356] on button "English language" at bounding box center [253, 354] width 362 height 36
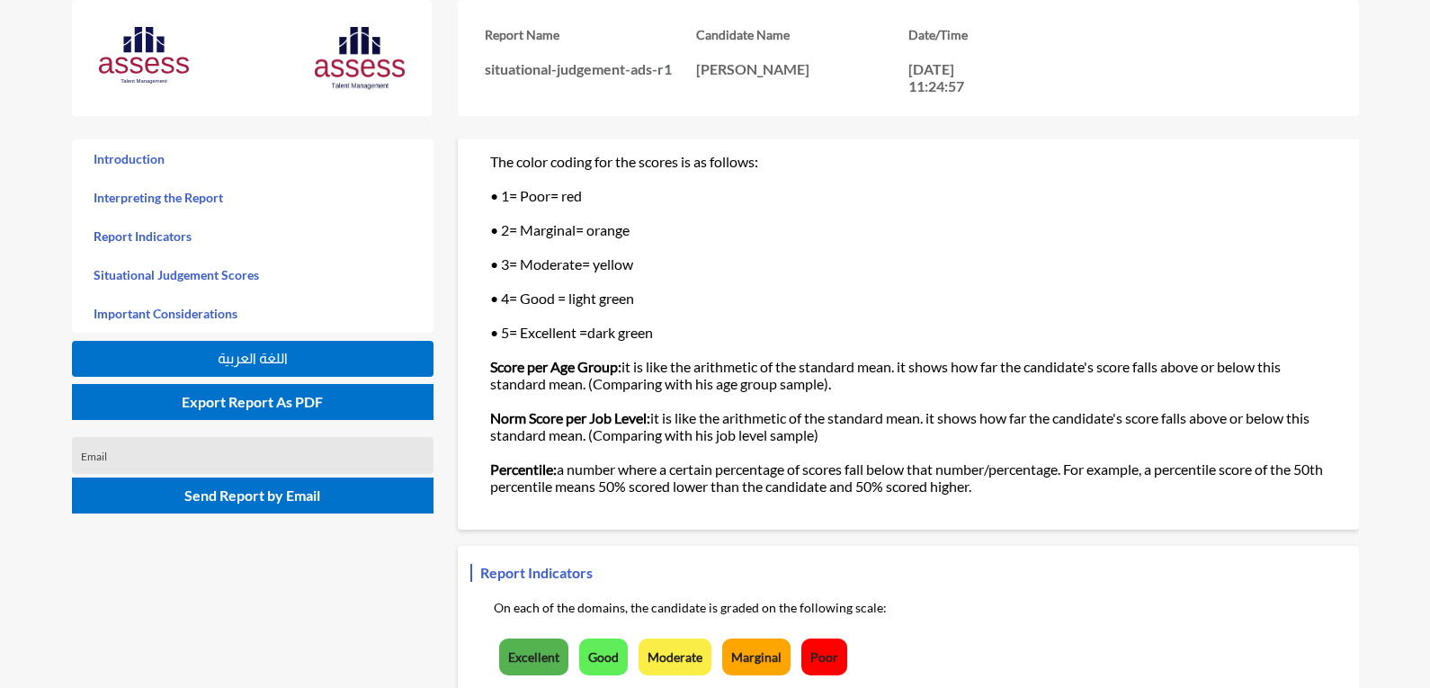
scroll to position [720, 0]
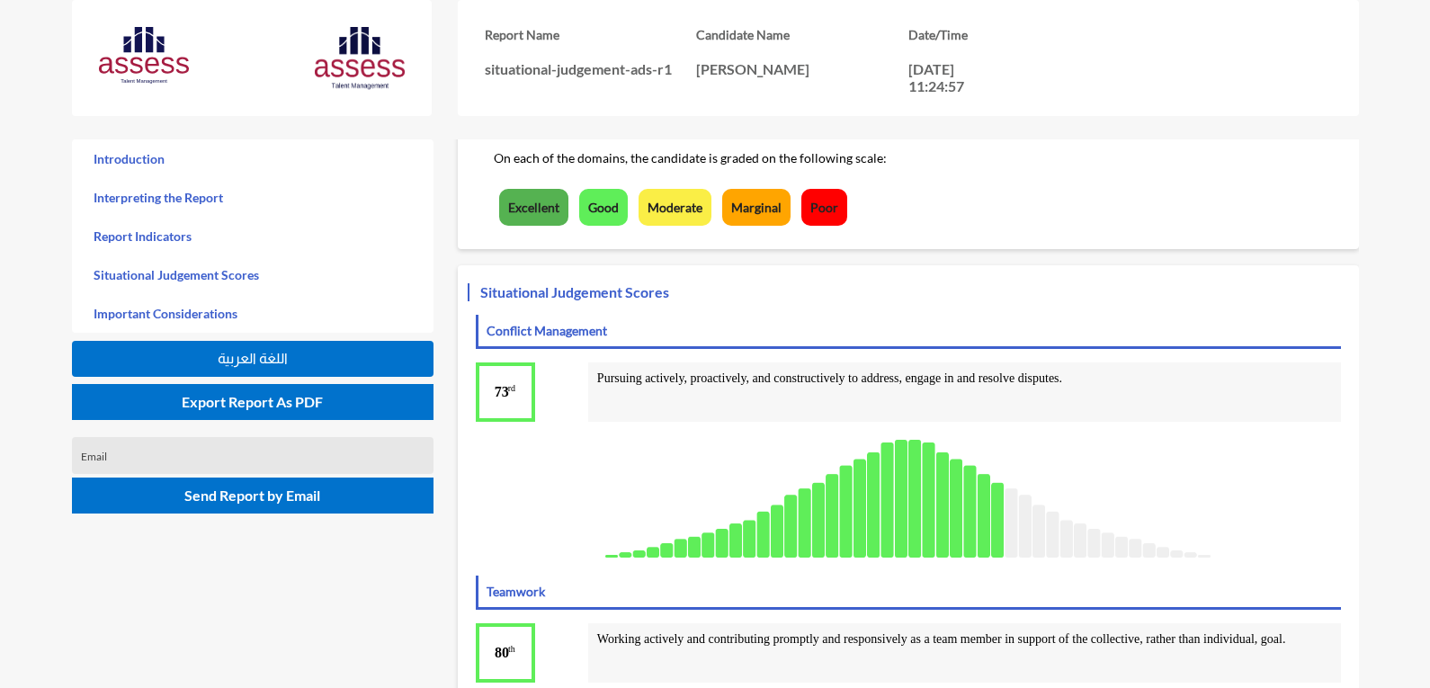
click at [318, 372] on button "اللغة العربية" at bounding box center [253, 359] width 362 height 36
